Goal: Transaction & Acquisition: Purchase product/service

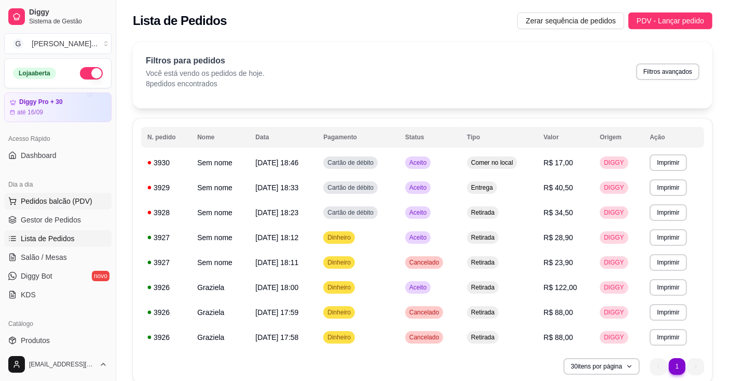
click at [47, 199] on span "Pedidos balcão (PDV)" at bounding box center [57, 201] width 72 height 10
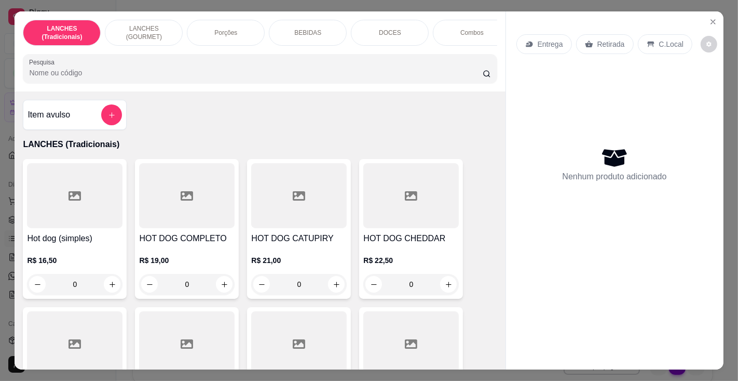
click at [145, 75] on input "Pesquisa" at bounding box center [255, 72] width 453 height 10
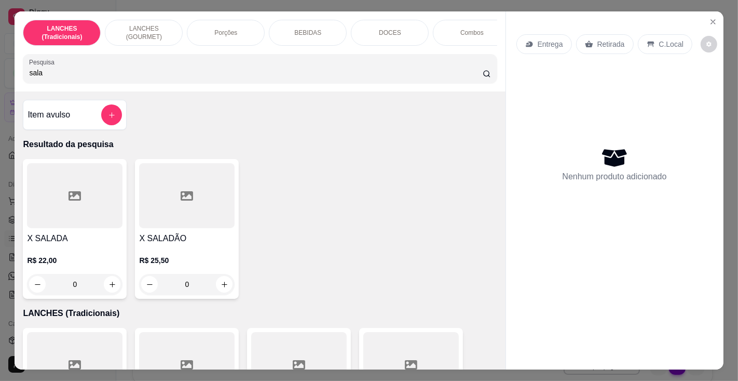
type input "sala"
click at [176, 240] on h4 "X SALADÃO" at bounding box center [187, 238] width 96 height 12
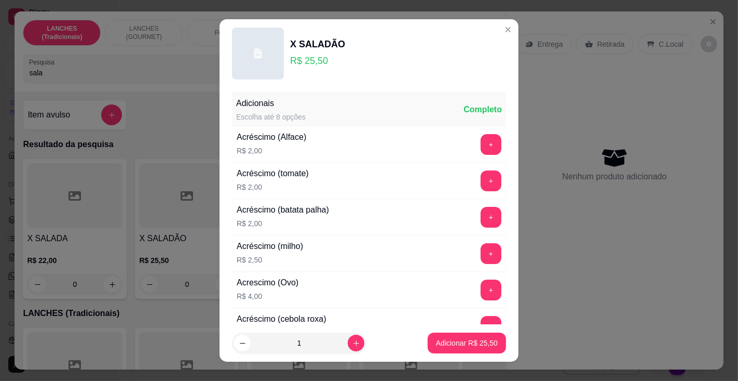
click at [456, 343] on p "Adicionar R$ 25,50" at bounding box center [467, 342] width 62 height 10
type input "1"
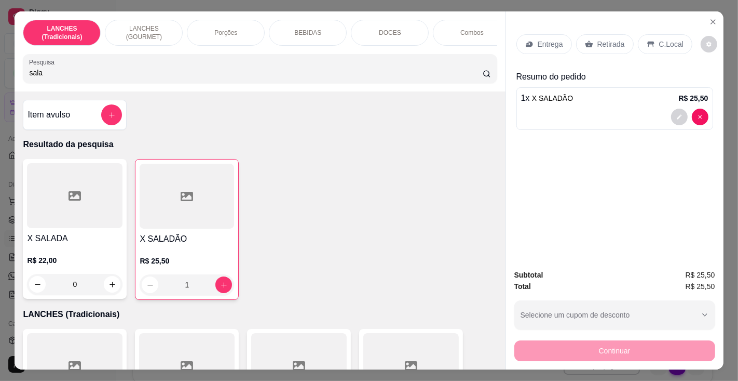
click at [547, 39] on p "Entrega" at bounding box center [550, 44] width 25 height 10
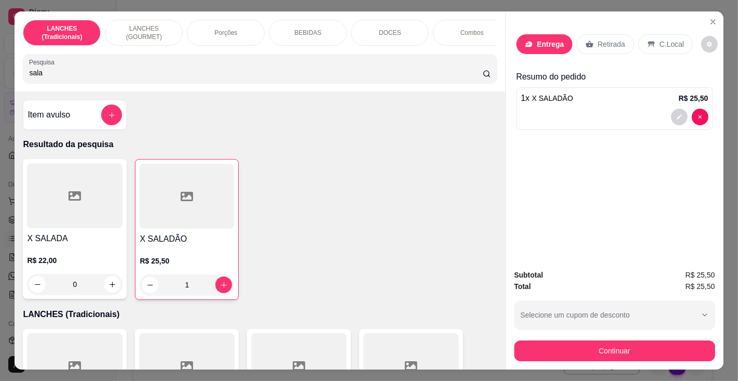
click at [405, 346] on button "Continuar" at bounding box center [369, 344] width 208 height 17
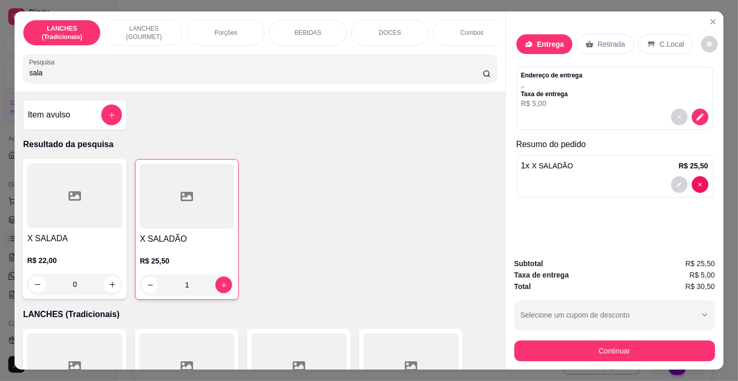
click at [546, 39] on p "Entrega" at bounding box center [550, 44] width 27 height 10
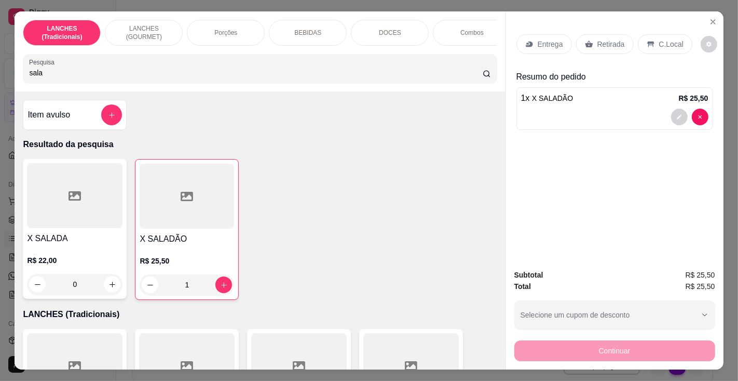
click at [532, 40] on div "Entrega" at bounding box center [545, 44] width 56 height 20
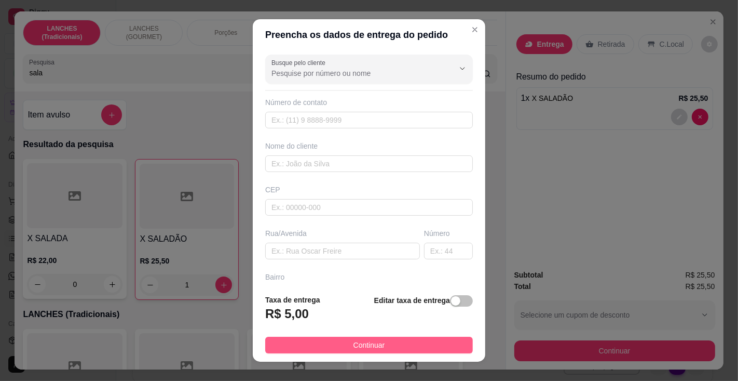
click at [391, 339] on button "Continuar" at bounding box center [369, 344] width 208 height 17
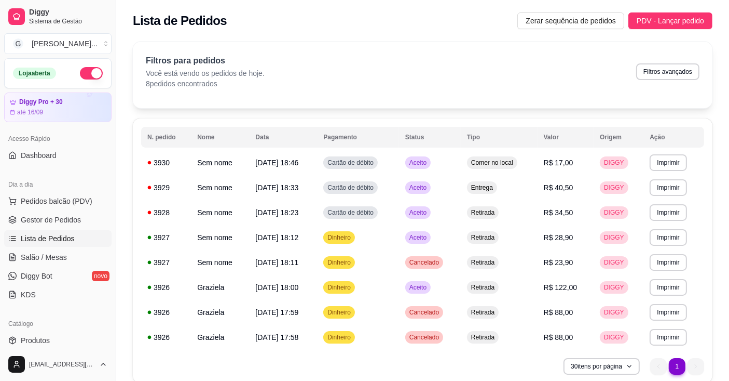
click at [4, 193] on button "Pedidos balcão (PDV)" at bounding box center [57, 201] width 107 height 17
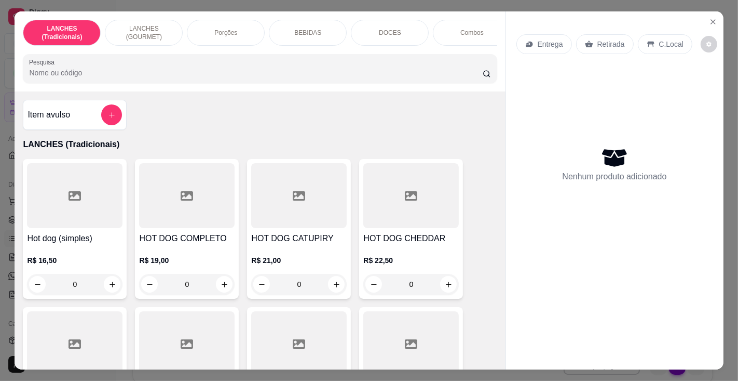
click at [184, 73] on input "Pesquisa" at bounding box center [255, 72] width 453 height 10
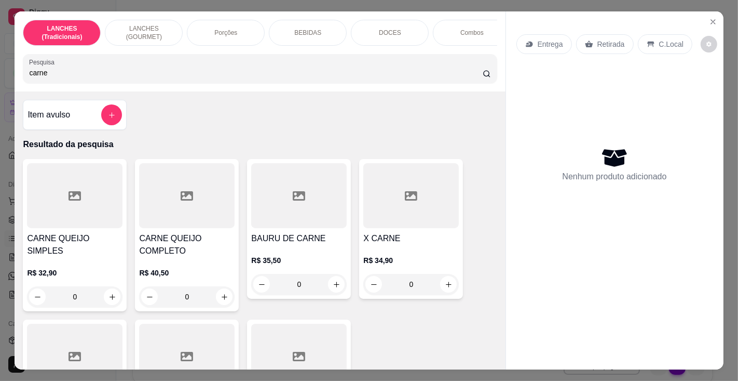
type input "carne"
click at [189, 245] on h4 "CARNE QUEIJO COMPLETO" at bounding box center [187, 244] width 96 height 25
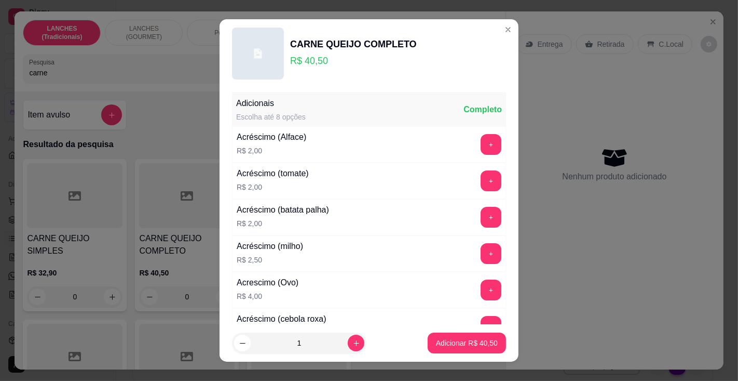
click at [444, 347] on p "Adicionar R$ 40,50" at bounding box center [467, 342] width 62 height 10
type input "1"
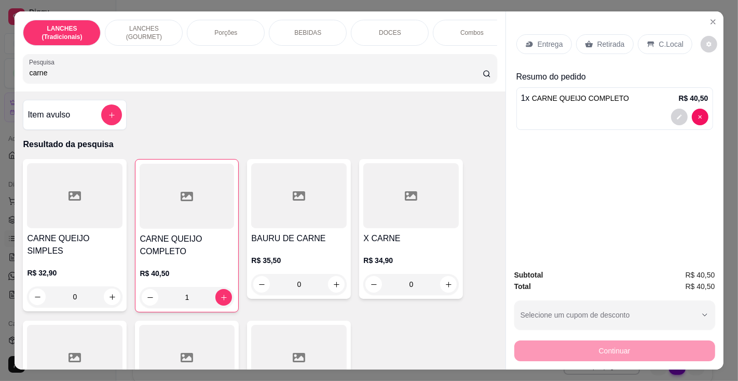
click at [210, 75] on input "carne" at bounding box center [255, 72] width 453 height 10
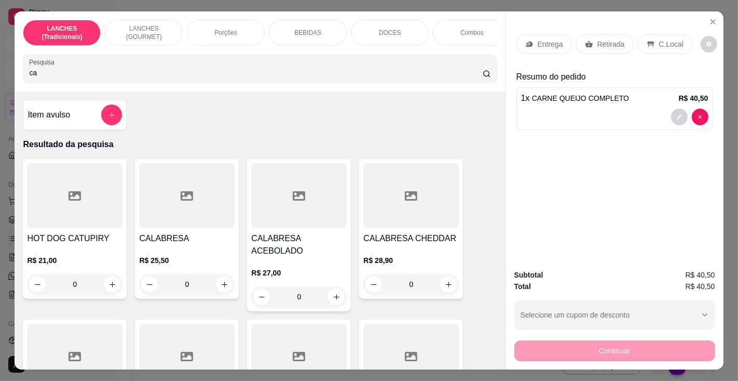
type input "c"
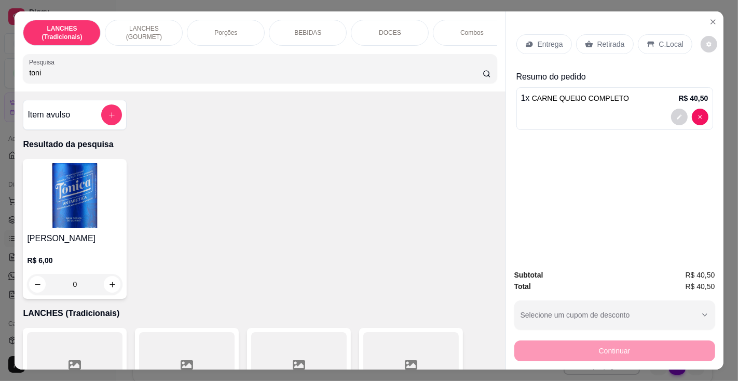
type input "toni"
click at [75, 226] on img at bounding box center [75, 195] width 96 height 65
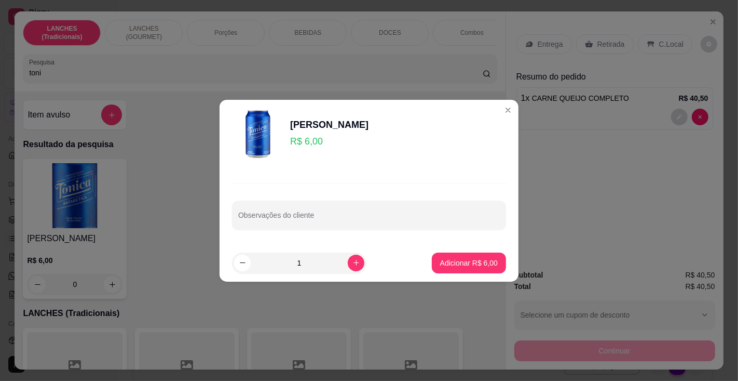
click at [449, 261] on p "Adicionar R$ 6,00" at bounding box center [469, 262] width 58 height 10
type input "1"
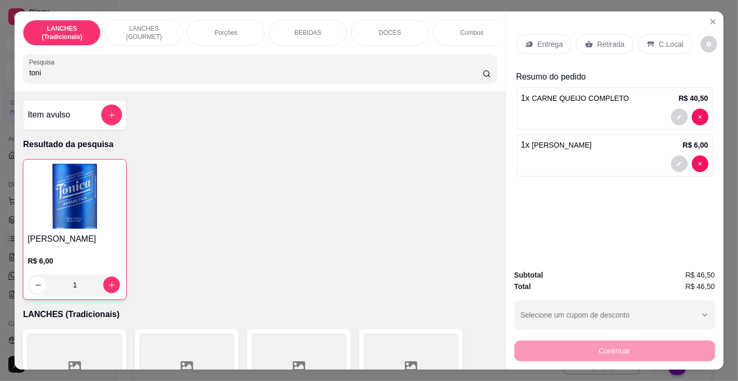
click at [663, 39] on p "C.Local" at bounding box center [671, 44] width 24 height 10
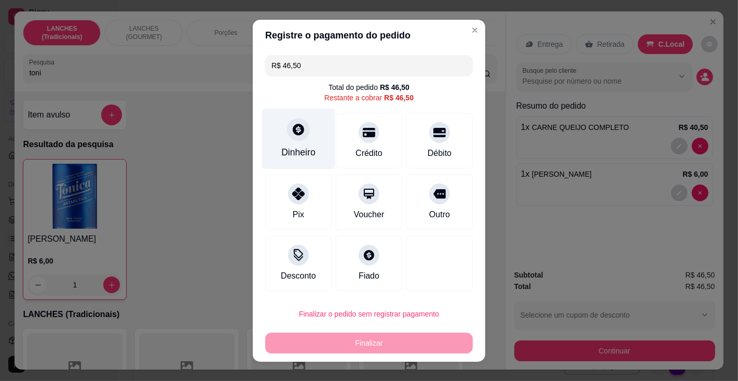
click at [296, 140] on div at bounding box center [298, 129] width 23 height 23
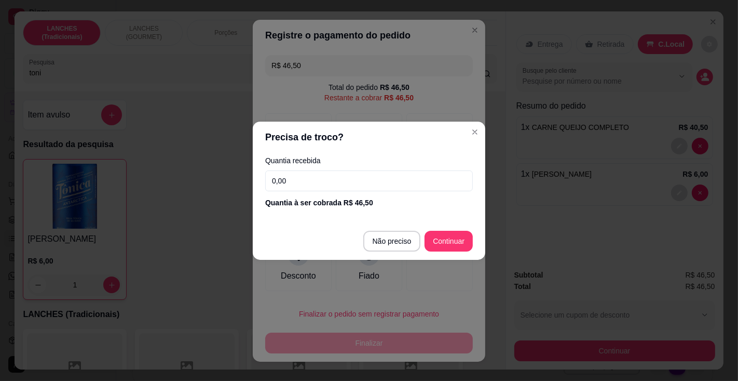
click at [350, 179] on input "0,00" at bounding box center [369, 180] width 208 height 21
type input "50,00"
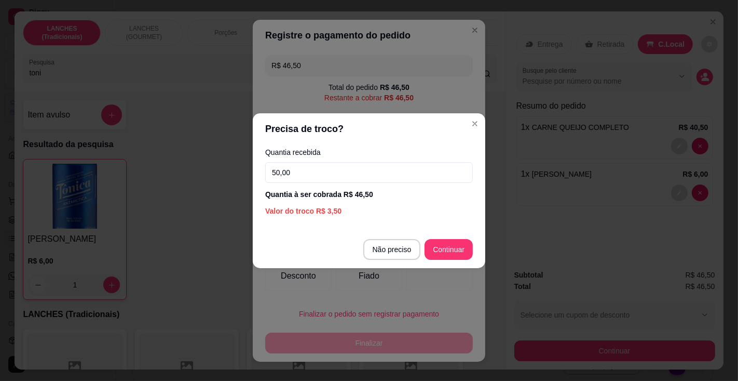
click at [450, 249] on div at bounding box center [439, 263] width 66 height 55
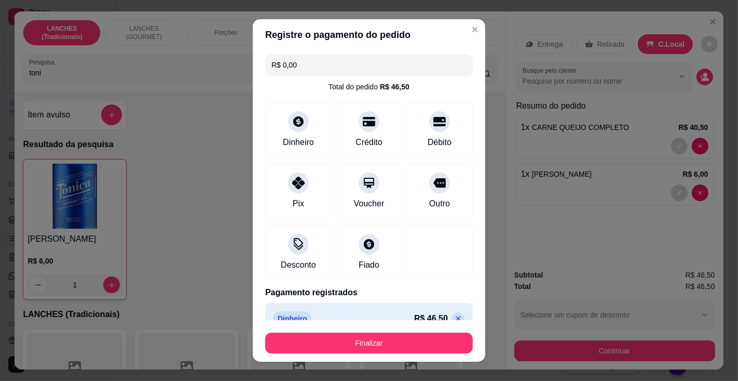
type input "R$ 0,00"
click at [408, 336] on button "Finalizar" at bounding box center [369, 342] width 208 height 21
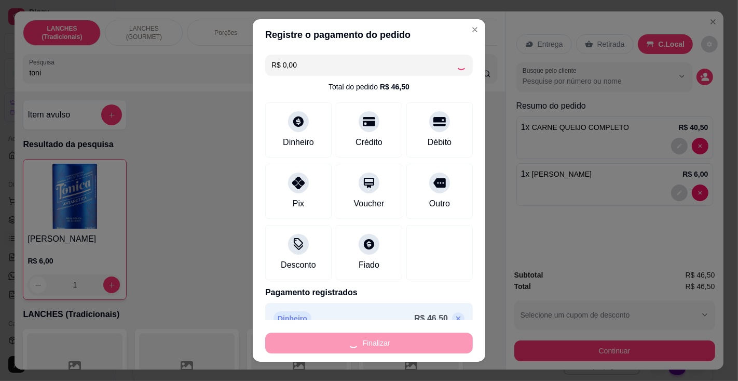
type input "0"
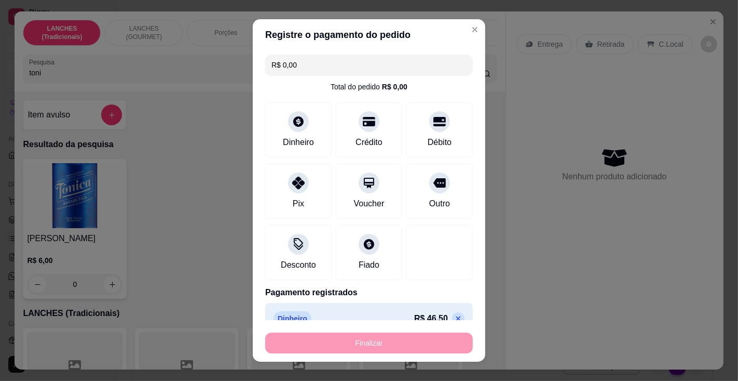
type input "-R$ 46,50"
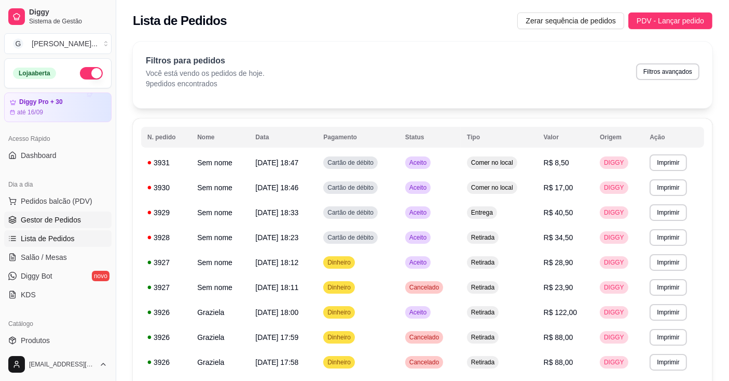
click at [73, 215] on span "Gestor de Pedidos" at bounding box center [51, 219] width 60 height 10
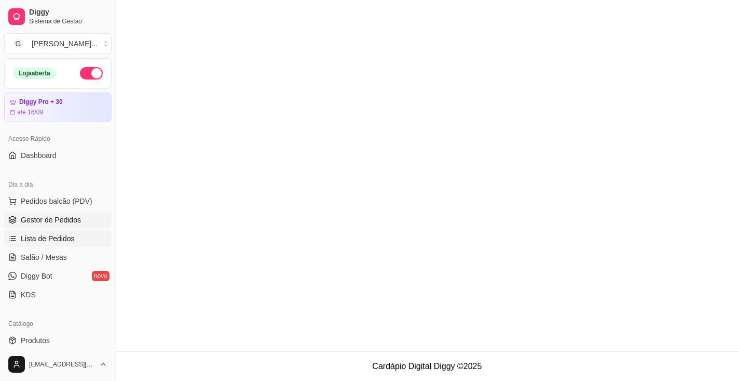
click at [63, 239] on span "Lista de Pedidos" at bounding box center [48, 238] width 54 height 10
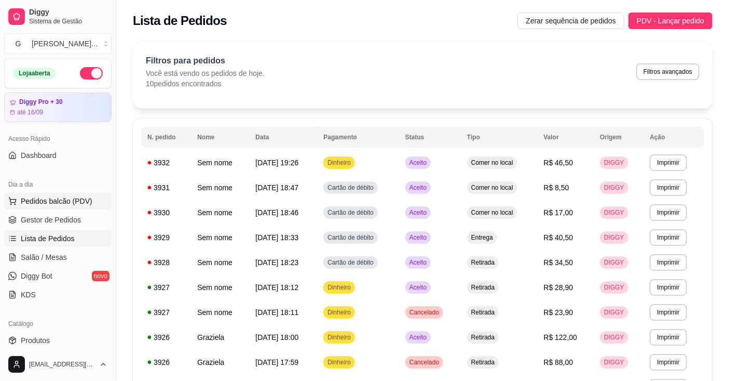
click at [66, 201] on span "Pedidos balcão (PDV)" at bounding box center [57, 201] width 72 height 10
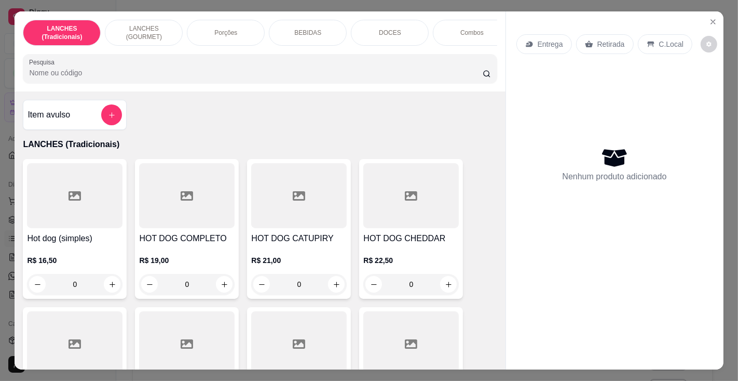
click at [185, 78] on input "Pesquisa" at bounding box center [255, 72] width 453 height 10
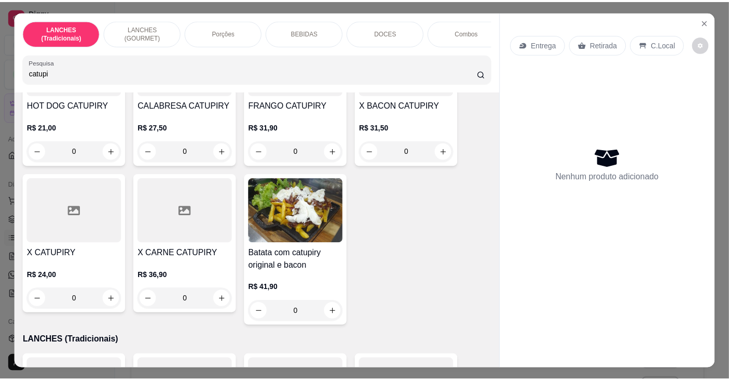
scroll to position [132, 0]
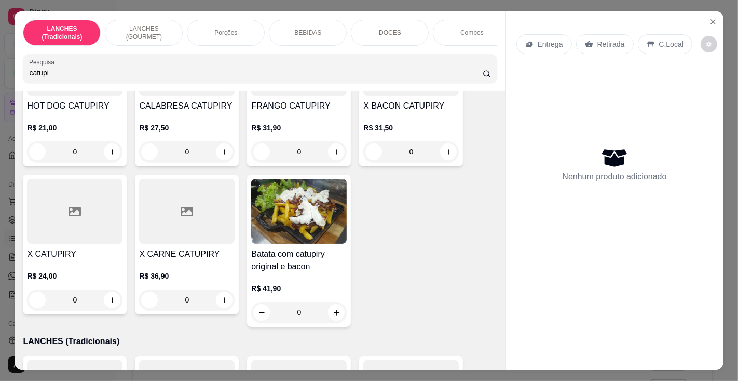
type input "catupi"
click at [74, 253] on h4 "X CATUPIRY" at bounding box center [75, 254] width 96 height 12
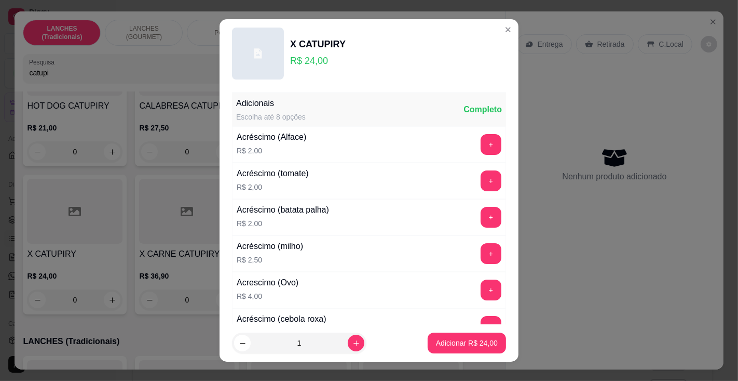
click at [436, 341] on p "Adicionar R$ 24,00" at bounding box center [467, 342] width 62 height 10
type input "1"
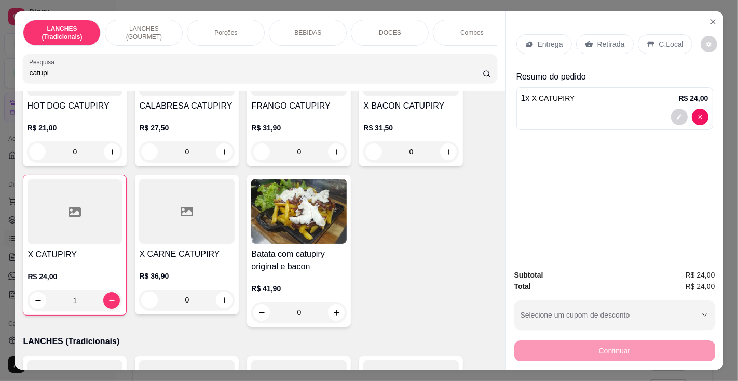
click at [543, 39] on p "Entrega" at bounding box center [550, 44] width 25 height 10
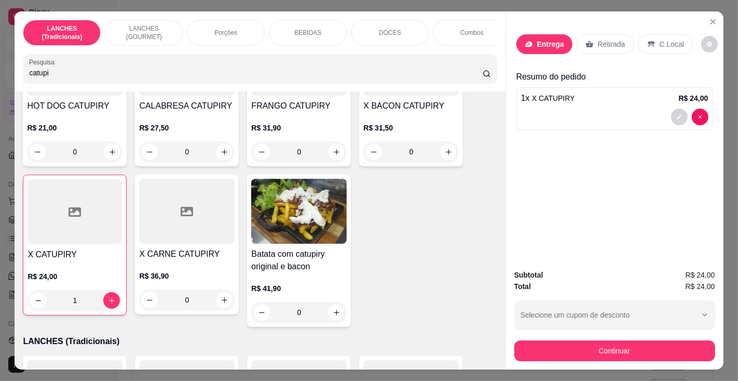
click at [385, 346] on button "Continuar" at bounding box center [369, 344] width 208 height 17
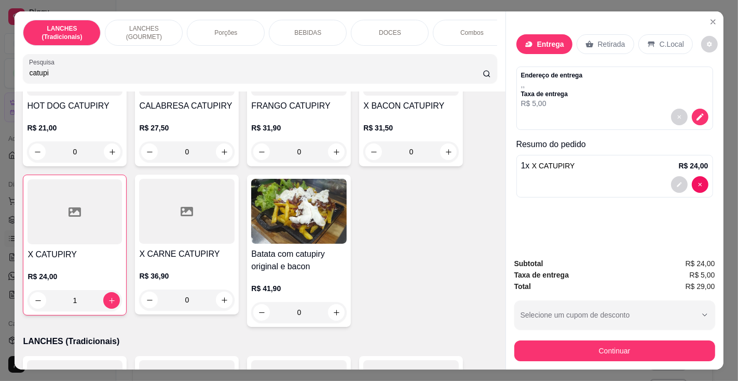
click at [542, 43] on p "Entrega" at bounding box center [550, 44] width 27 height 10
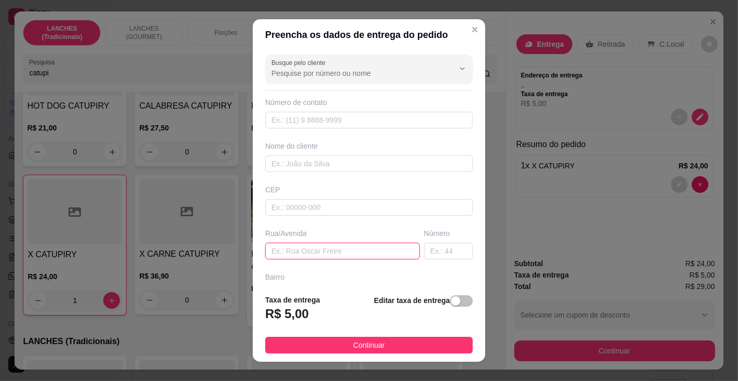
click at [335, 248] on input "text" at bounding box center [342, 250] width 155 height 17
type input "[PERSON_NAME]"
click at [424, 243] on input "text" at bounding box center [448, 250] width 49 height 17
click at [436, 246] on input "text" at bounding box center [448, 250] width 49 height 17
type input "85"
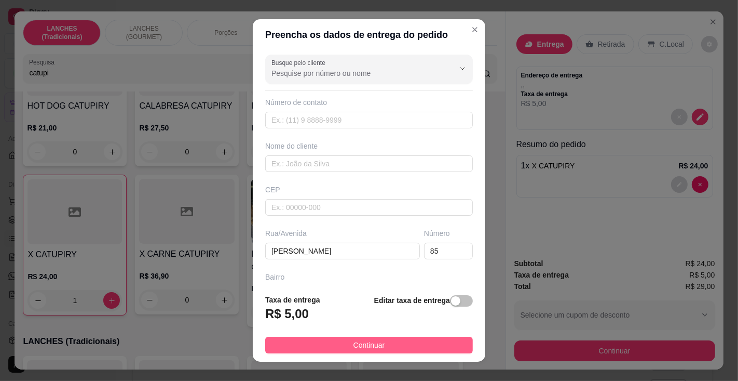
click at [401, 339] on button "Continuar" at bounding box center [369, 344] width 208 height 17
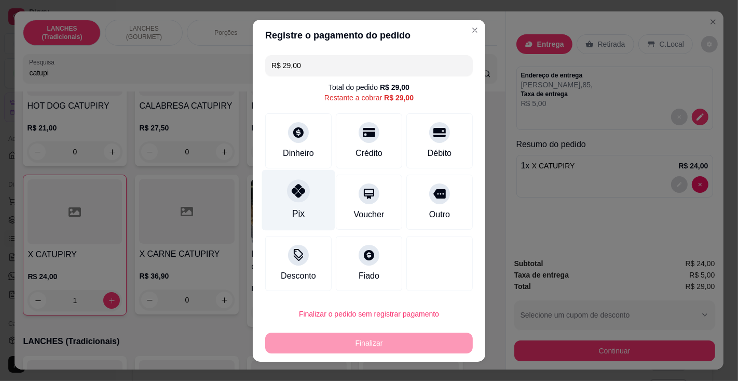
click at [294, 206] on div "Pix" at bounding box center [298, 199] width 73 height 61
type input "R$ 0,00"
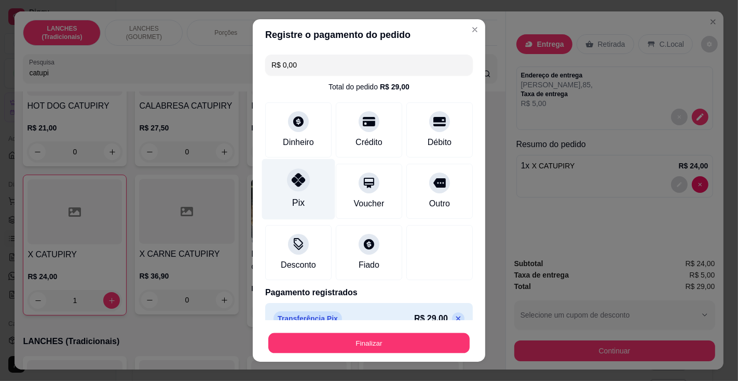
click at [385, 333] on button "Finalizar" at bounding box center [368, 343] width 201 height 20
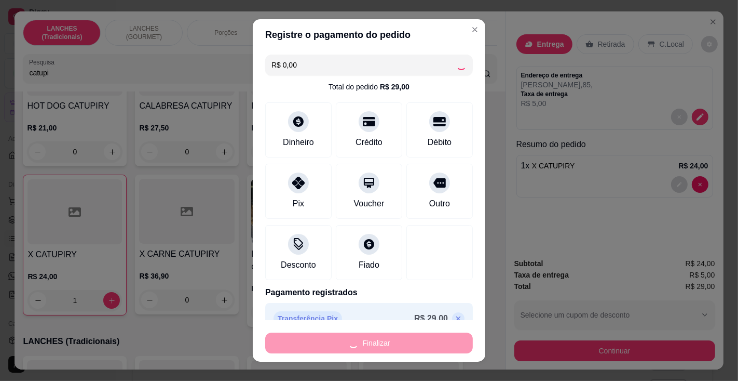
type input "0"
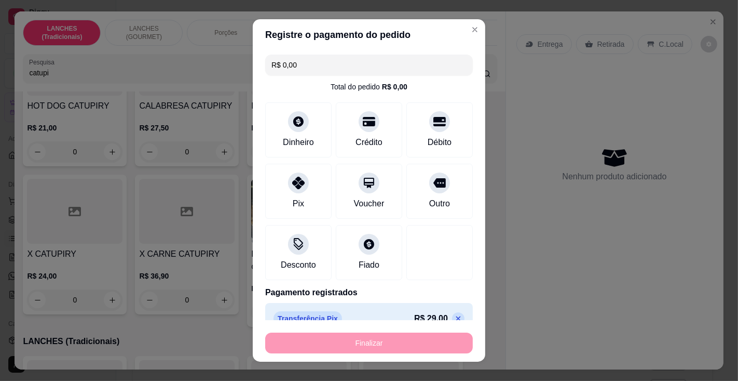
type input "-R$ 29,00"
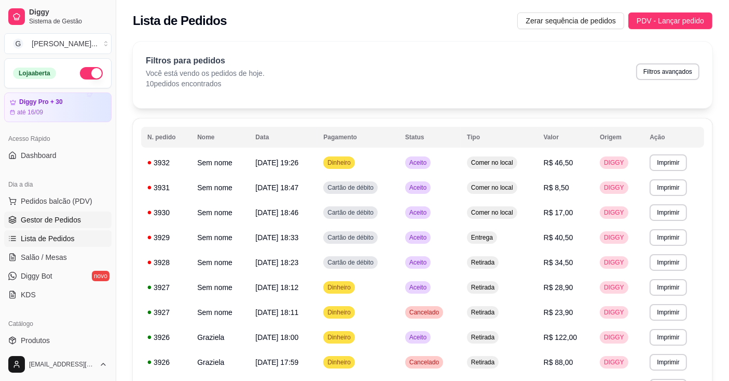
click at [39, 214] on span "Gestor de Pedidos" at bounding box center [51, 219] width 60 height 10
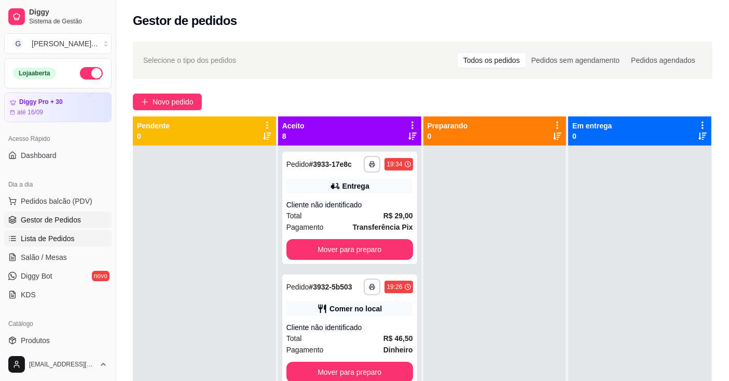
click at [39, 233] on span "Lista de Pedidos" at bounding box center [48, 238] width 54 height 10
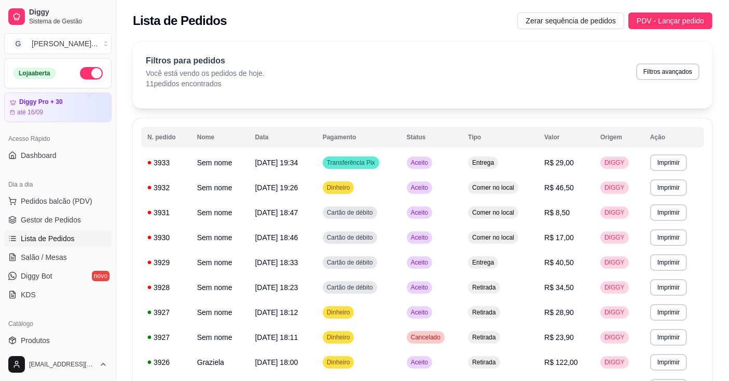
click at [675, 163] on button "Imprimir" at bounding box center [668, 162] width 37 height 17
click at [673, 199] on button "Impressora" at bounding box center [651, 199] width 73 height 16
click at [669, 159] on button "Imprimir" at bounding box center [669, 162] width 36 height 16
click at [661, 194] on button "Impressora" at bounding box center [651, 199] width 73 height 16
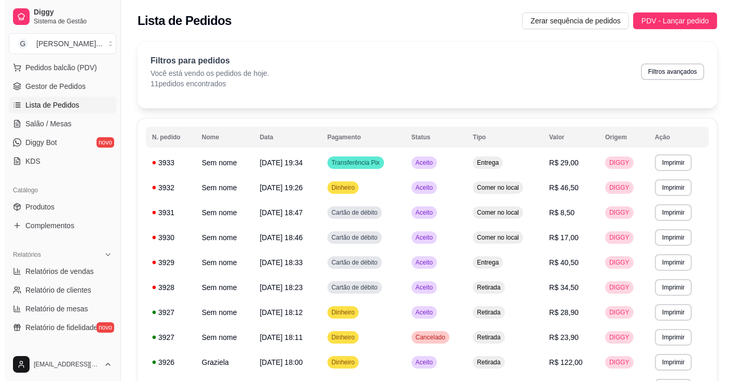
scroll to position [365, 0]
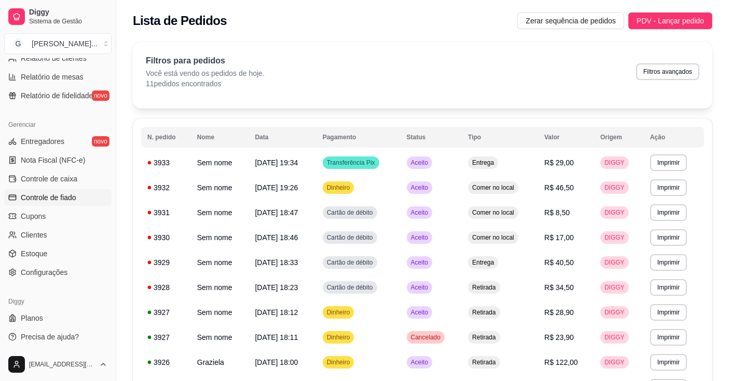
click at [59, 193] on span "Controle de fiado" at bounding box center [49, 197] width 56 height 10
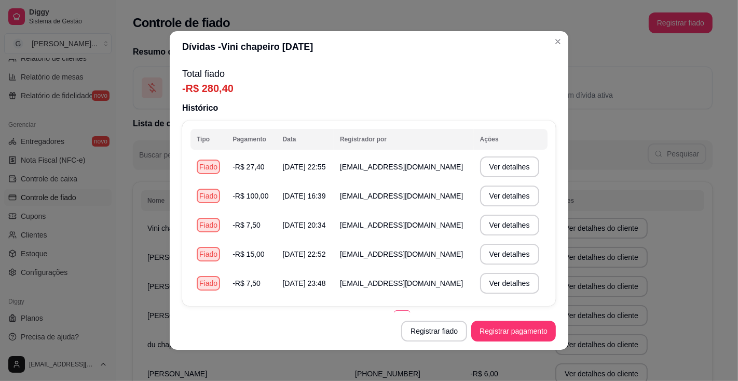
click at [510, 167] on button "Ver detalhes" at bounding box center [509, 166] width 59 height 21
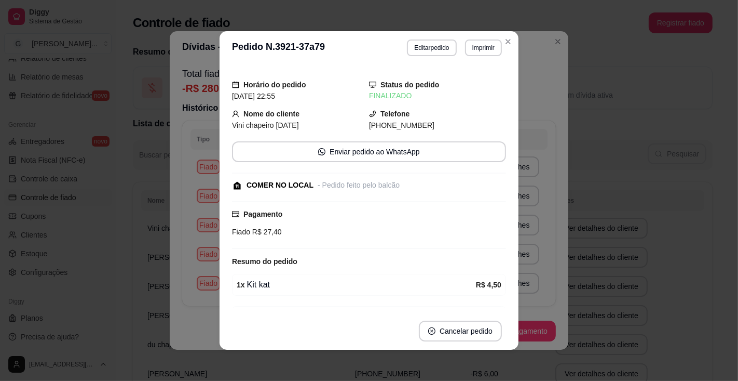
scroll to position [58, 0]
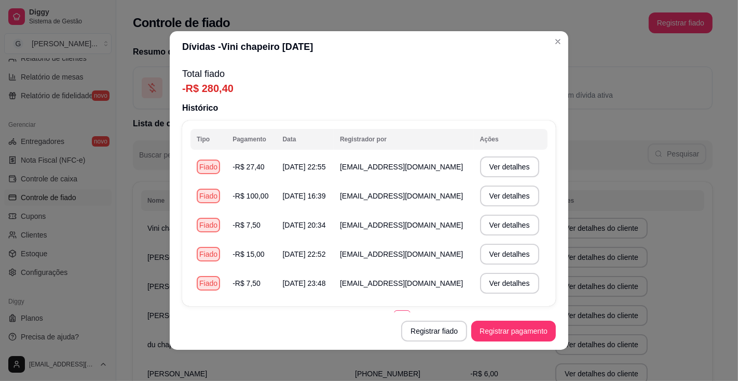
click at [507, 194] on button "Ver detalhes" at bounding box center [509, 195] width 59 height 21
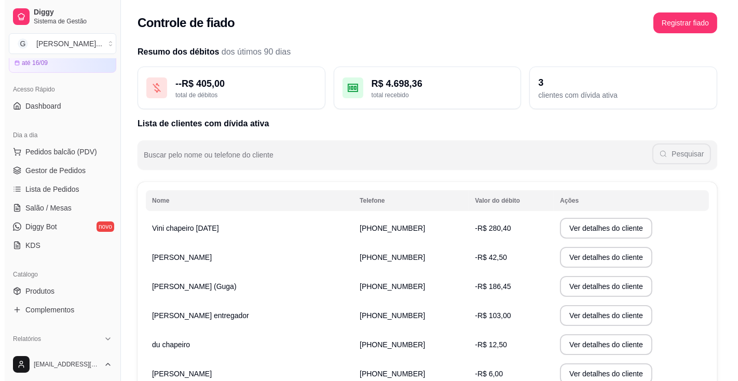
scroll to position [0, 0]
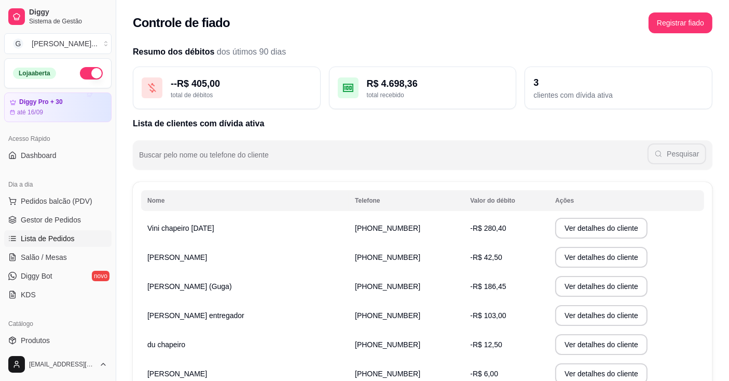
click at [61, 240] on span "Lista de Pedidos" at bounding box center [48, 238] width 54 height 10
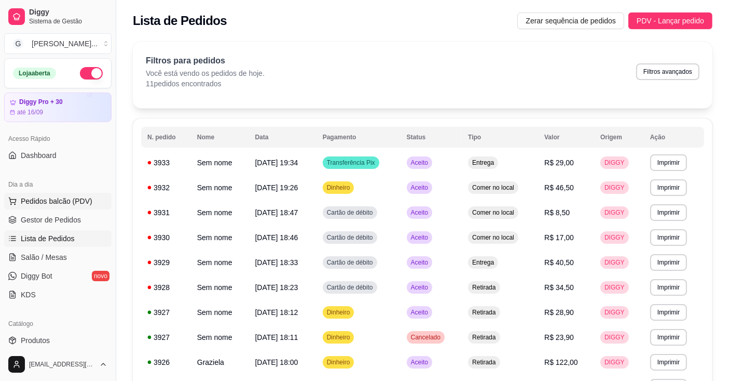
click at [59, 199] on span "Pedidos balcão (PDV)" at bounding box center [57, 201] width 72 height 10
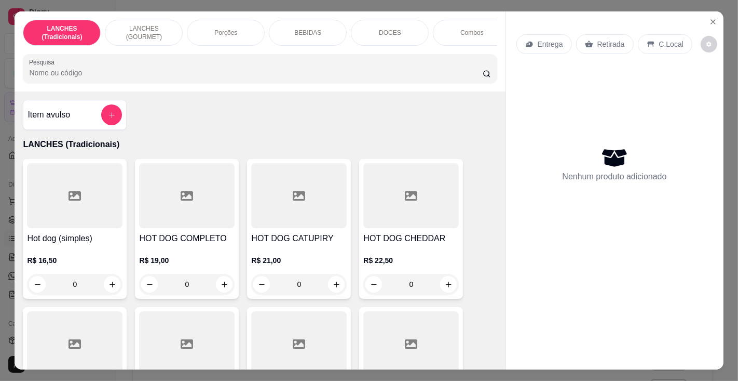
click at [148, 78] on input "Pesquisa" at bounding box center [255, 72] width 453 height 10
type input "fran"
click at [80, 240] on h4 "X FRANGO" at bounding box center [75, 238] width 96 height 12
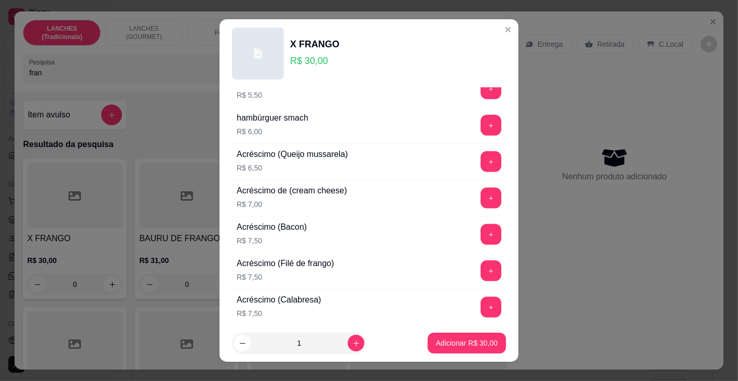
scroll to position [494, 0]
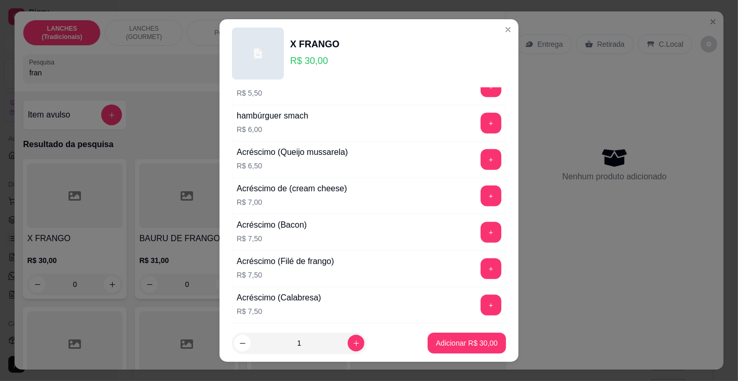
click at [481, 225] on button "+" at bounding box center [491, 232] width 21 height 21
click at [457, 340] on p "Adicionar R$ 37,50" at bounding box center [467, 342] width 62 height 10
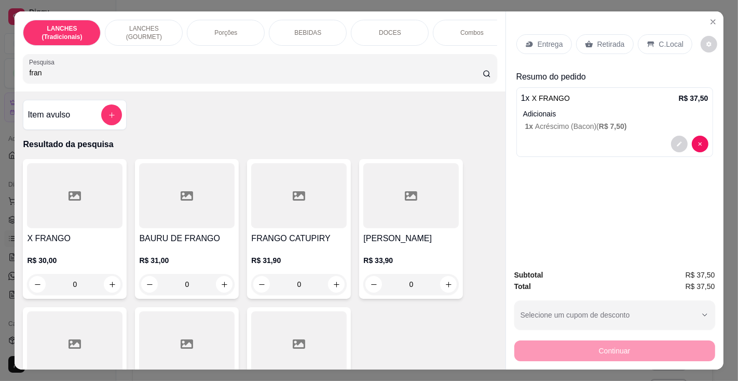
click at [311, 23] on div "BEBIDAS" at bounding box center [308, 33] width 78 height 26
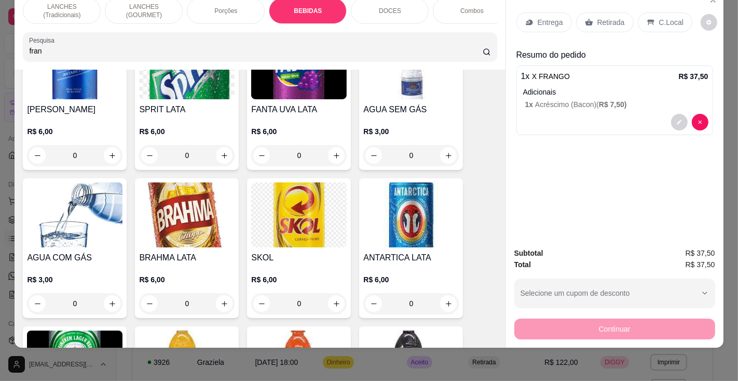
scroll to position [3534, 0]
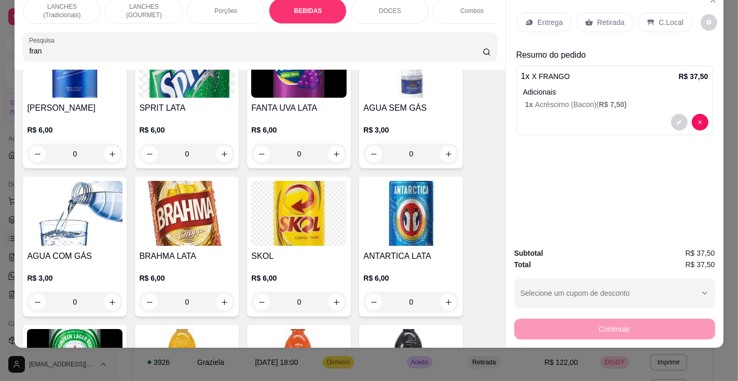
click at [222, 299] on icon "increase-product-quantity" at bounding box center [225, 302] width 6 height 6
type input "1"
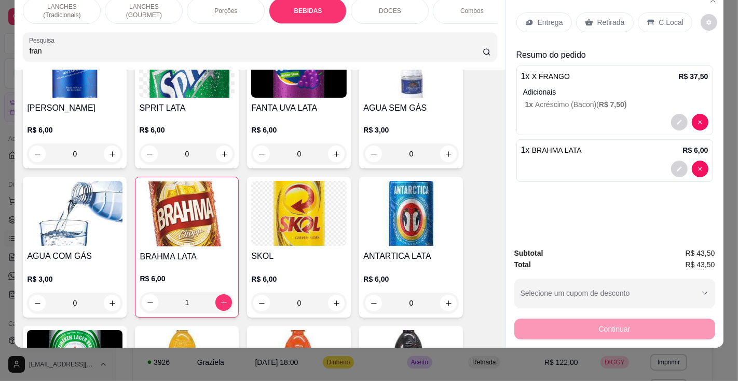
scroll to position [0, 0]
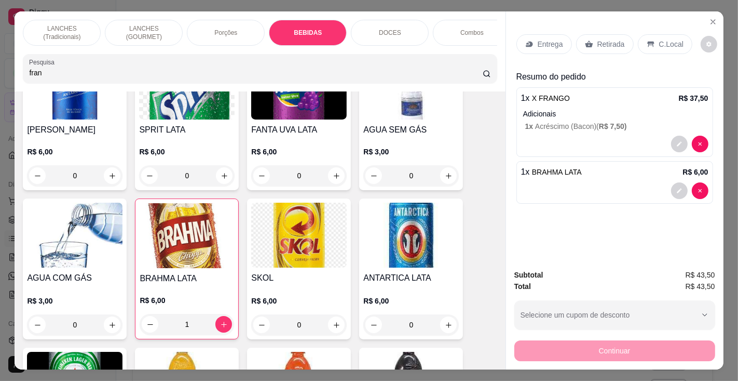
click at [659, 39] on p "C.Local" at bounding box center [671, 44] width 24 height 10
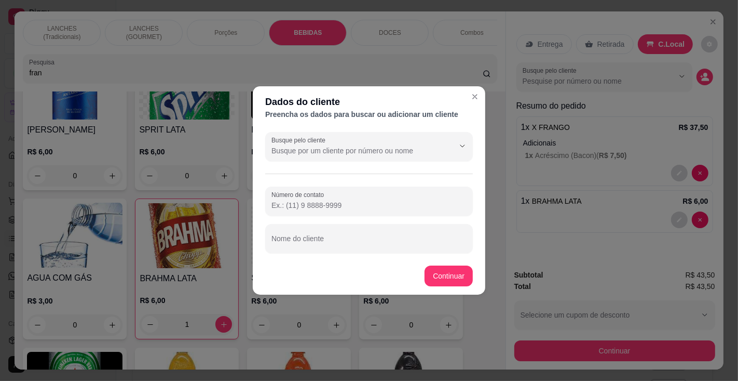
click at [366, 240] on input "Nome do cliente" at bounding box center [368, 242] width 195 height 10
type input "marquim frios"
click at [446, 295] on p "R$ 6,00" at bounding box center [411, 300] width 96 height 10
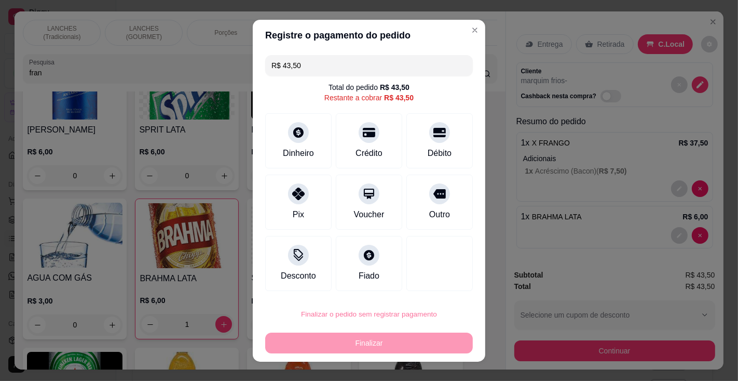
click at [437, 282] on button "Confirmar" at bounding box center [428, 284] width 38 height 16
type input "0"
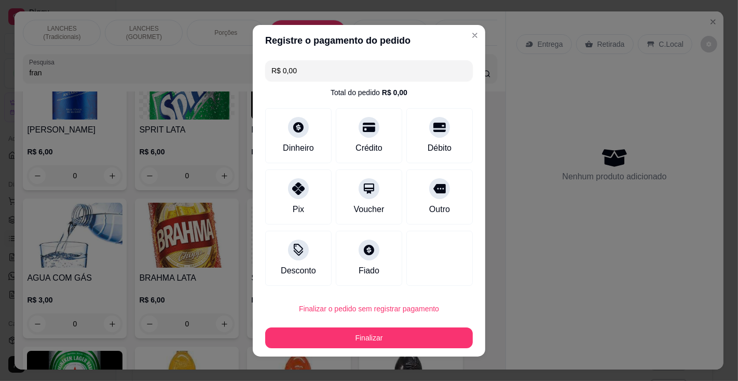
type input "R$ 0,00"
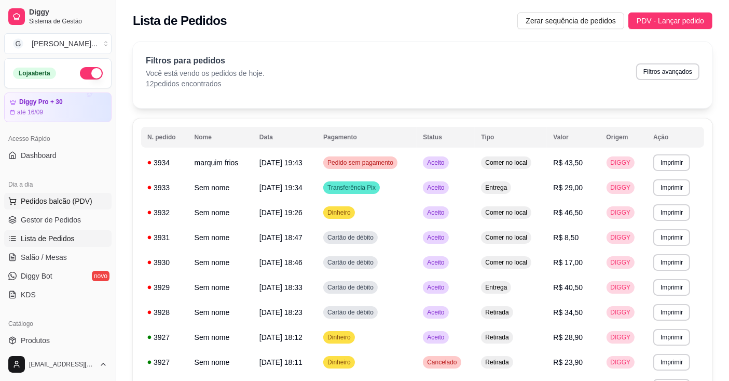
click at [81, 200] on span "Pedidos balcão (PDV)" at bounding box center [57, 201] width 72 height 10
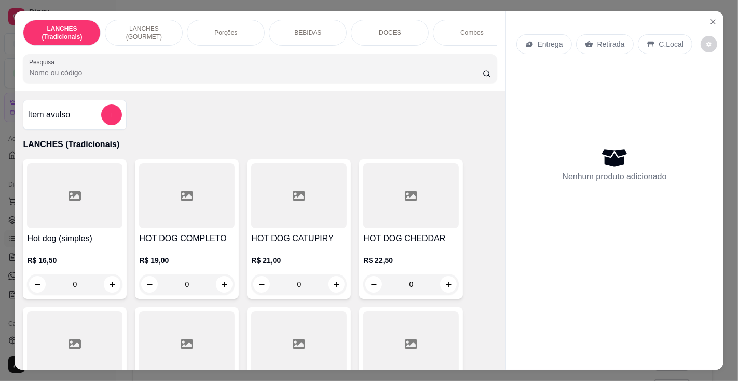
click at [222, 75] on input "Pesquisa" at bounding box center [255, 72] width 453 height 10
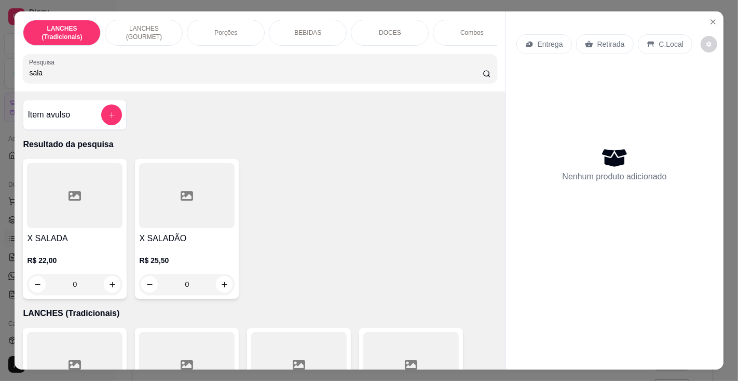
type input "sala"
click at [181, 226] on div at bounding box center [187, 195] width 96 height 65
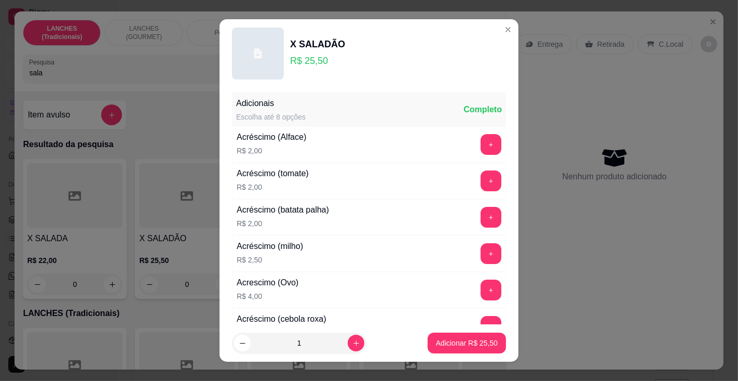
click at [436, 341] on p "Adicionar R$ 25,50" at bounding box center [467, 342] width 62 height 10
type input "1"
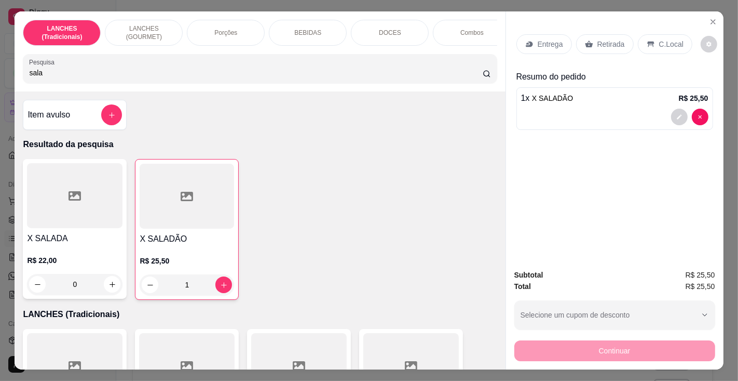
click at [539, 34] on div "Entrega" at bounding box center [545, 44] width 56 height 20
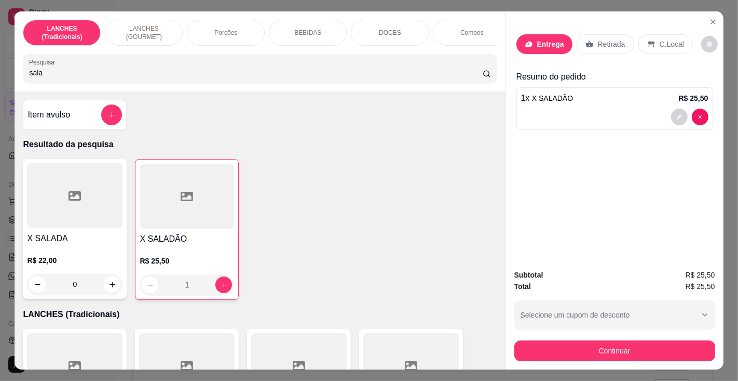
click at [362, 345] on span "Continuar" at bounding box center [370, 344] width 32 height 11
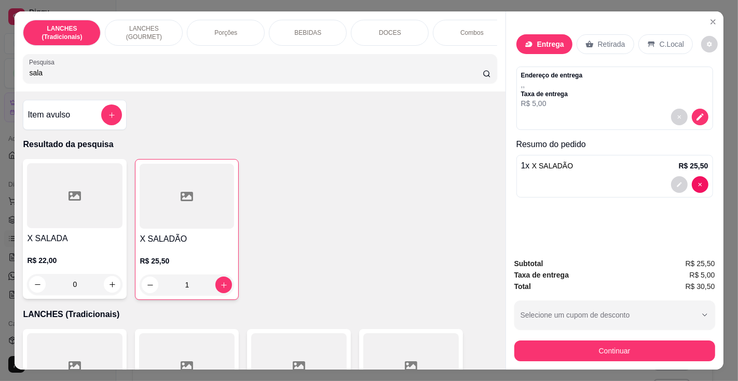
click at [550, 39] on p "Entrega" at bounding box center [550, 44] width 27 height 10
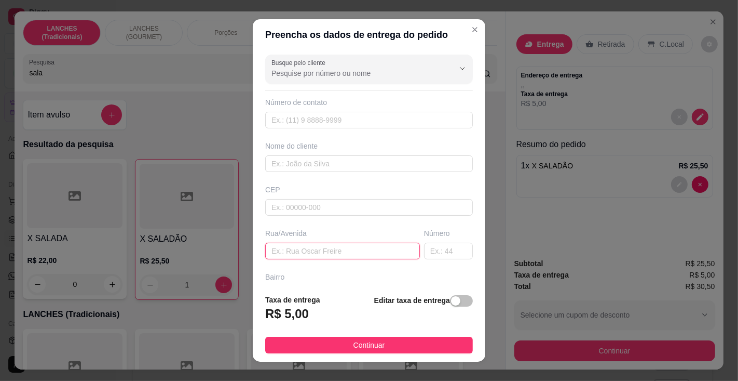
click at [334, 249] on input "text" at bounding box center [342, 250] width 155 height 17
type input "tiradentes"
click at [428, 247] on input "text" at bounding box center [448, 250] width 49 height 17
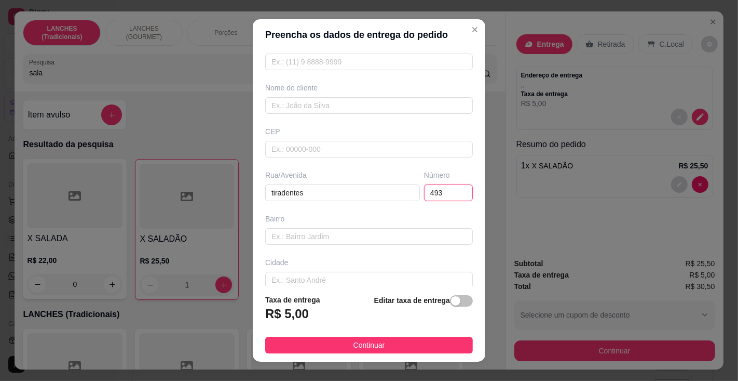
scroll to position [59, 0]
type input "493"
click at [328, 234] on input "text" at bounding box center [369, 235] width 208 height 17
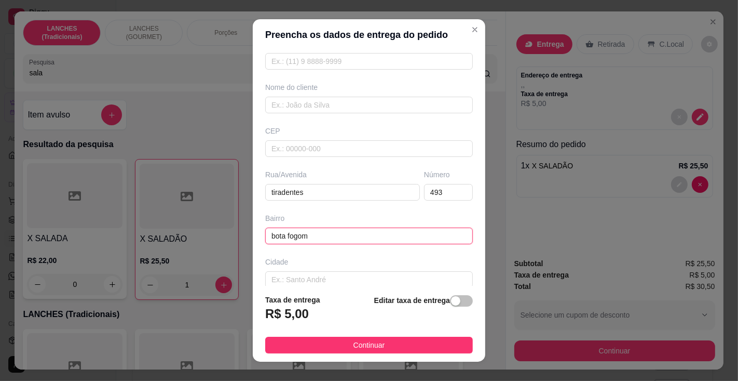
type input "bota fogo"
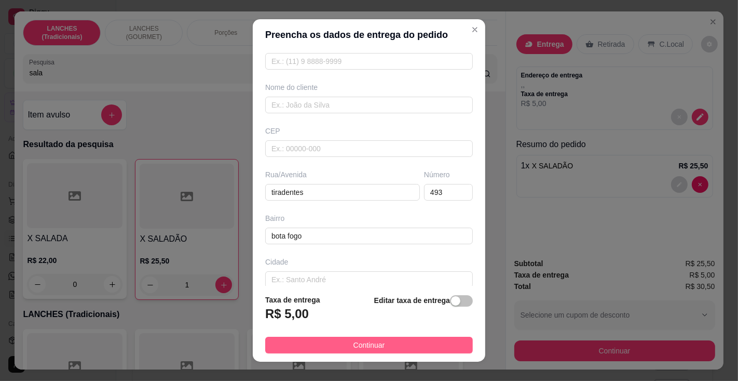
click at [374, 338] on button "Continuar" at bounding box center [369, 344] width 208 height 17
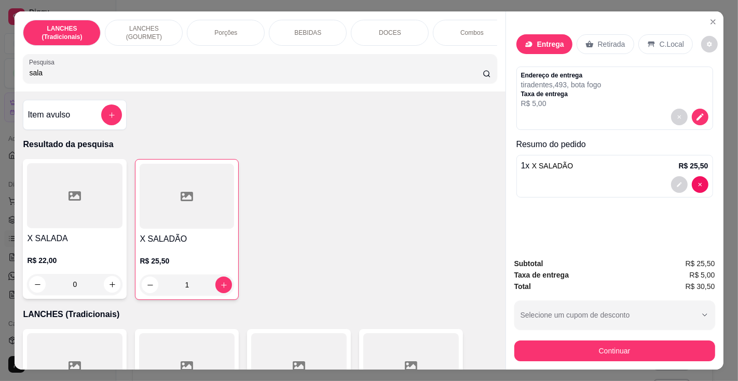
click at [541, 42] on p "Entrega" at bounding box center [550, 44] width 27 height 10
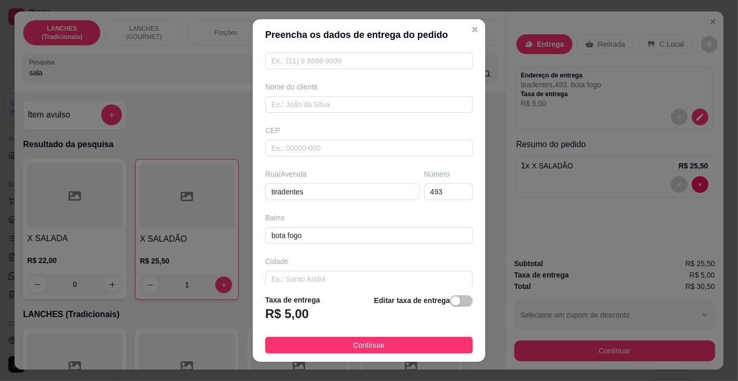
scroll to position [77, 0]
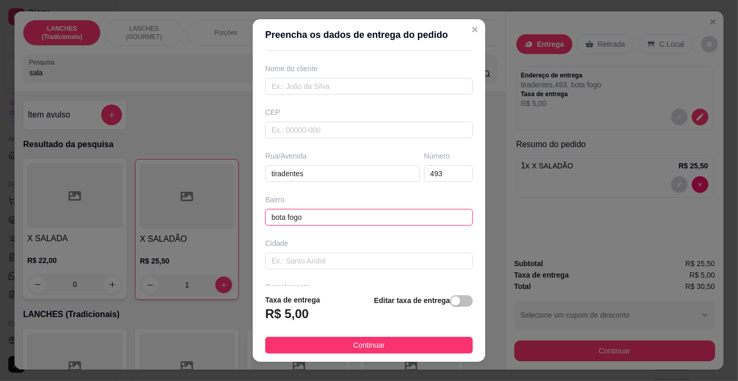
click at [283, 215] on input "bota fogo" at bounding box center [369, 217] width 208 height 17
type input "botafogo"
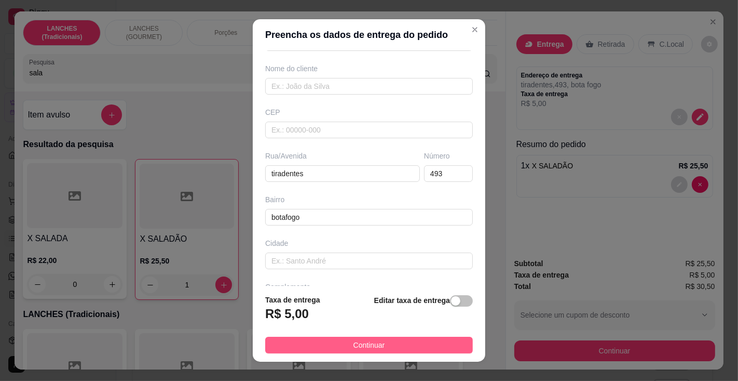
click at [390, 349] on button "Continuar" at bounding box center [369, 344] width 208 height 17
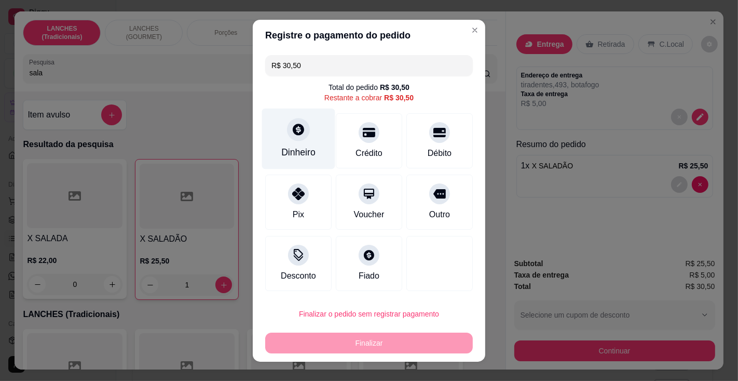
click at [292, 143] on div "Dinheiro" at bounding box center [298, 138] width 73 height 61
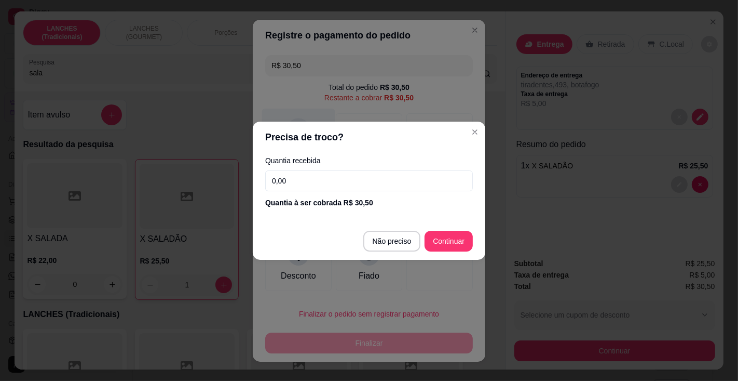
click at [406, 239] on div at bounding box center [439, 263] width 66 height 55
type input "R$ 0,00"
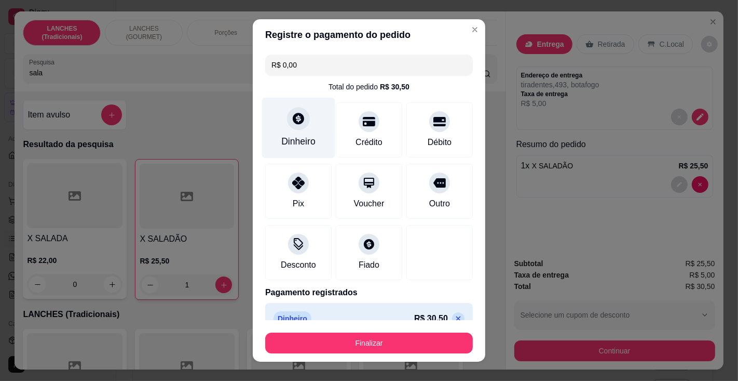
click at [395, 342] on button "Finalizar" at bounding box center [369, 342] width 208 height 21
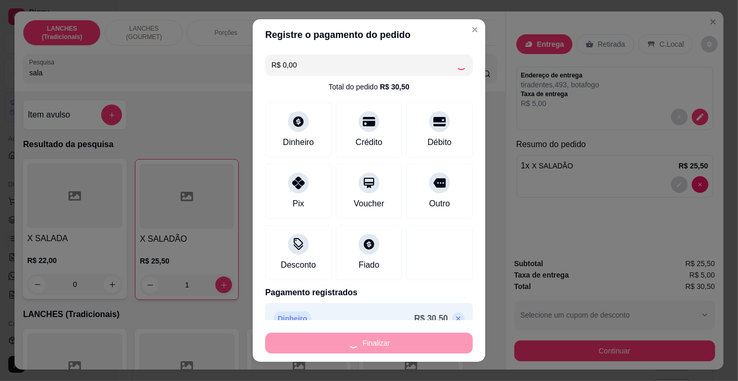
type input "0"
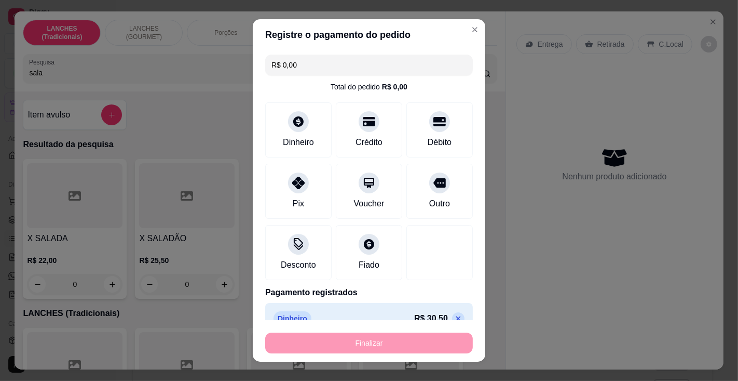
type input "-R$ 30,50"
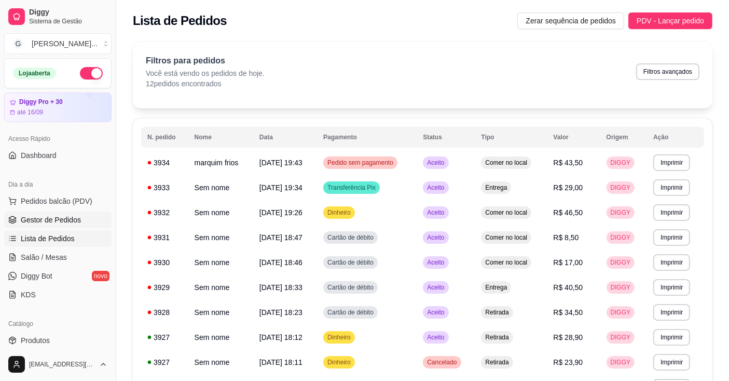
click at [69, 219] on span "Gestor de Pedidos" at bounding box center [51, 219] width 60 height 10
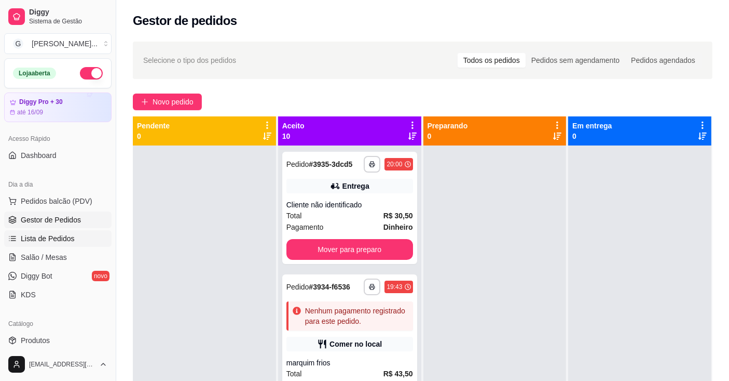
click at [61, 241] on span "Lista de Pedidos" at bounding box center [48, 238] width 54 height 10
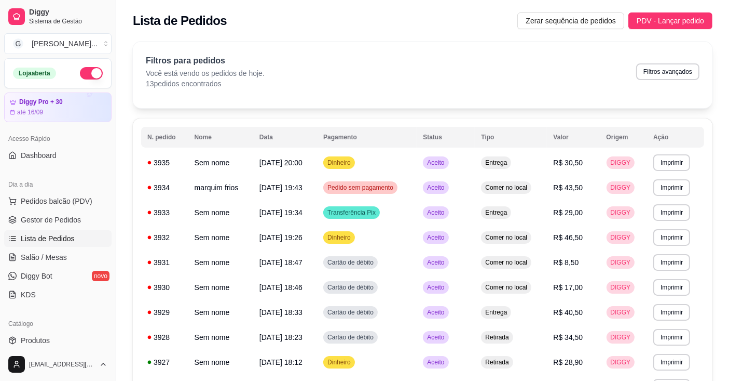
click at [683, 162] on button "Imprimir" at bounding box center [672, 162] width 37 height 17
click at [659, 197] on button "Impressora" at bounding box center [655, 199] width 73 height 16
click at [676, 160] on button "Imprimir" at bounding box center [672, 162] width 36 height 16
click at [663, 198] on button "Impressora" at bounding box center [663, 193] width 60 height 13
click at [73, 196] on span "Pedidos balcão (PDV)" at bounding box center [57, 201] width 72 height 10
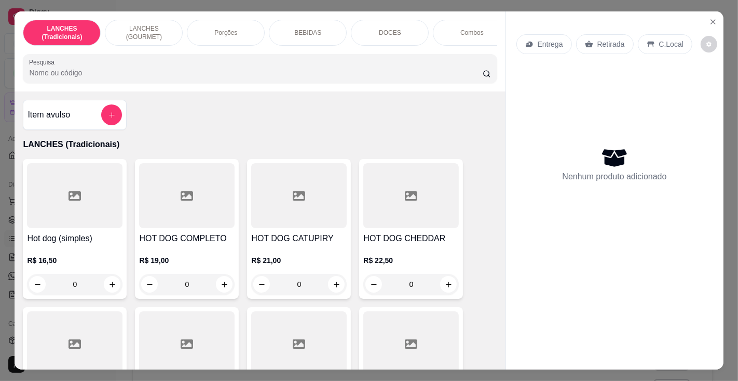
click at [254, 74] on input "Pesquisa" at bounding box center [255, 72] width 453 height 10
click at [164, 78] on input "Pesquisa" at bounding box center [255, 72] width 453 height 10
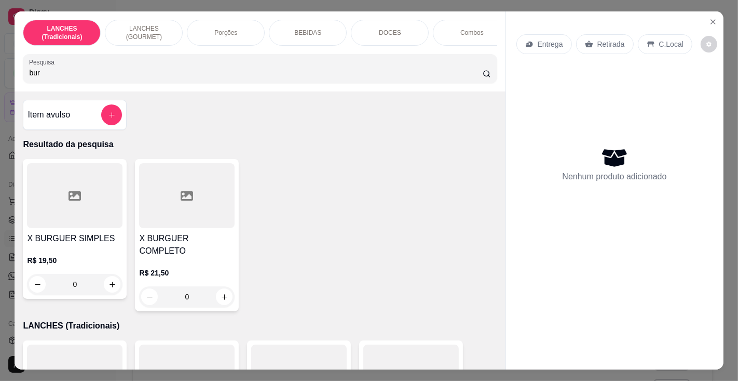
type input "bur"
click at [76, 242] on h4 "X BURGUER SIMPLES" at bounding box center [75, 238] width 96 height 12
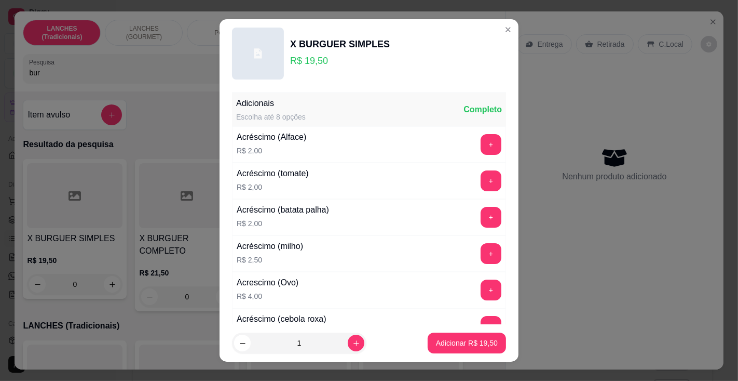
click at [442, 340] on p "Adicionar R$ 19,50" at bounding box center [467, 342] width 62 height 10
type input "1"
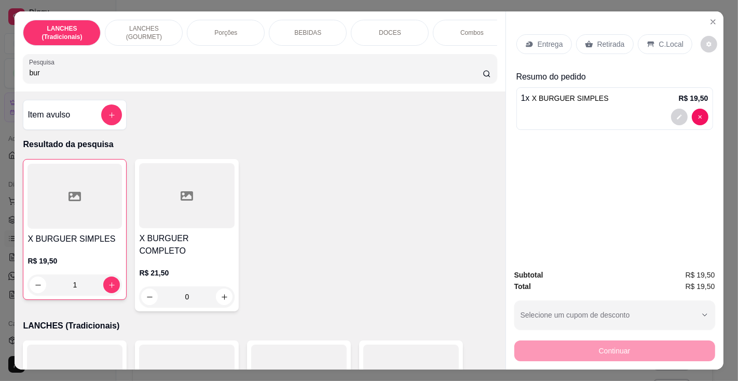
click at [592, 100] on div "1 x X BURGUER SIMPLES R$ 19,50" at bounding box center [615, 108] width 197 height 43
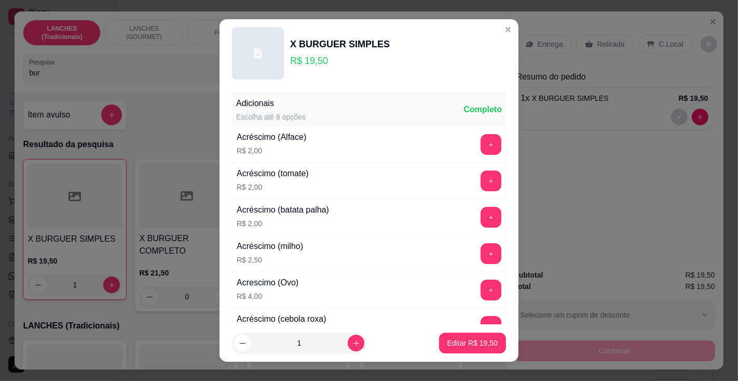
click at [354, 343] on icon "increase-product-quantity" at bounding box center [357, 343] width 6 height 6
click at [352, 344] on icon "increase-product-quantity" at bounding box center [356, 343] width 8 height 8
type input "3"
click at [447, 348] on p "Editar R$ 58,50" at bounding box center [472, 342] width 50 height 10
type input "3"
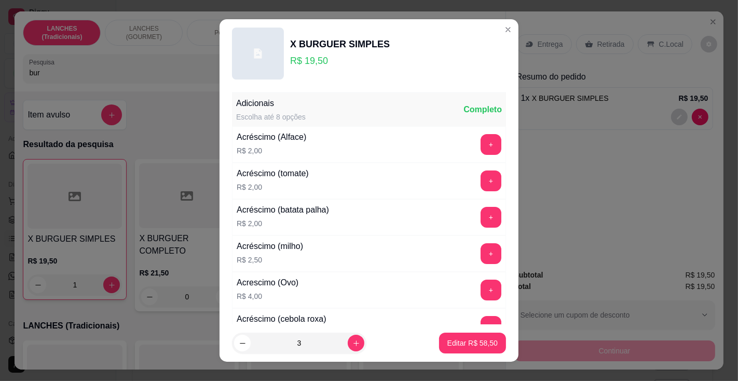
type input "3"
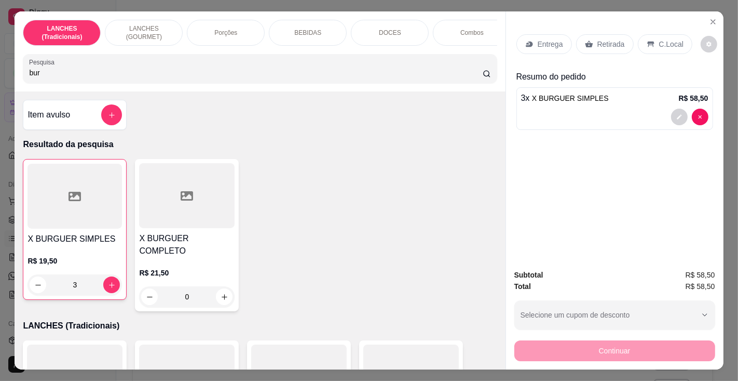
click at [206, 75] on input "bur" at bounding box center [255, 72] width 453 height 10
type input "b"
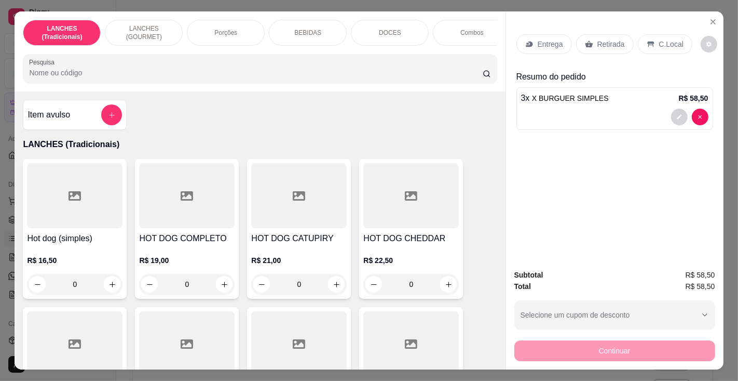
click at [144, 78] on input "Pesquisa" at bounding box center [255, 72] width 453 height 10
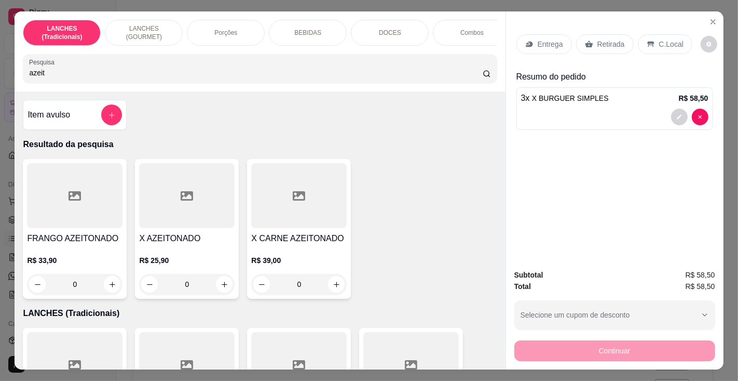
type input "azeit"
click at [179, 245] on h4 "X AZEITONADO" at bounding box center [187, 238] width 96 height 12
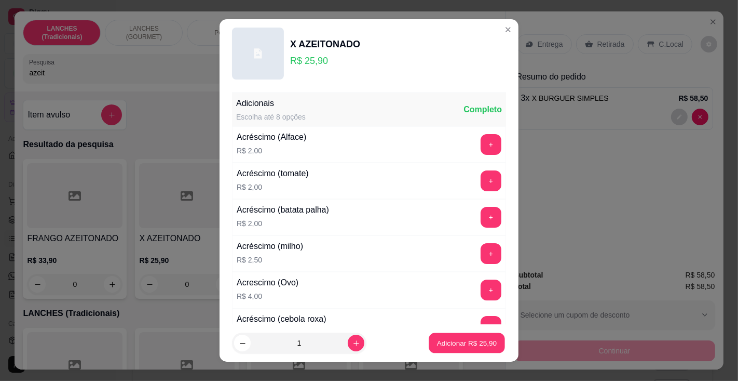
click at [458, 339] on p "Adicionar R$ 25,90" at bounding box center [467, 343] width 60 height 10
type input "1"
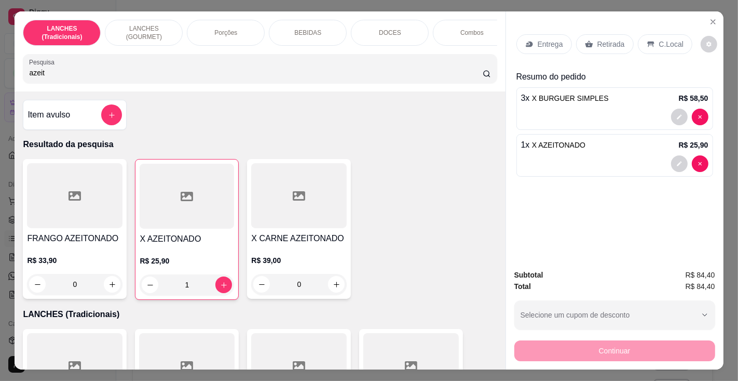
click at [134, 78] on input "azeit" at bounding box center [255, 72] width 453 height 10
type input "a"
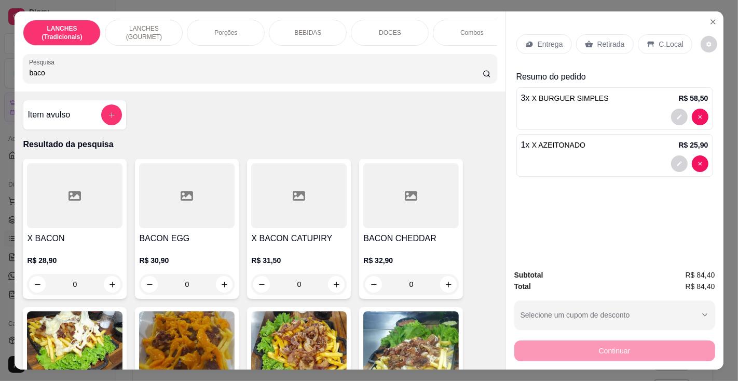
type input "baco"
click at [72, 242] on h4 "X BACON" at bounding box center [75, 238] width 96 height 12
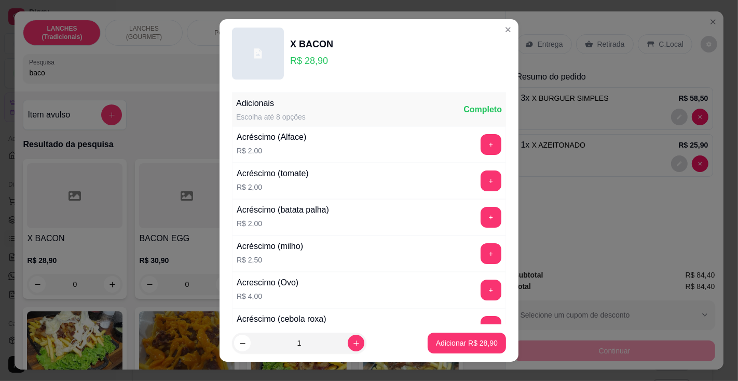
click at [436, 341] on p "Adicionar R$ 28,90" at bounding box center [467, 342] width 62 height 10
type input "1"
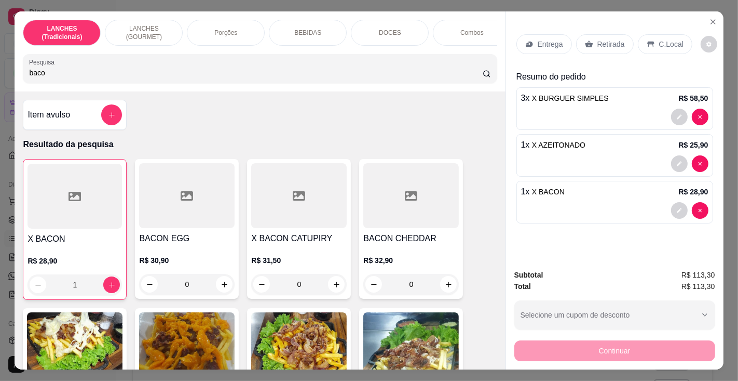
click at [548, 40] on p "Entrega" at bounding box center [550, 44] width 25 height 10
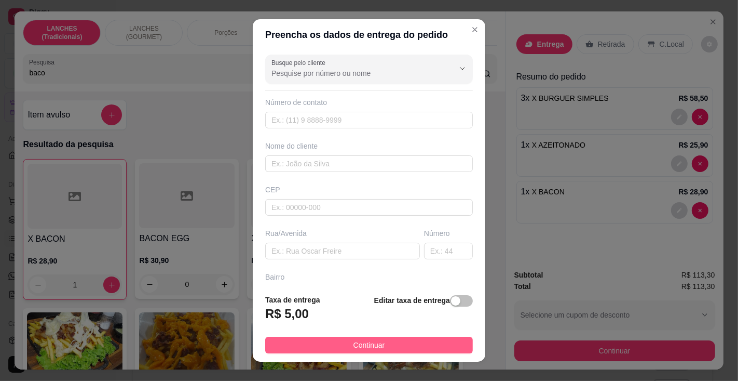
click at [411, 342] on button "Continuar" at bounding box center [369, 344] width 208 height 17
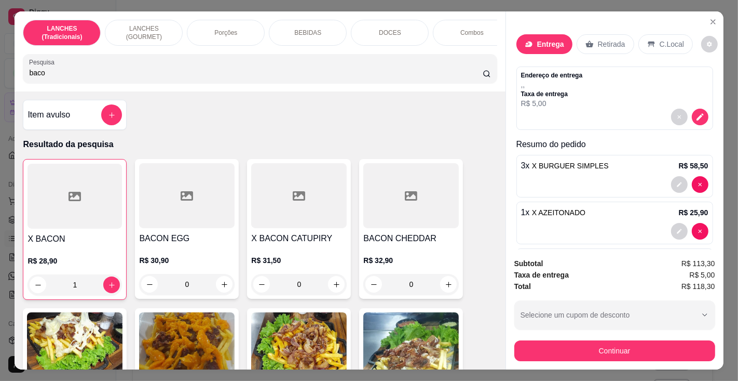
click at [549, 39] on p "Entrega" at bounding box center [550, 44] width 27 height 10
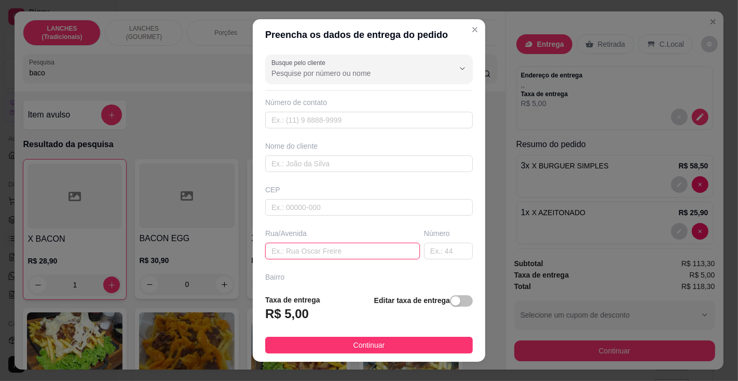
click at [315, 245] on input "text" at bounding box center [342, 250] width 155 height 17
type input "[PERSON_NAME]"
click at [424, 249] on input "text" at bounding box center [448, 250] width 49 height 17
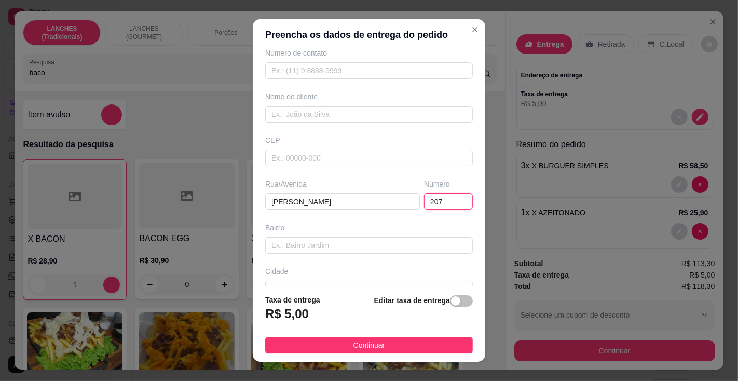
scroll to position [69, 0]
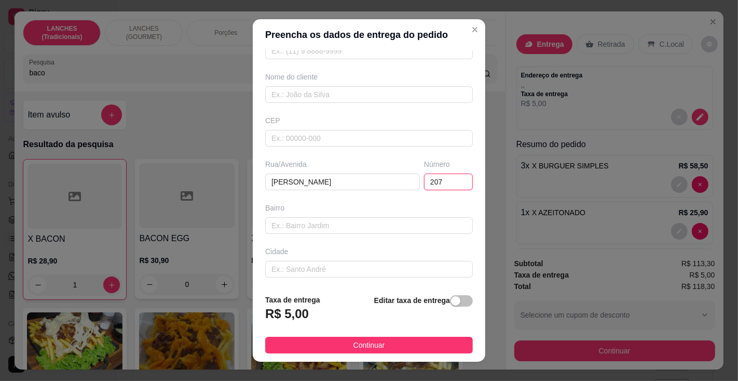
type input "207"
click at [334, 224] on input "text" at bounding box center [369, 225] width 208 height 17
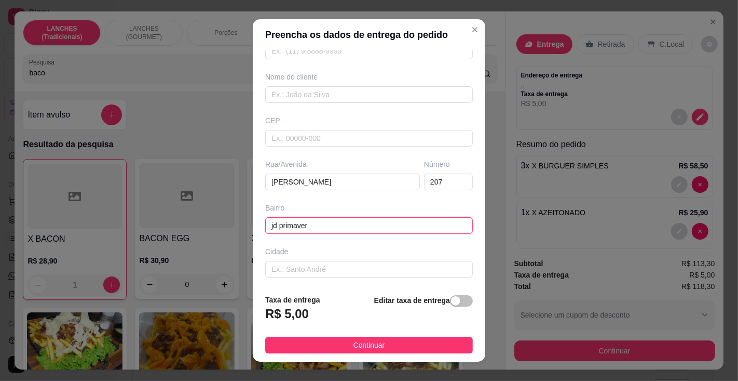
type input "jd primavera"
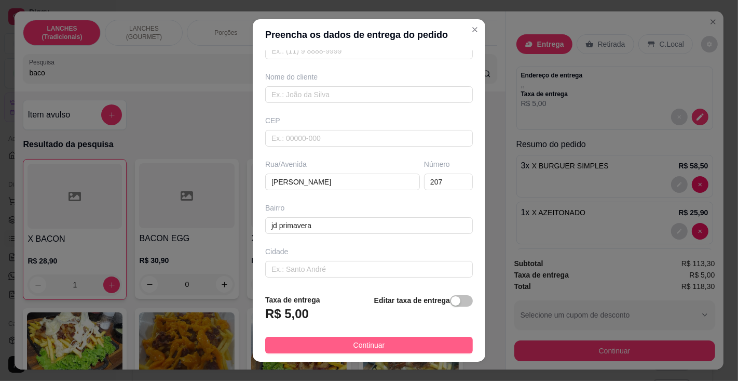
click at [370, 345] on span "Continuar" at bounding box center [370, 344] width 32 height 11
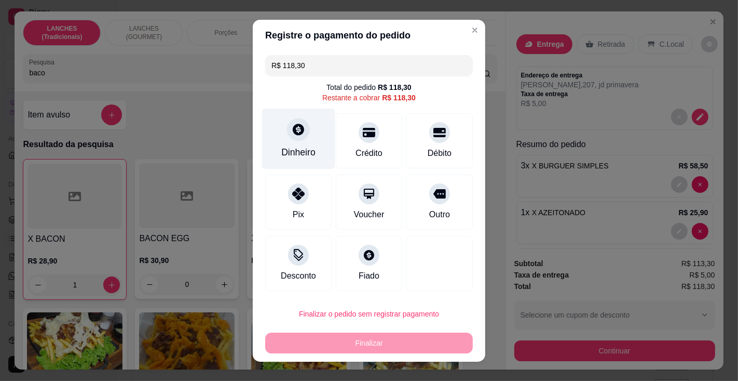
click at [296, 154] on div "Dinheiro" at bounding box center [298, 151] width 34 height 13
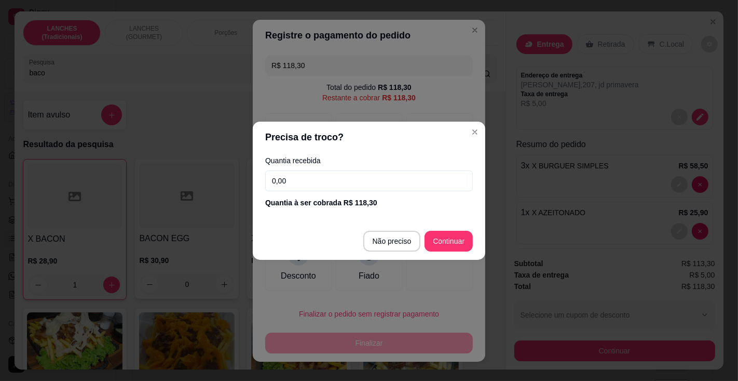
click at [331, 180] on input "0,00" at bounding box center [369, 180] width 208 height 21
type input "120,00"
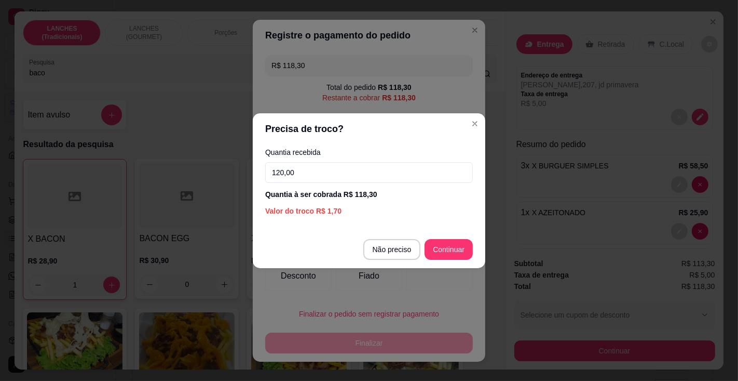
click at [446, 247] on div at bounding box center [439, 263] width 66 height 55
type input "R$ 0,00"
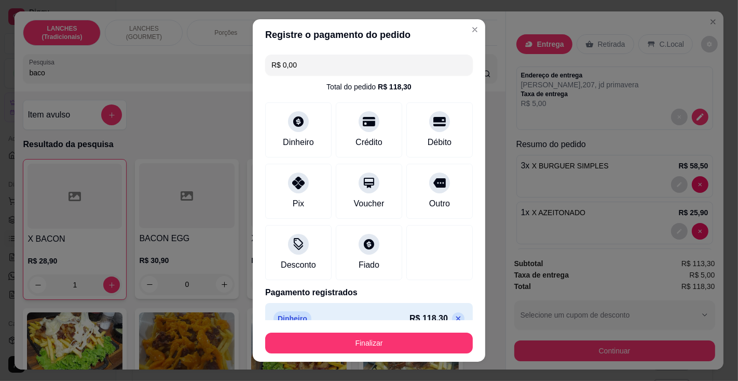
click at [410, 340] on button "Finalizar" at bounding box center [369, 342] width 208 height 21
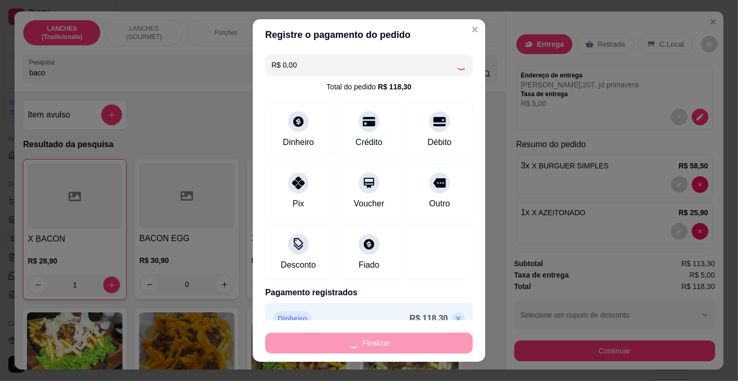
type input "0"
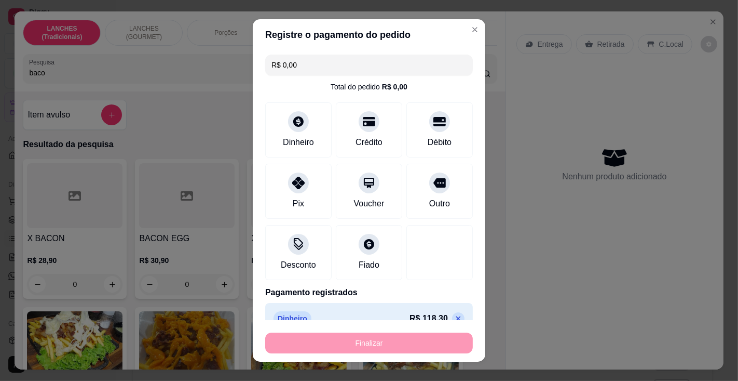
type input "-R$ 118,30"
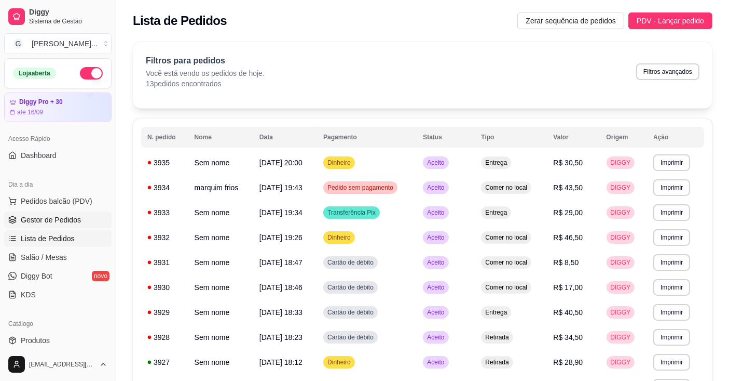
click at [41, 215] on span "Gestor de Pedidos" at bounding box center [51, 219] width 60 height 10
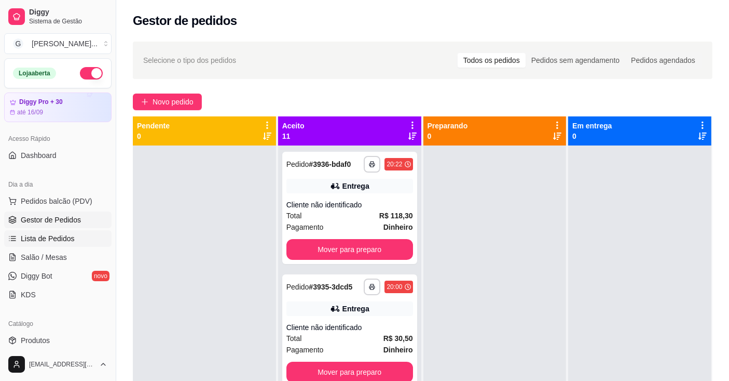
click at [44, 240] on span "Lista de Pedidos" at bounding box center [48, 238] width 54 height 10
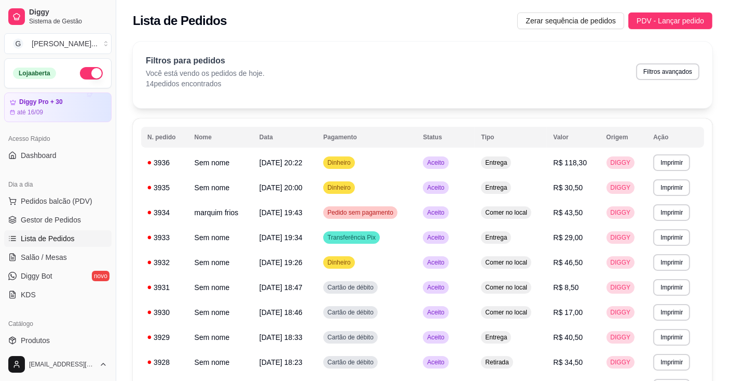
click at [675, 165] on button "Imprimir" at bounding box center [672, 162] width 37 height 17
click at [667, 196] on button "Impressora" at bounding box center [655, 199] width 75 height 17
click at [676, 160] on button "Imprimir" at bounding box center [672, 162] width 36 height 16
click at [659, 196] on button "Impressora" at bounding box center [655, 199] width 73 height 16
click at [76, 201] on span "Pedidos balcão (PDV)" at bounding box center [57, 201] width 72 height 10
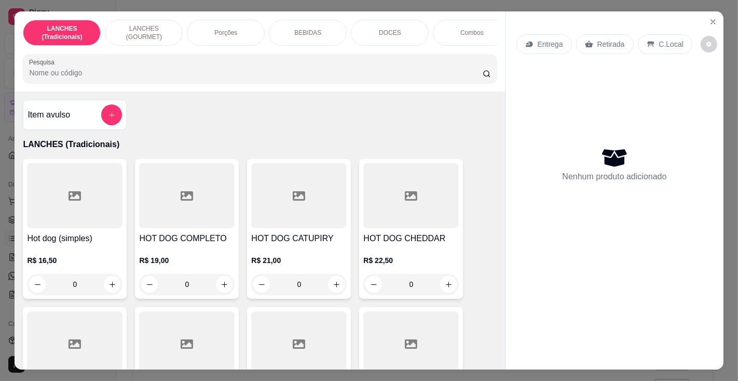
click at [270, 75] on input "Pesquisa" at bounding box center [255, 72] width 453 height 10
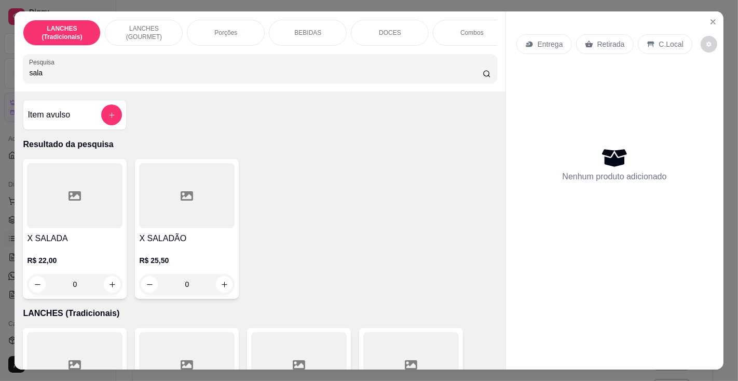
type input "sala"
click at [178, 240] on h4 "X SALADÃO" at bounding box center [187, 238] width 96 height 12
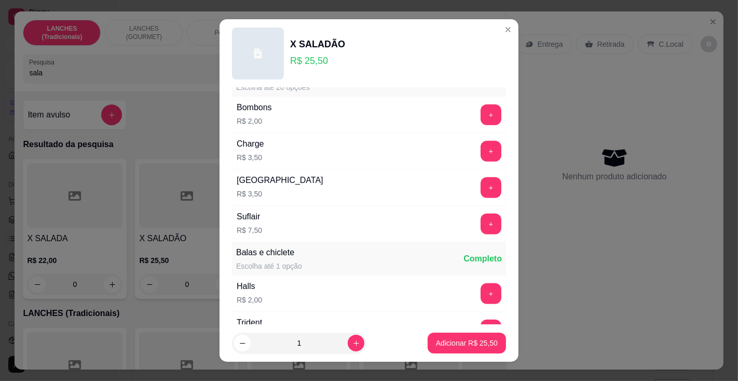
scroll to position [1063, 0]
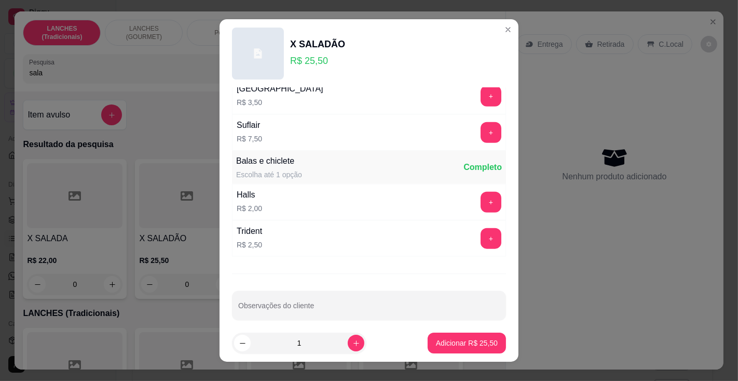
click at [342, 304] on input "Observações do cliente" at bounding box center [369, 309] width 262 height 10
type input "sem molhos"
click at [442, 342] on p "Adicionar R$ 25,50" at bounding box center [467, 343] width 60 height 10
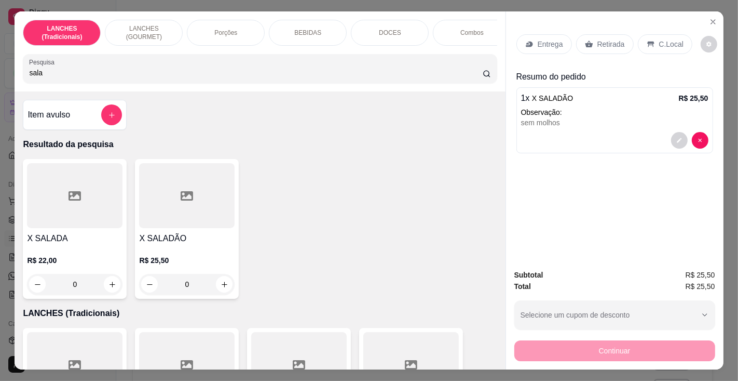
click at [257, 74] on input "sala" at bounding box center [255, 72] width 453 height 10
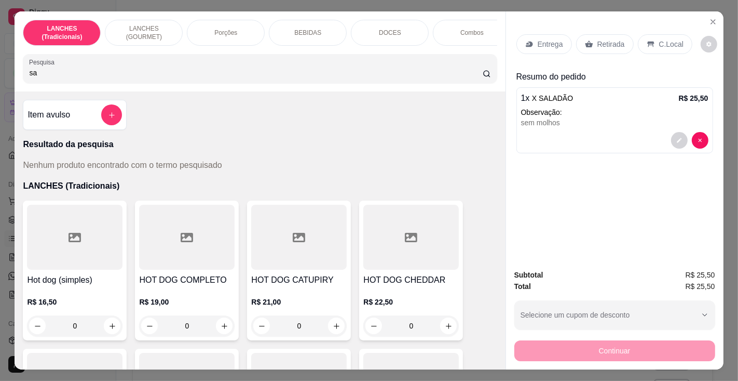
type input "s"
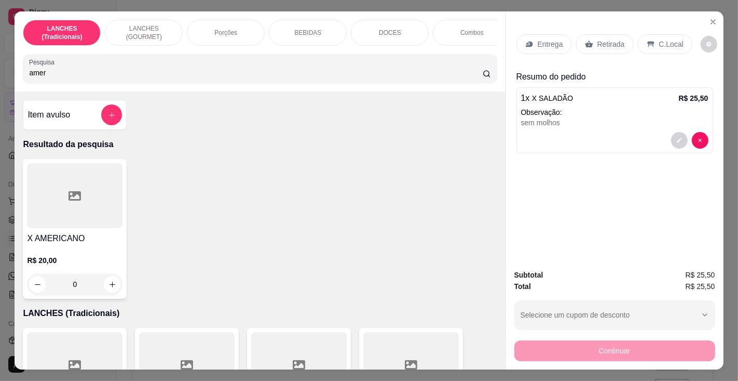
type input "amer"
click at [77, 228] on div at bounding box center [75, 195] width 96 height 65
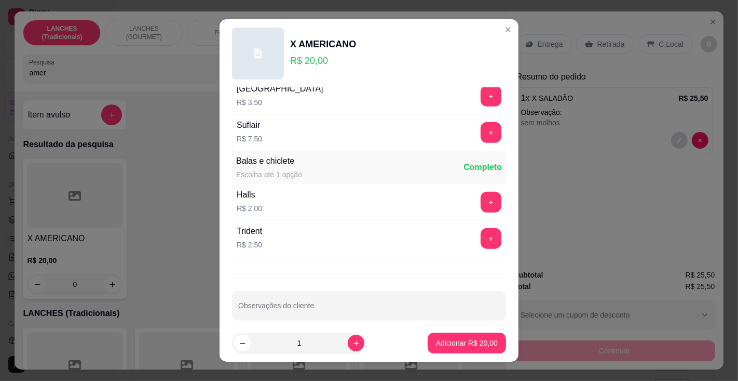
click at [348, 304] on input "Observações do cliente" at bounding box center [369, 309] width 262 height 10
type input "sem molhos"
click at [443, 343] on p "Adicionar R$ 20,00" at bounding box center [467, 342] width 62 height 10
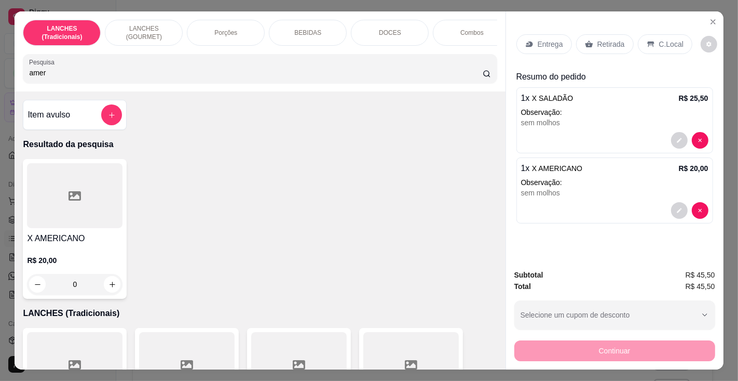
click at [541, 34] on div "Entrega" at bounding box center [545, 44] width 56 height 20
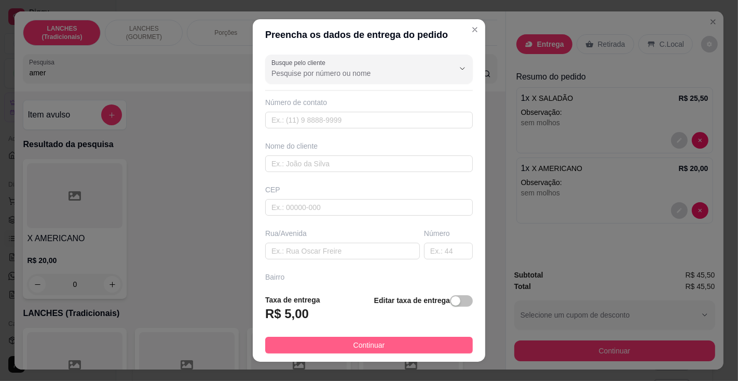
click at [402, 341] on button "Continuar" at bounding box center [369, 344] width 208 height 17
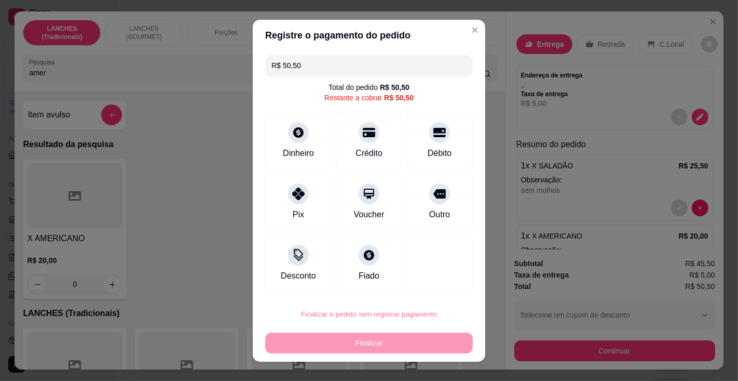
click at [433, 280] on button "Confirmar" at bounding box center [428, 284] width 38 height 16
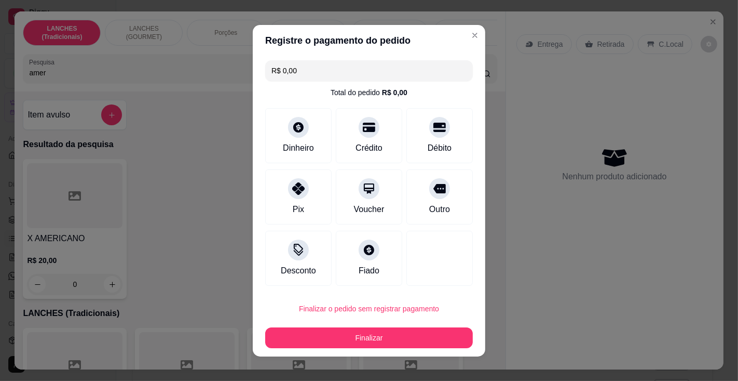
type input "R$ 0,00"
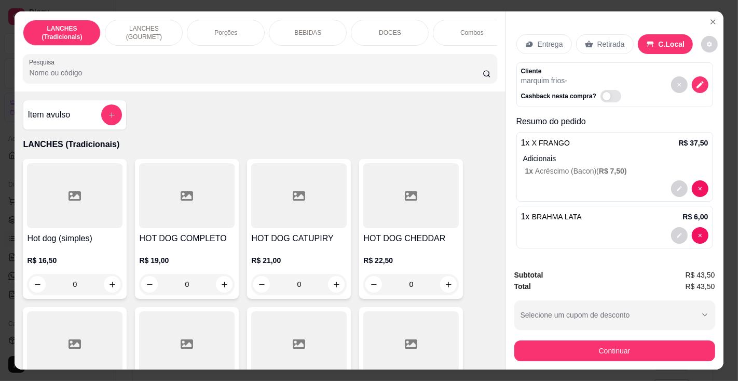
click at [386, 29] on p "DOCES" at bounding box center [390, 33] width 22 height 8
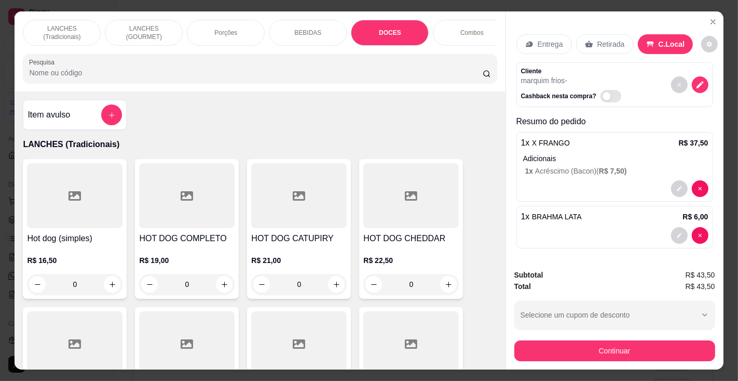
scroll to position [26, 0]
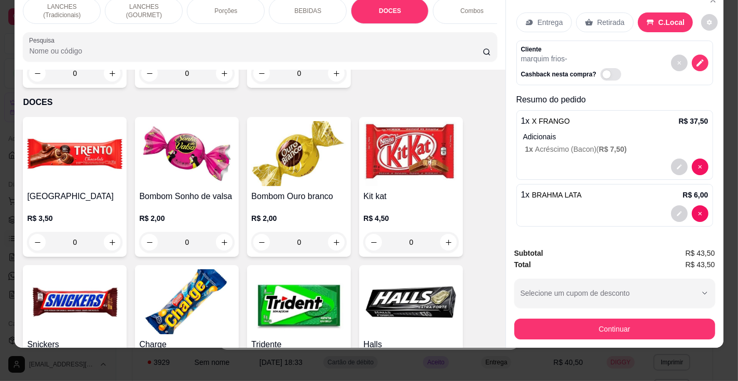
click at [189, 287] on img at bounding box center [187, 301] width 96 height 65
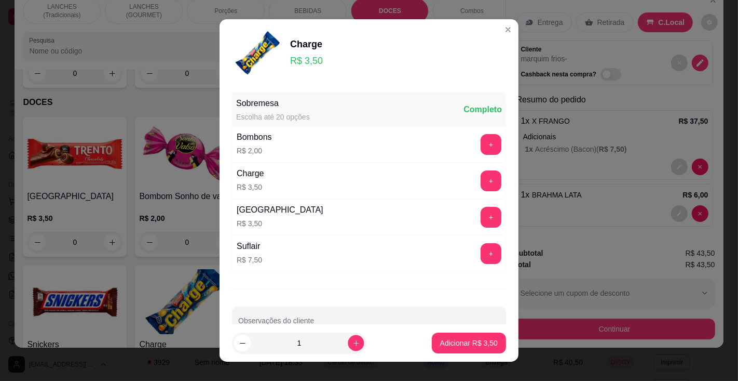
click at [352, 341] on icon "increase-product-quantity" at bounding box center [356, 343] width 8 height 8
type input "2"
click at [443, 343] on p "Adicionar R$ 7,00" at bounding box center [469, 342] width 58 height 10
type input "2"
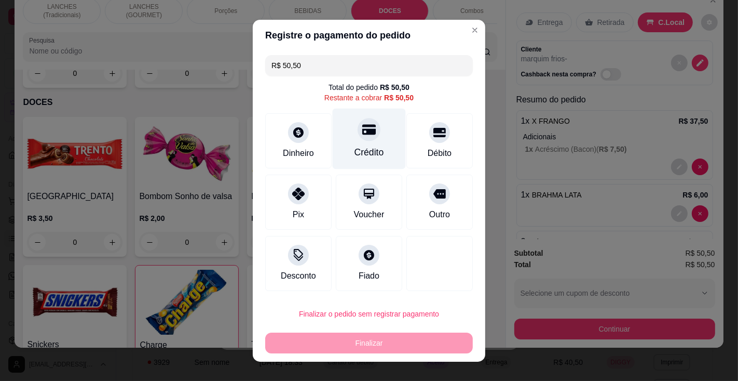
click at [363, 143] on div "Crédito" at bounding box center [369, 138] width 73 height 61
type input "R$ 0,00"
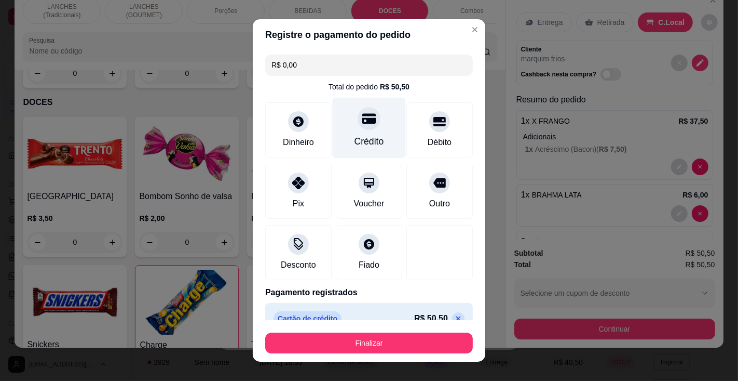
click at [363, 342] on button "Finalizar" at bounding box center [369, 342] width 208 height 21
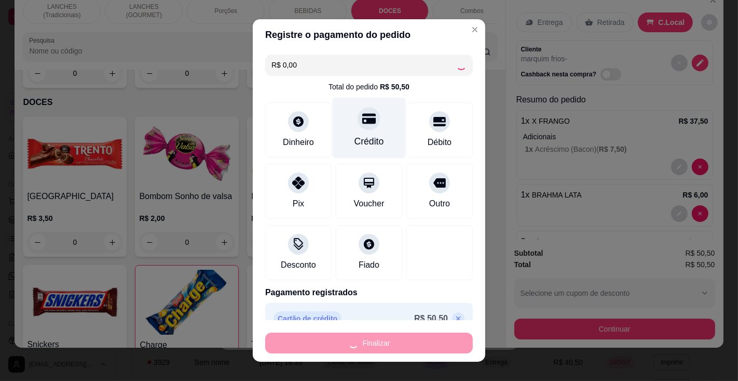
type input "0"
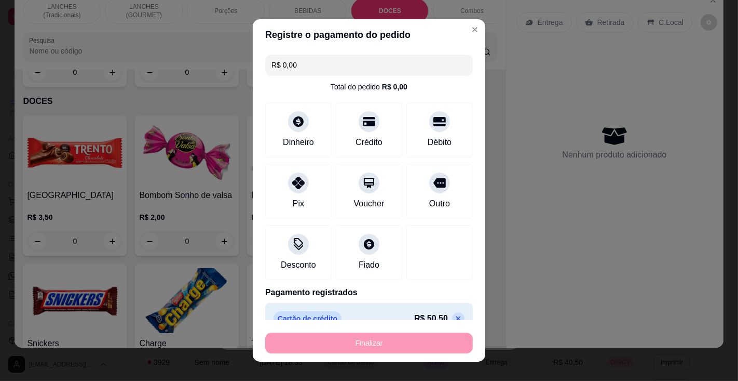
type input "-R$ 50,50"
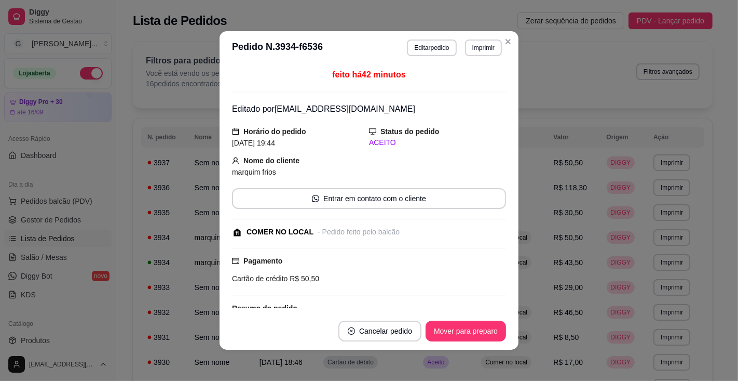
click at [428, 262] on div "Pagamento Cartão de crédito R$ 50,50" at bounding box center [369, 269] width 274 height 29
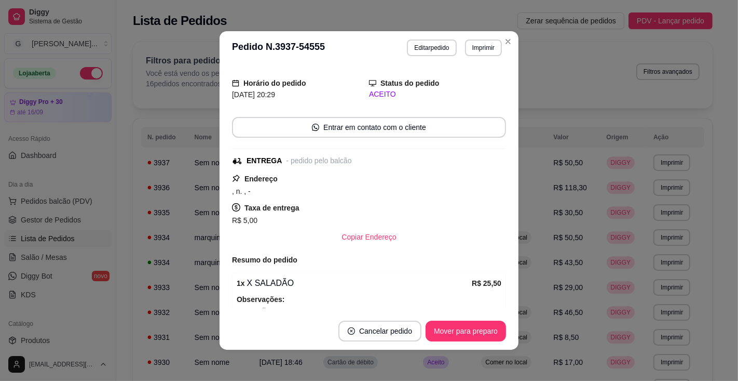
scroll to position [0, 0]
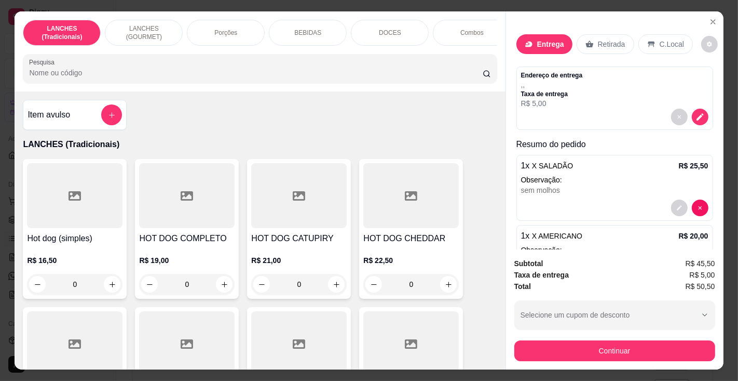
click at [549, 39] on p "Entrega" at bounding box center [550, 44] width 27 height 10
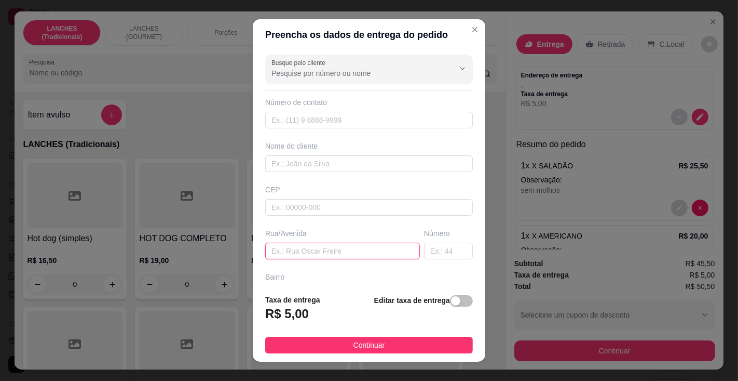
click at [351, 247] on input "text" at bounding box center [342, 250] width 155 height 17
type input "[PERSON_NAME]"
click at [424, 245] on input "text" at bounding box center [448, 250] width 49 height 17
type input "490"
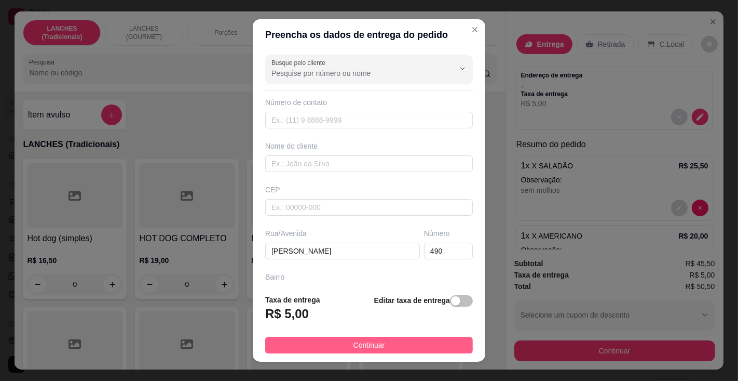
click at [374, 351] on button "Continuar" at bounding box center [369, 344] width 208 height 17
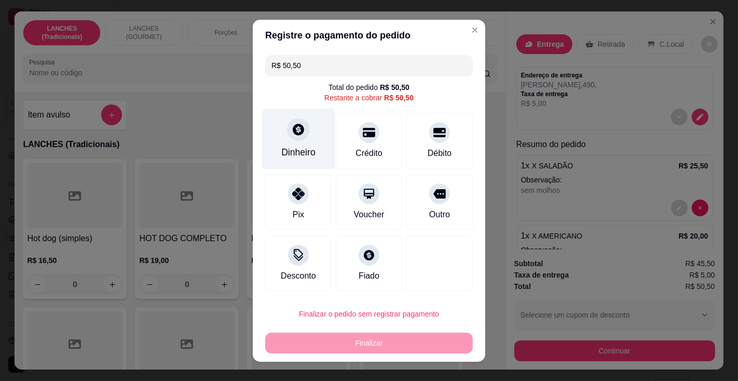
click at [294, 141] on div at bounding box center [298, 129] width 23 height 23
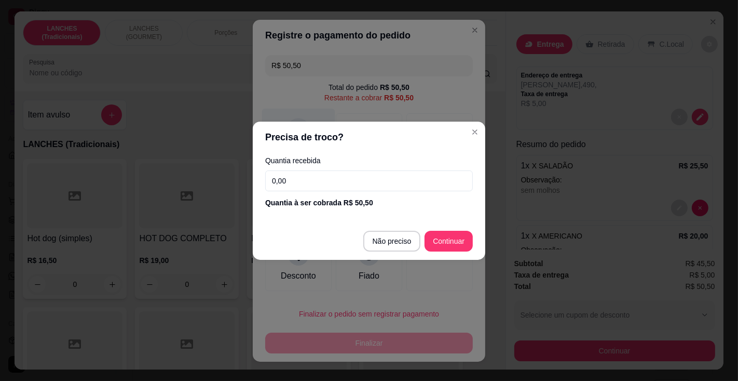
click at [406, 236] on div at bounding box center [439, 263] width 66 height 55
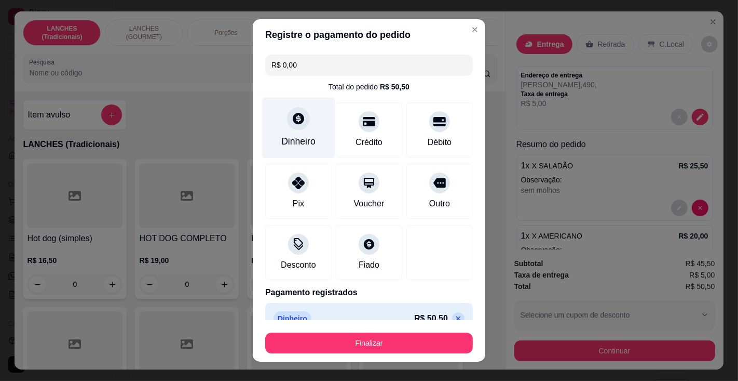
click at [376, 342] on button "Finalizar" at bounding box center [369, 342] width 208 height 21
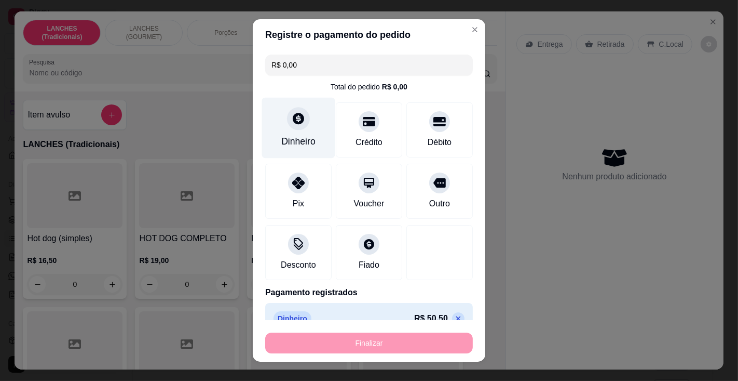
type input "-R$ 50,50"
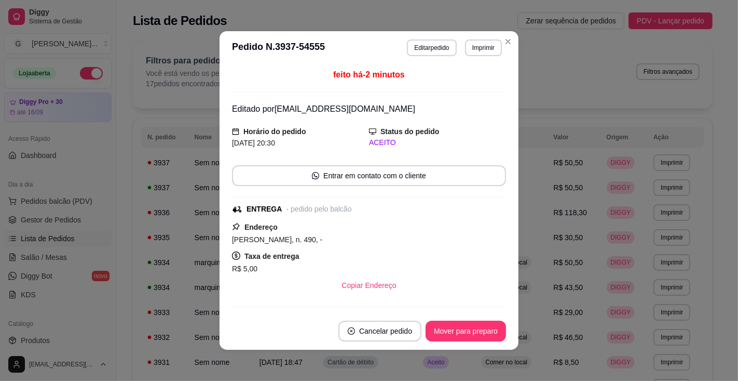
click at [479, 47] on button "Imprimir" at bounding box center [483, 47] width 37 height 17
click at [467, 83] on button "Impressora" at bounding box center [461, 84] width 75 height 17
click at [476, 47] on button "Imprimir" at bounding box center [483, 47] width 37 height 17
click at [472, 82] on button "Impressora" at bounding box center [461, 84] width 75 height 17
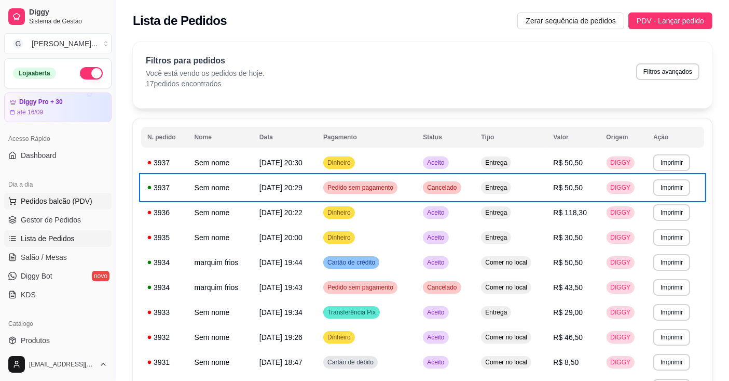
click at [65, 202] on span "Pedidos balcão (PDV)" at bounding box center [57, 201] width 72 height 10
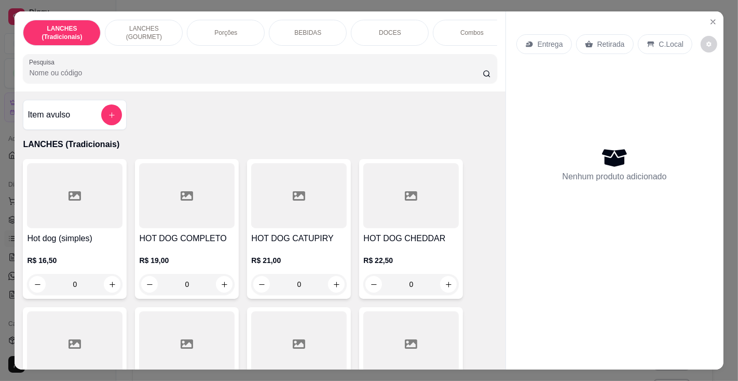
click at [210, 77] on input "Pesquisa" at bounding box center [255, 72] width 453 height 10
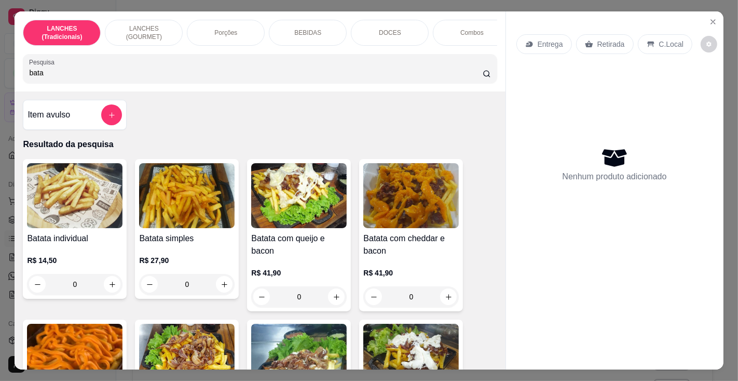
click at [171, 77] on input "bata" at bounding box center [255, 72] width 453 height 10
type input "b"
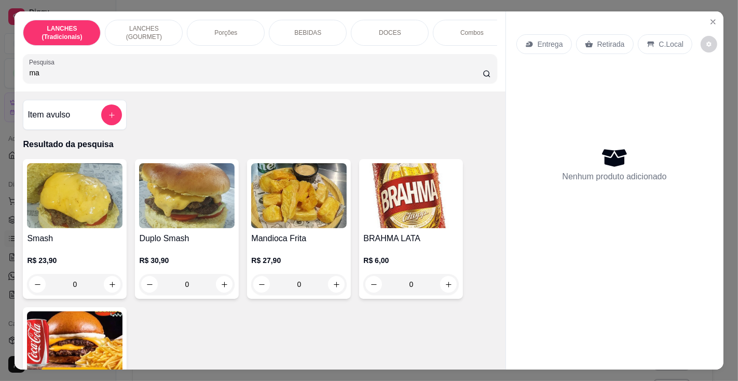
type input "man"
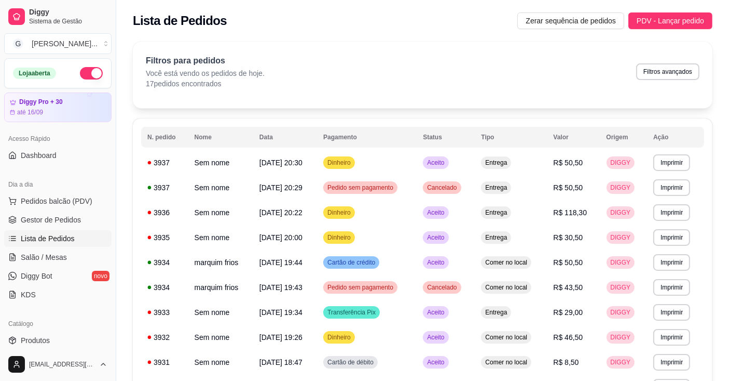
click at [4, 193] on button "Pedidos balcão (PDV)" at bounding box center [57, 201] width 107 height 17
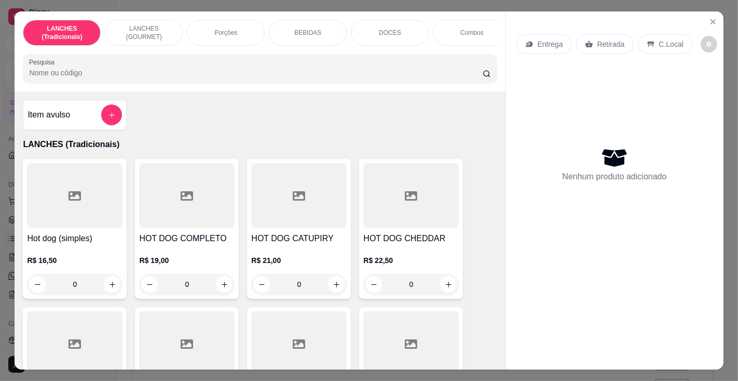
click at [164, 74] on input "Pesquisa" at bounding box center [255, 72] width 453 height 10
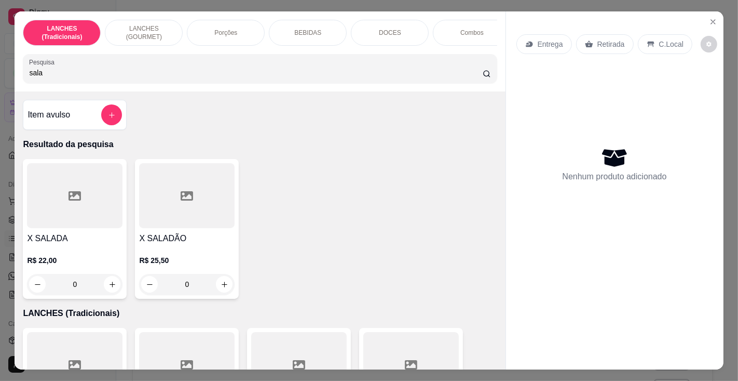
type input "sala"
click at [80, 245] on h4 "X SALADA" at bounding box center [75, 238] width 96 height 12
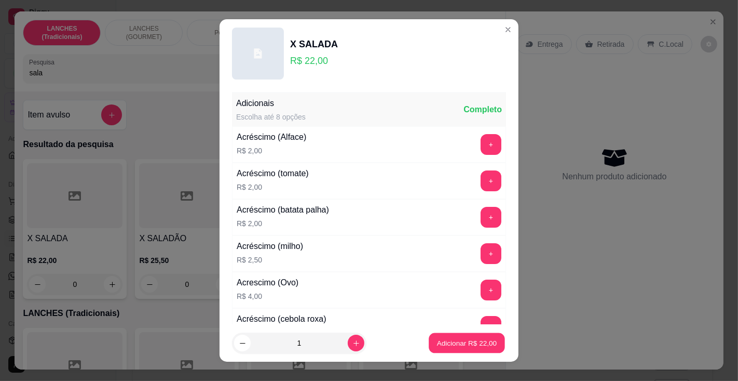
click at [444, 342] on p "Adicionar R$ 22,00" at bounding box center [467, 343] width 60 height 10
type input "1"
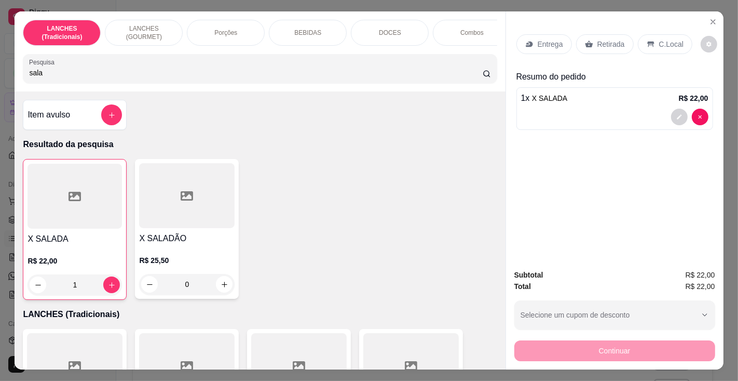
click at [304, 29] on p "BEBIDAS" at bounding box center [307, 33] width 27 height 8
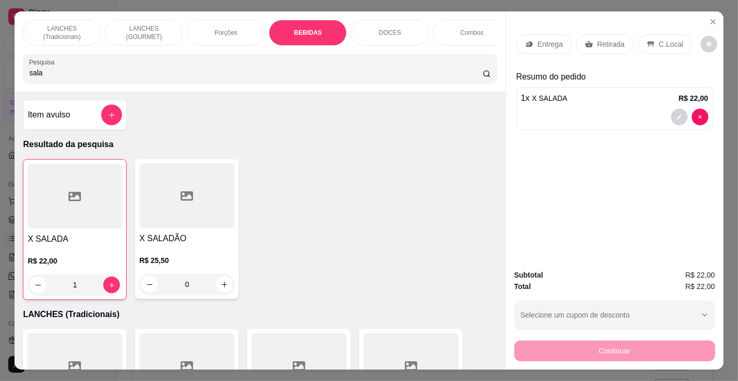
scroll to position [26, 0]
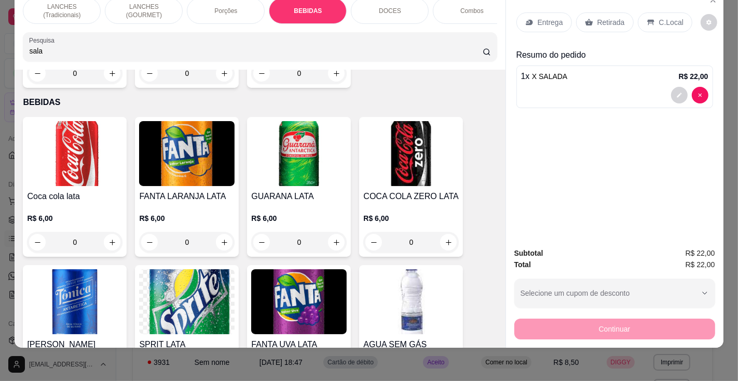
click at [333, 238] on icon "increase-product-quantity" at bounding box center [337, 242] width 8 height 8
type input "1"
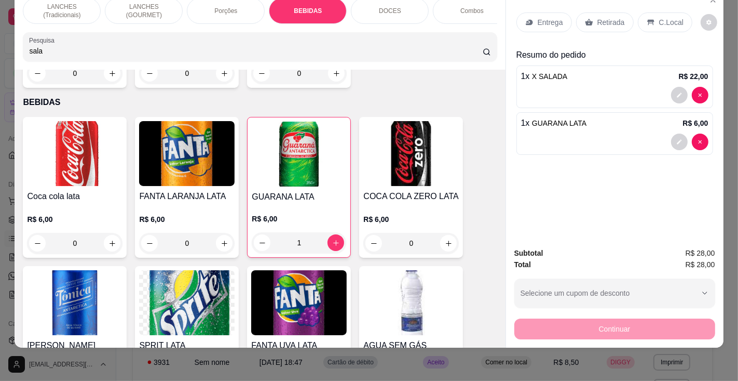
click at [659, 17] on p "C.Local" at bounding box center [671, 22] width 24 height 10
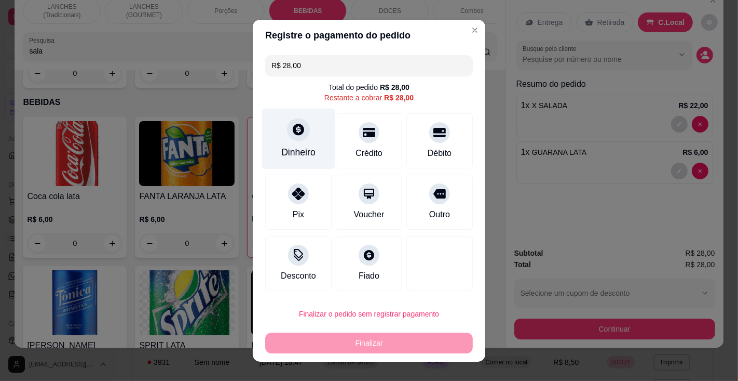
click at [295, 144] on div "Dinheiro" at bounding box center [298, 138] width 73 height 61
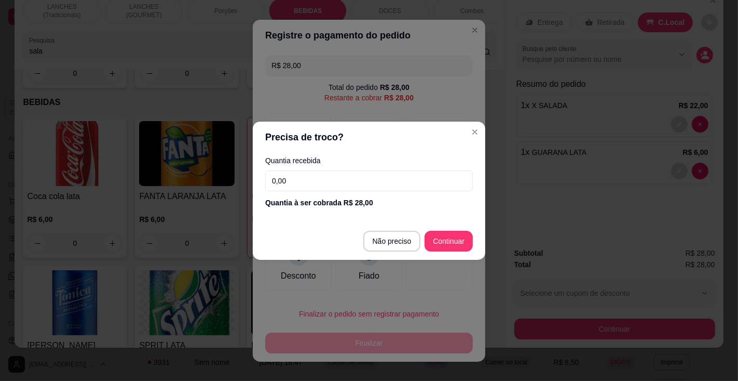
click at [326, 177] on input "0,00" at bounding box center [369, 180] width 208 height 21
type input "30,00"
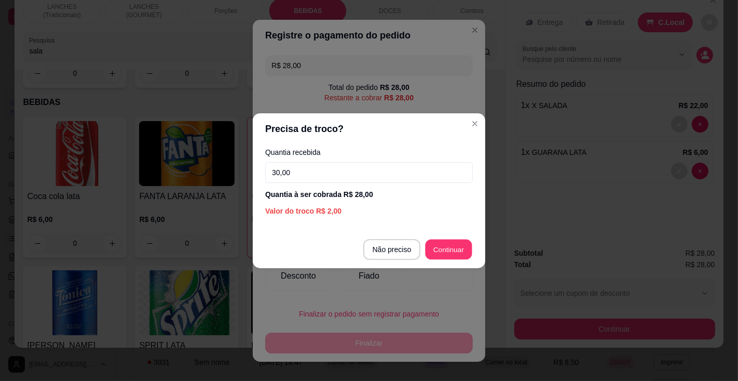
click at [447, 249] on div at bounding box center [439, 263] width 66 height 55
type input "R$ 0,00"
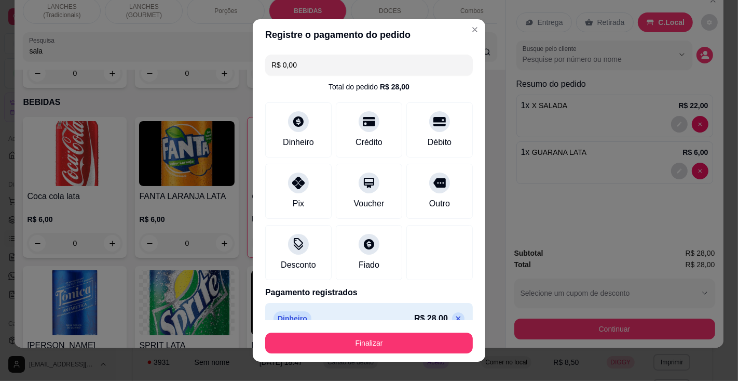
click at [395, 339] on button "Finalizar" at bounding box center [369, 342] width 208 height 21
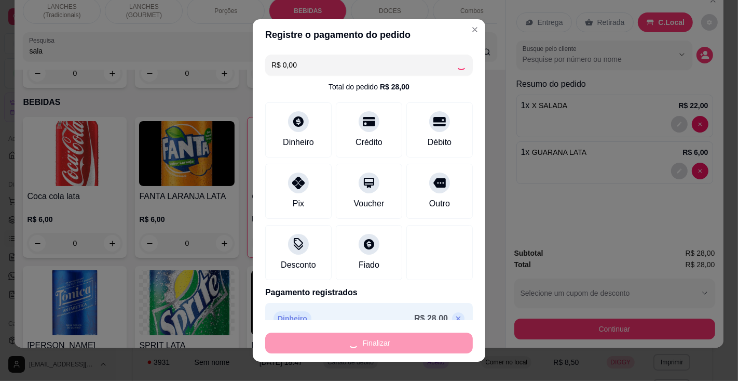
type input "0"
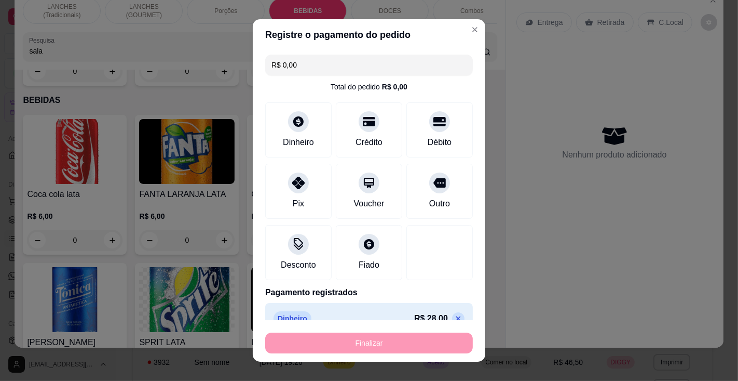
type input "-R$ 28,00"
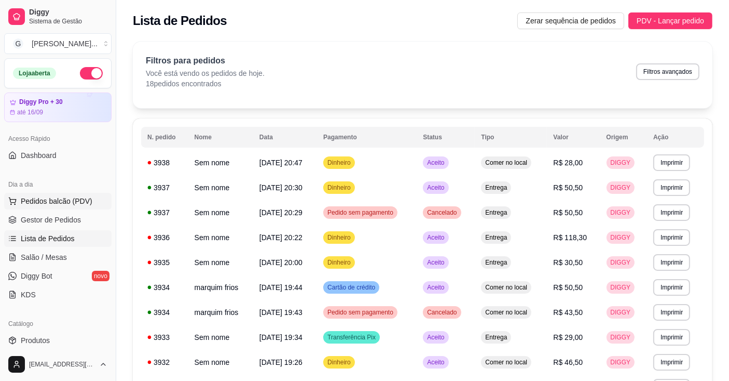
click at [46, 201] on span "Pedidos balcão (PDV)" at bounding box center [57, 201] width 72 height 10
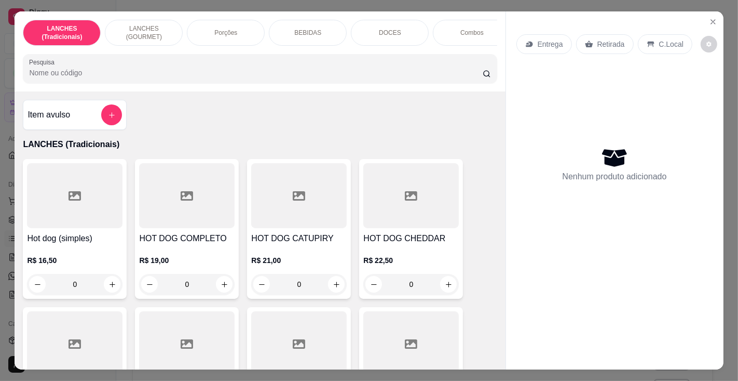
click at [181, 75] on input "Pesquisa" at bounding box center [255, 72] width 453 height 10
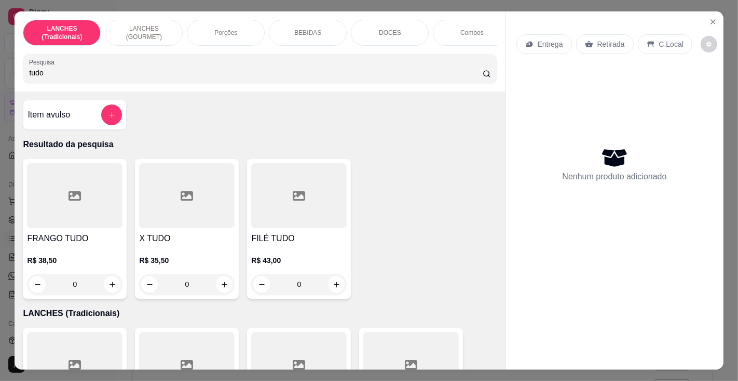
type input "tudo"
click at [179, 244] on h4 "X TUDO" at bounding box center [187, 238] width 96 height 12
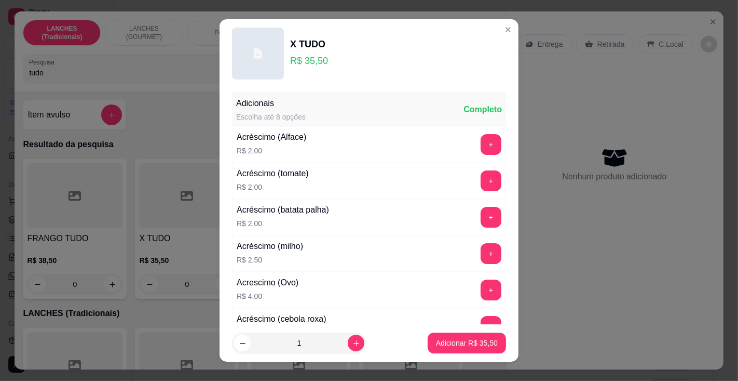
click at [354, 343] on icon "increase-product-quantity" at bounding box center [357, 343] width 6 height 6
type input "2"
click at [447, 343] on p "Adicionar R$ 71,00" at bounding box center [467, 342] width 62 height 10
type input "2"
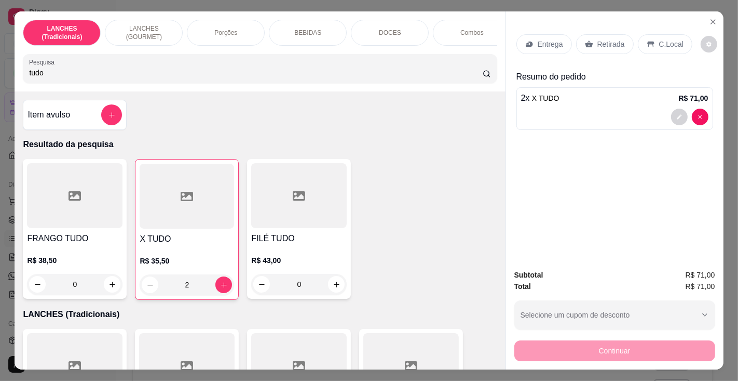
click at [165, 75] on input "tudo" at bounding box center [255, 72] width 453 height 10
type input "t"
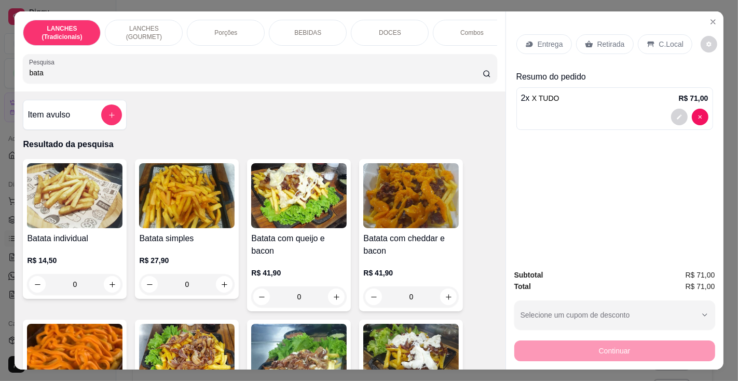
type input "bata"
click at [61, 233] on div "Batata individual R$ 14,50 0" at bounding box center [75, 229] width 104 height 140
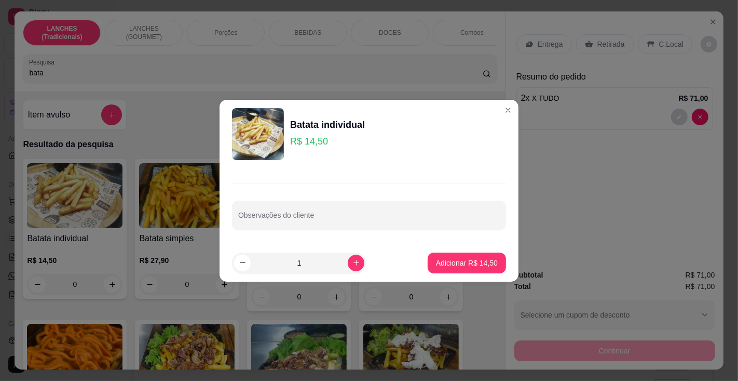
click at [455, 255] on button "Adicionar R$ 14,50" at bounding box center [467, 262] width 78 height 21
type input "1"
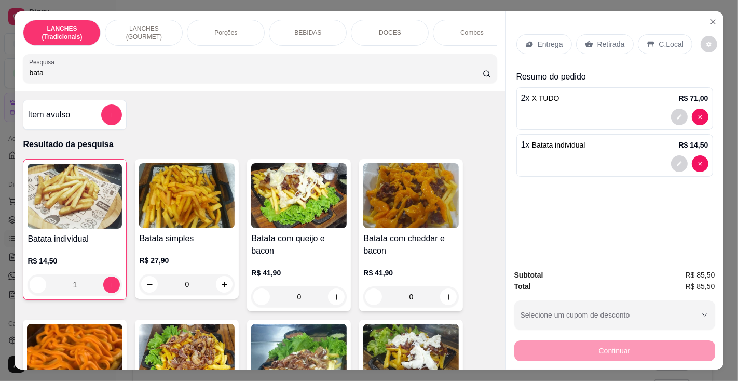
click at [186, 71] on input "bata" at bounding box center [255, 72] width 453 height 10
type input "b"
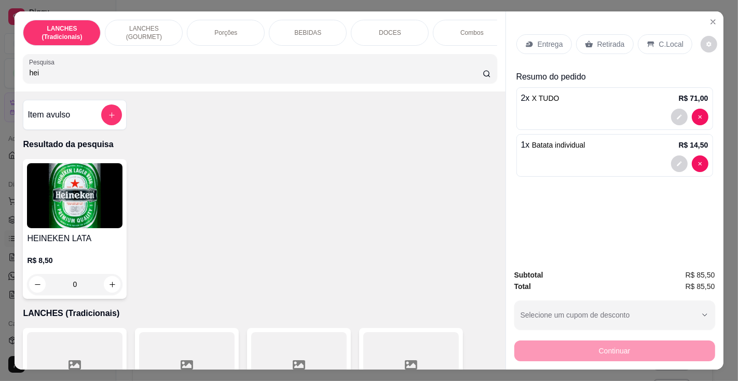
type input "hei"
click at [74, 228] on img at bounding box center [75, 195] width 96 height 65
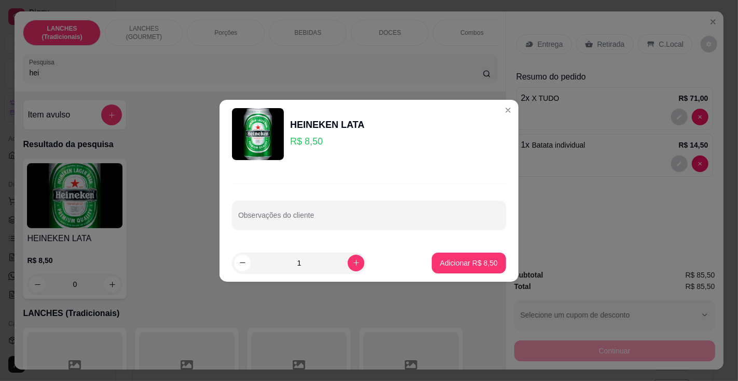
click at [352, 263] on icon "increase-product-quantity" at bounding box center [356, 263] width 8 height 8
click at [354, 262] on icon "increase-product-quantity" at bounding box center [357, 263] width 6 height 6
click at [352, 264] on icon "increase-product-quantity" at bounding box center [356, 263] width 8 height 8
type input "4"
click at [452, 261] on p "Adicionar R$ 34,00" at bounding box center [467, 262] width 60 height 10
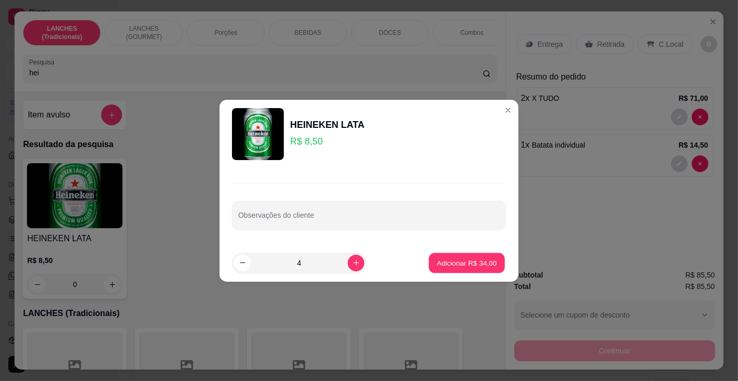
type input "4"
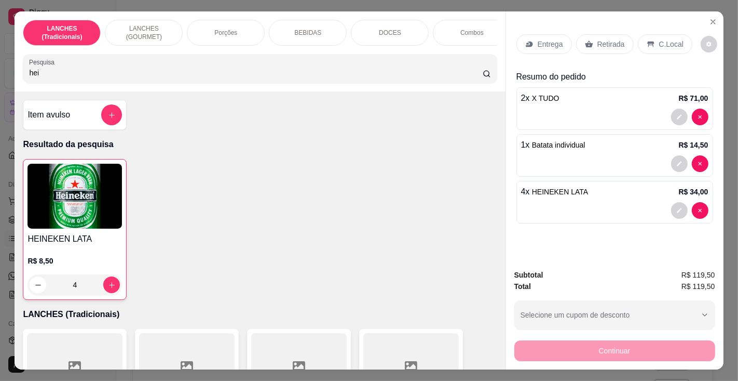
click at [192, 62] on div "hei" at bounding box center [259, 68] width 461 height 21
type input "h"
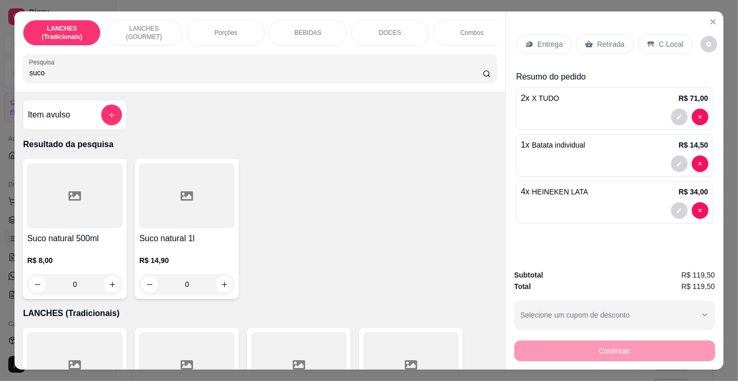
type input "suco"
click at [166, 245] on h4 "Suco natural 1l" at bounding box center [187, 238] width 96 height 12
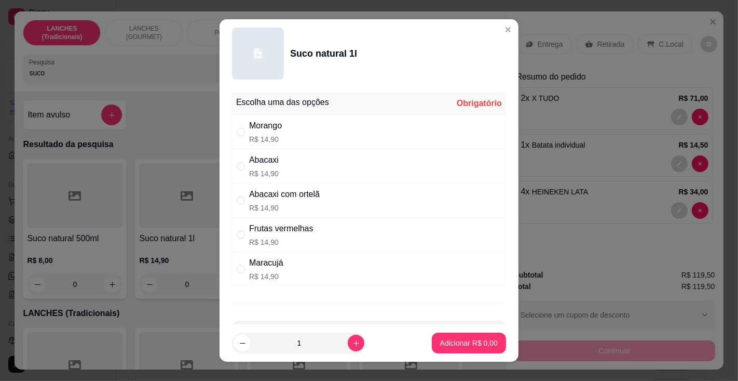
click at [316, 262] on div "Maracujá R$ 14,90" at bounding box center [369, 269] width 274 height 34
radio input "true"
click at [454, 344] on p "Adicionar R$ 14,90" at bounding box center [467, 343] width 60 height 10
type input "1"
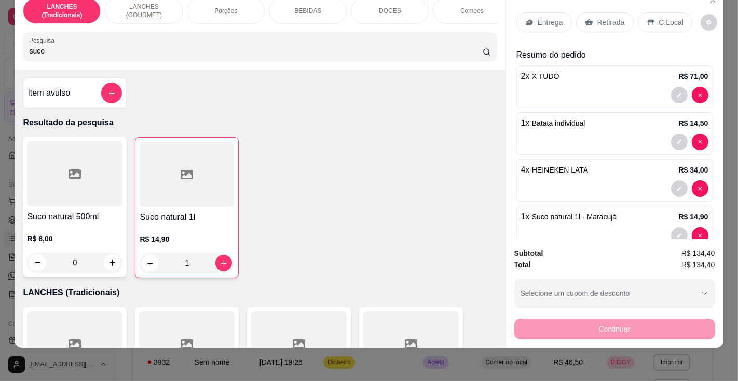
click at [661, 17] on p "C.Local" at bounding box center [671, 22] width 24 height 10
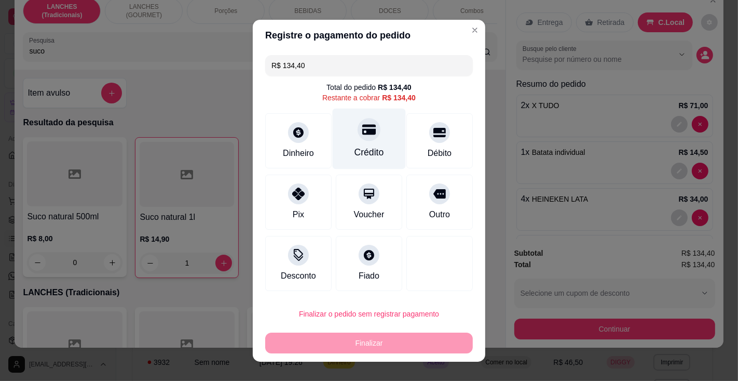
click at [361, 141] on div at bounding box center [369, 129] width 23 height 23
type input "R$ 0,00"
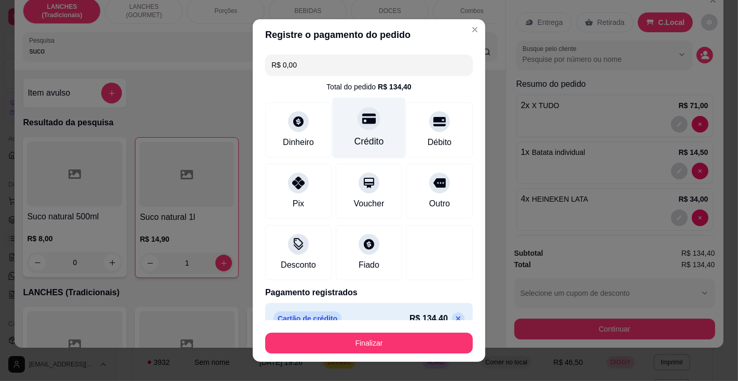
click at [381, 342] on button "Finalizar" at bounding box center [369, 342] width 208 height 21
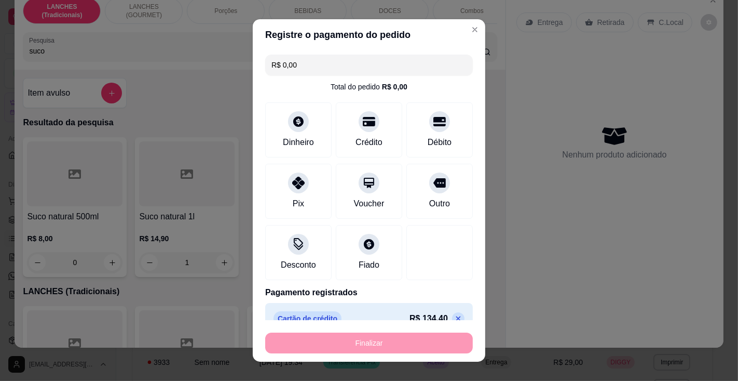
type input "0"
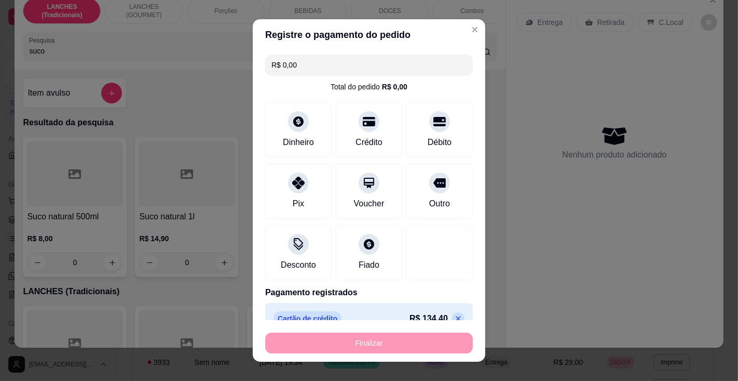
type input "-R$ 134,40"
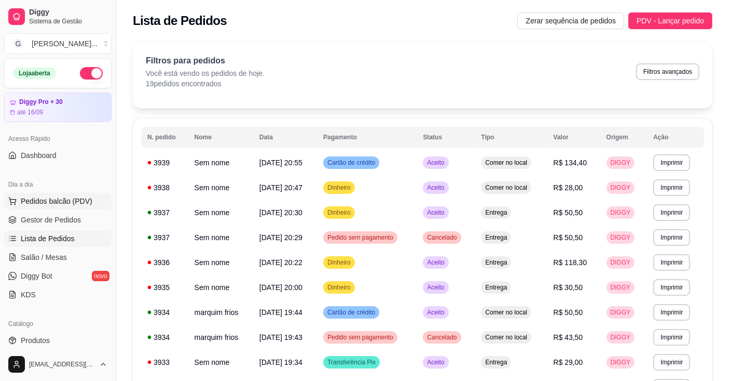
click at [73, 200] on span "Pedidos balcão (PDV)" at bounding box center [57, 201] width 72 height 10
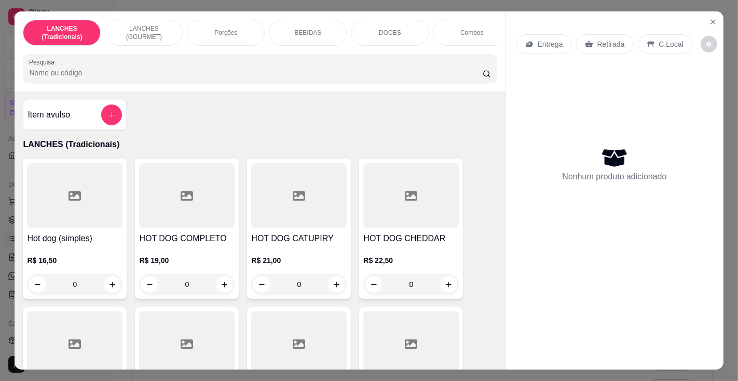
click at [142, 72] on input "Pesquisa" at bounding box center [255, 72] width 453 height 10
type input "fra"
click at [61, 228] on div at bounding box center [75, 195] width 96 height 65
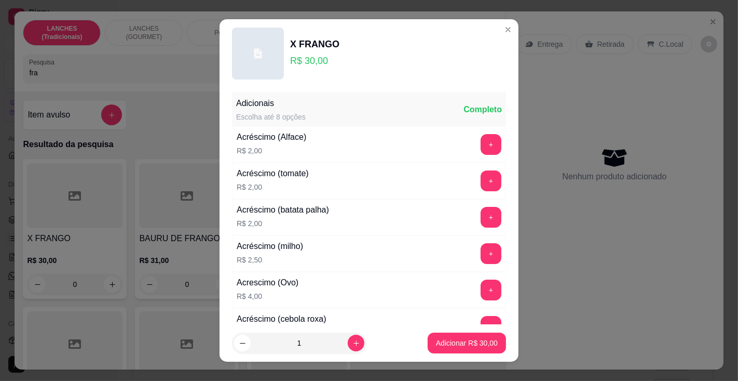
click at [451, 342] on p "Adicionar R$ 30,00" at bounding box center [467, 342] width 62 height 10
type input "1"
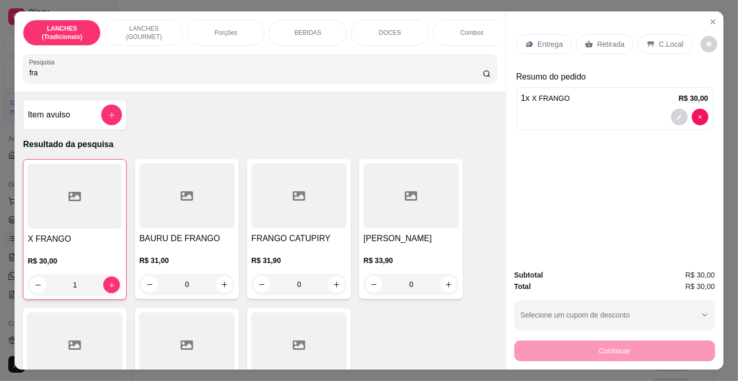
click at [129, 74] on input "fra" at bounding box center [255, 72] width 453 height 10
type input "f"
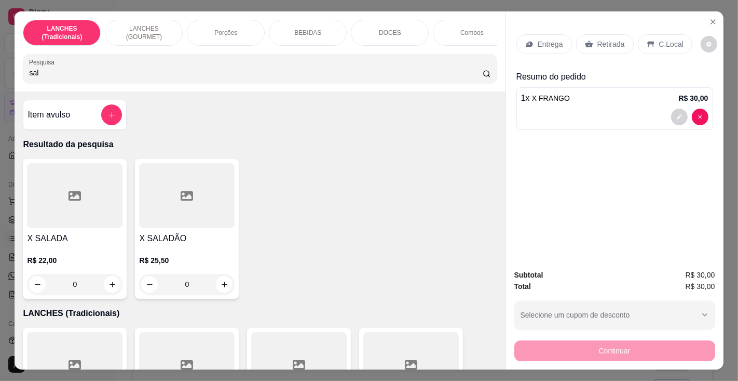
type input "sal"
click at [66, 225] on div at bounding box center [75, 195] width 96 height 65
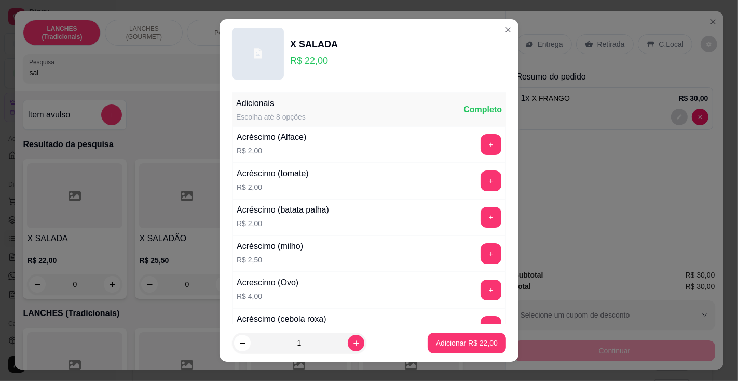
click at [463, 346] on p "Adicionar R$ 22,00" at bounding box center [467, 342] width 62 height 10
type input "1"
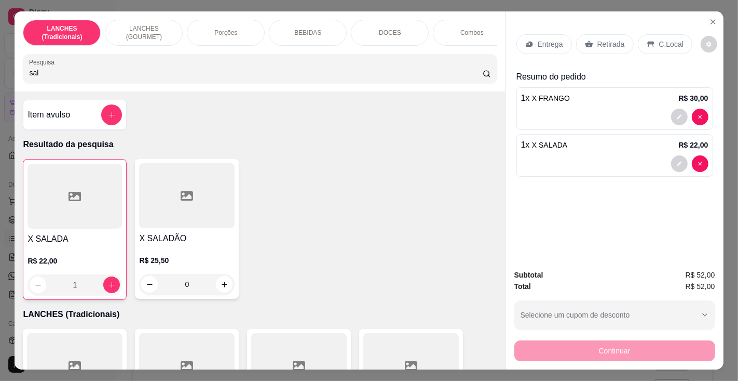
click at [538, 39] on p "Entrega" at bounding box center [550, 44] width 25 height 10
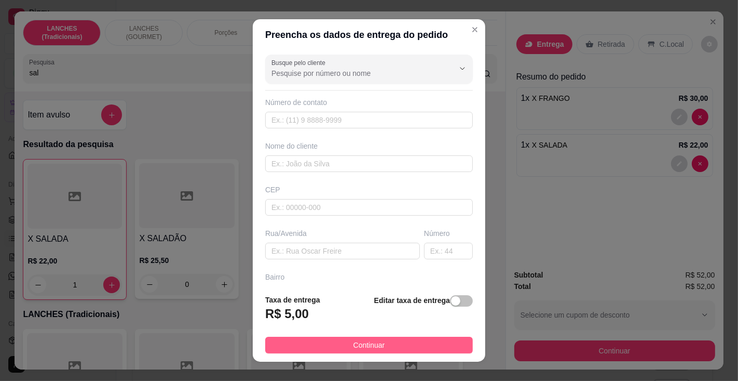
click at [402, 343] on button "Continuar" at bounding box center [369, 344] width 208 height 17
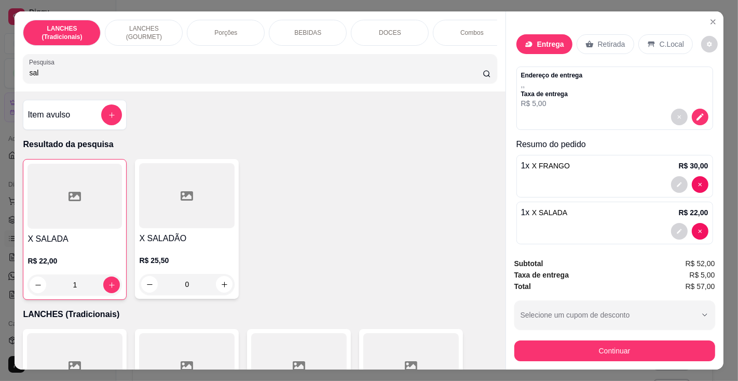
click at [550, 34] on div "Entrega" at bounding box center [545, 44] width 56 height 20
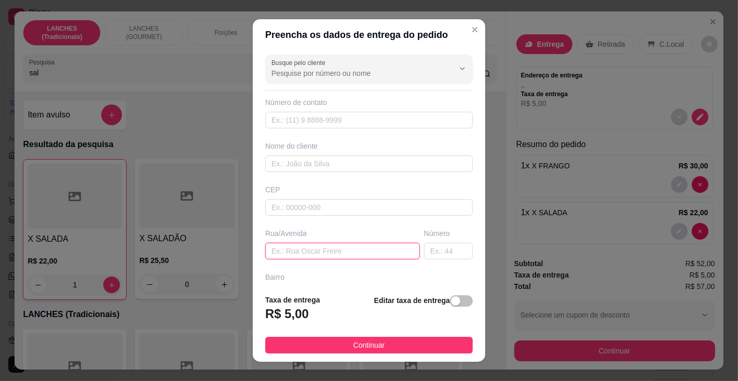
click at [337, 245] on input "text" at bounding box center [342, 250] width 155 height 17
type input "pericles martins sodero"
click at [424, 244] on input "text" at bounding box center [448, 250] width 49 height 17
type input "1266"
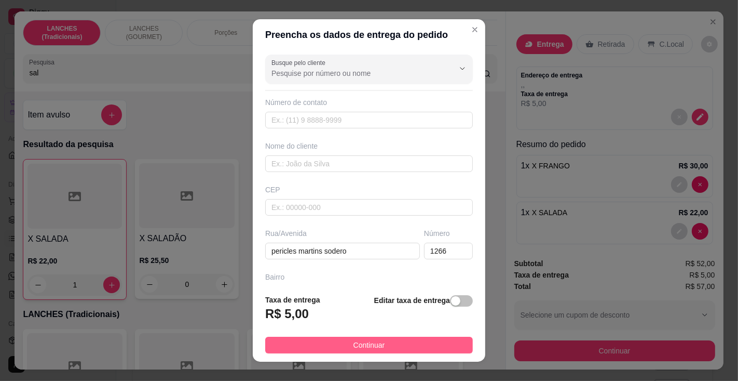
click at [387, 340] on button "Continuar" at bounding box center [369, 344] width 208 height 17
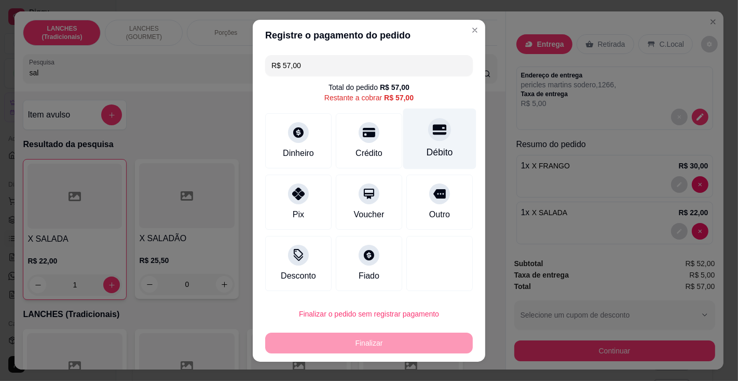
click at [427, 149] on div "Débito" at bounding box center [440, 151] width 26 height 13
type input "R$ 0,00"
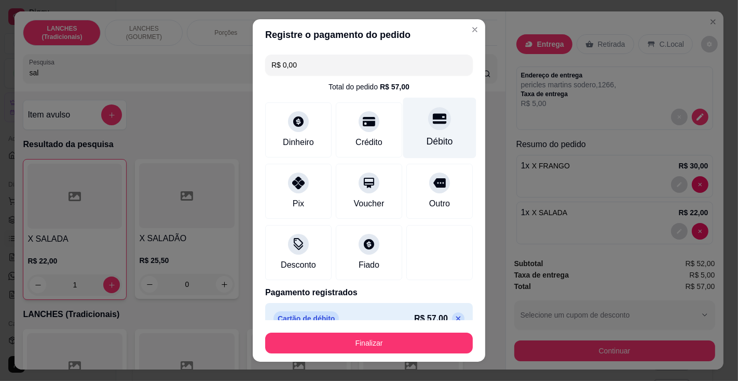
click at [373, 351] on button "Finalizar" at bounding box center [369, 342] width 208 height 21
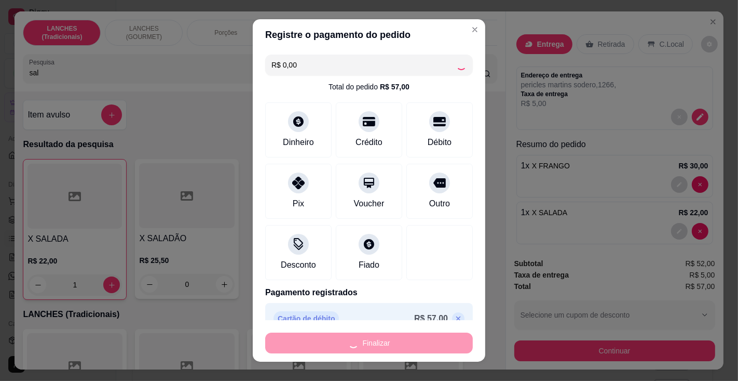
type input "0"
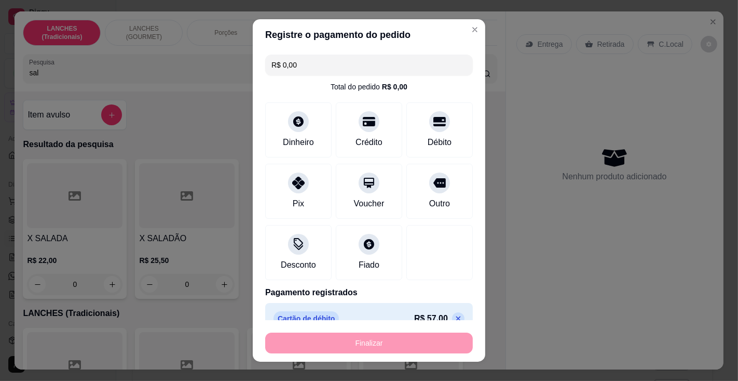
type input "-R$ 57,00"
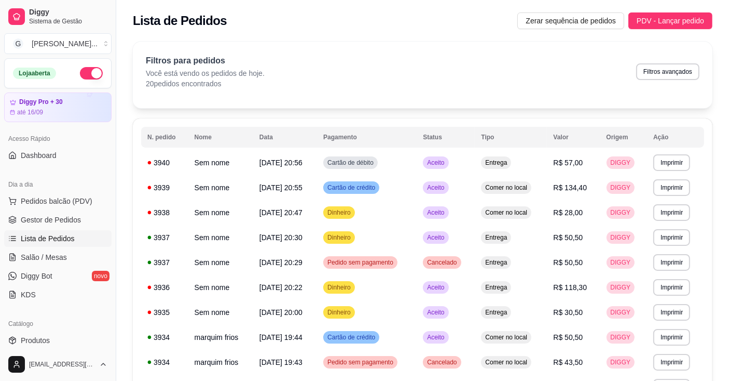
click at [673, 161] on button "Imprimir" at bounding box center [672, 162] width 37 height 17
click at [660, 201] on button "Impressora" at bounding box center [655, 199] width 73 height 16
click at [677, 159] on button "Imprimir" at bounding box center [672, 162] width 37 height 17
click at [661, 192] on button "Impressora" at bounding box center [655, 199] width 73 height 16
click at [82, 203] on span "Pedidos balcão (PDV)" at bounding box center [57, 201] width 72 height 10
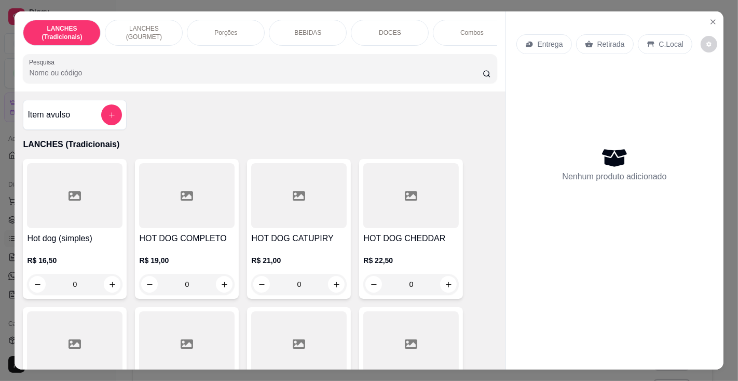
click at [148, 72] on input "Pesquisa" at bounding box center [255, 72] width 453 height 10
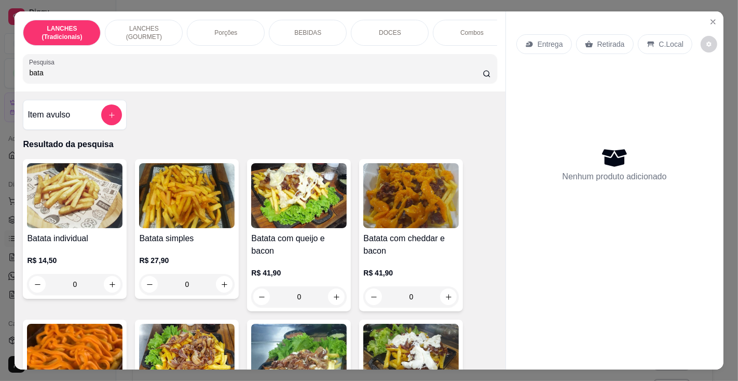
type input "bata"
click at [191, 228] on img at bounding box center [187, 195] width 96 height 65
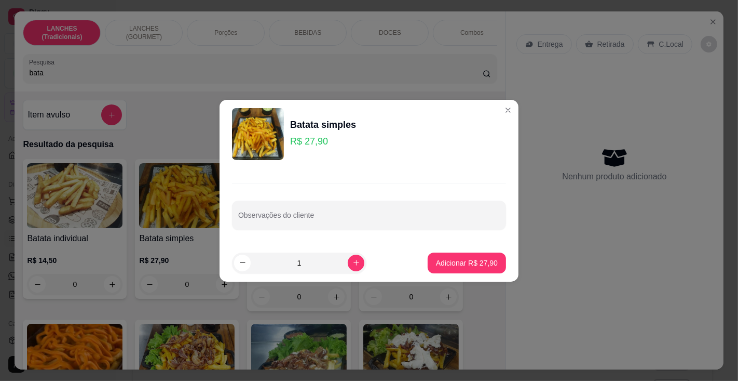
click at [447, 259] on p "Adicionar R$ 27,90" at bounding box center [467, 262] width 62 height 10
type input "1"
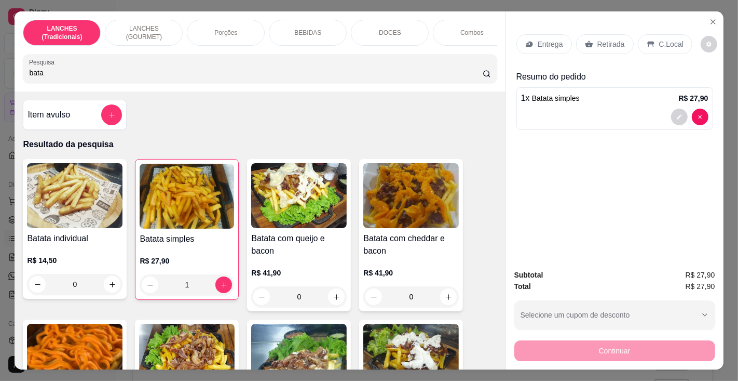
click at [159, 72] on input "bata" at bounding box center [255, 72] width 453 height 10
type input "b"
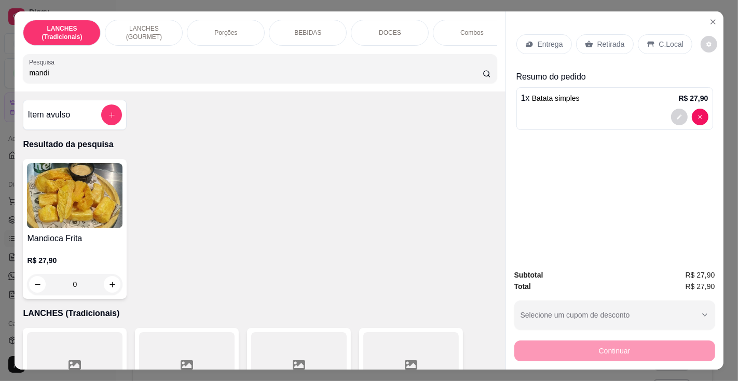
type input "mandi"
click at [65, 218] on img at bounding box center [75, 195] width 96 height 65
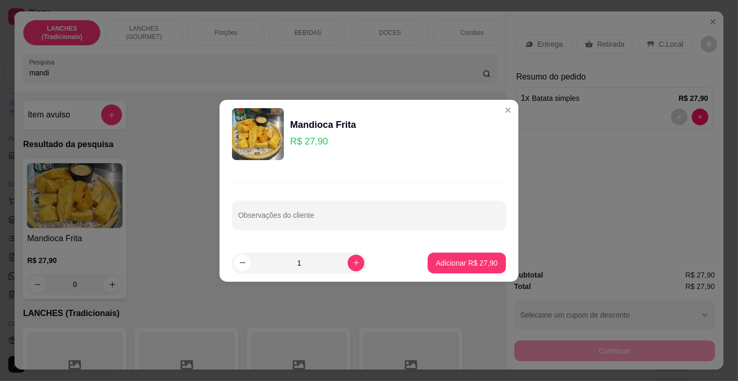
click at [451, 257] on p "Adicionar R$ 27,90" at bounding box center [467, 262] width 62 height 10
type input "1"
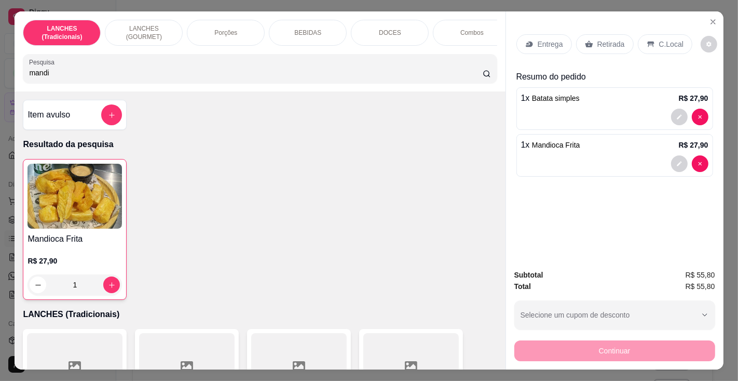
click at [163, 75] on input "mandi" at bounding box center [255, 72] width 453 height 10
type input "m"
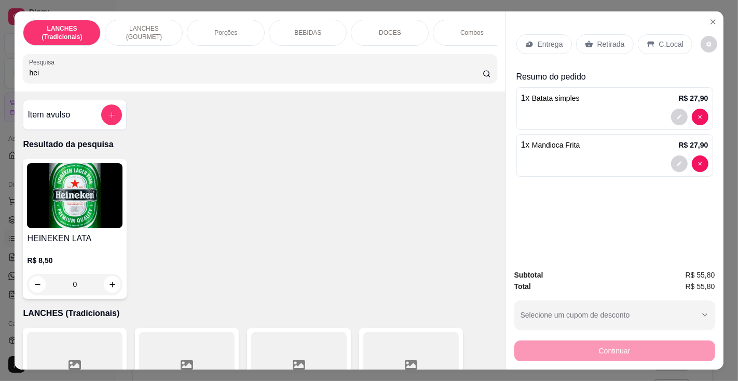
type input "hei"
click at [82, 228] on img at bounding box center [75, 195] width 96 height 65
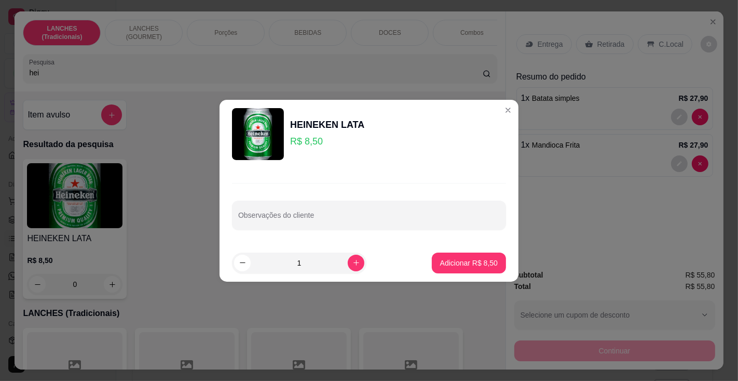
click at [354, 262] on icon "increase-product-quantity" at bounding box center [357, 263] width 6 height 6
click at [354, 262] on icon "increase-product-quantity" at bounding box center [356, 262] width 5 height 5
click at [352, 264] on icon "increase-product-quantity" at bounding box center [356, 263] width 8 height 8
click at [354, 262] on icon "increase-product-quantity" at bounding box center [357, 263] width 6 height 6
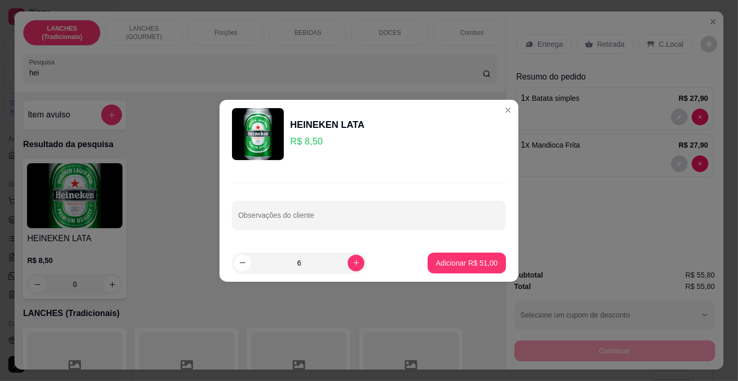
click at [352, 263] on icon "increase-product-quantity" at bounding box center [356, 263] width 8 height 8
type input "7"
click at [455, 264] on p "Adicionar R$ 59,50" at bounding box center [467, 262] width 62 height 10
type input "7"
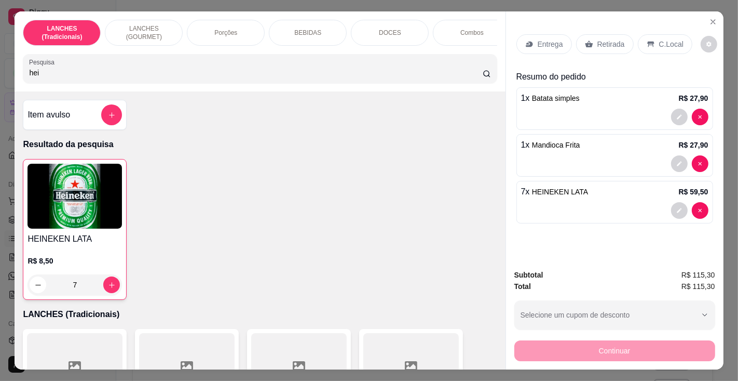
click at [661, 39] on p "C.Local" at bounding box center [671, 44] width 24 height 10
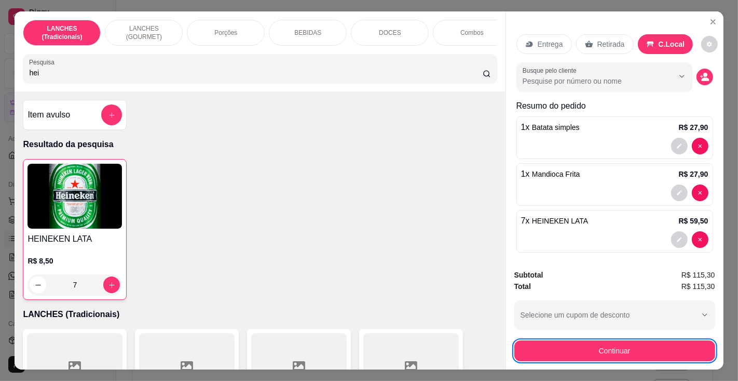
click at [316, 75] on input "hei" at bounding box center [255, 72] width 453 height 10
type input "h"
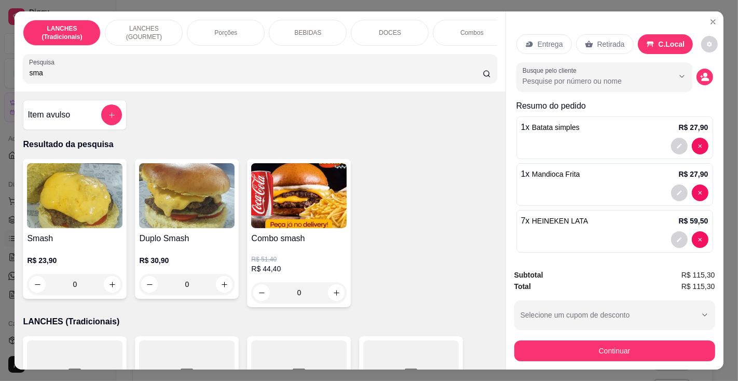
type input "sma"
click at [77, 227] on img at bounding box center [75, 195] width 96 height 65
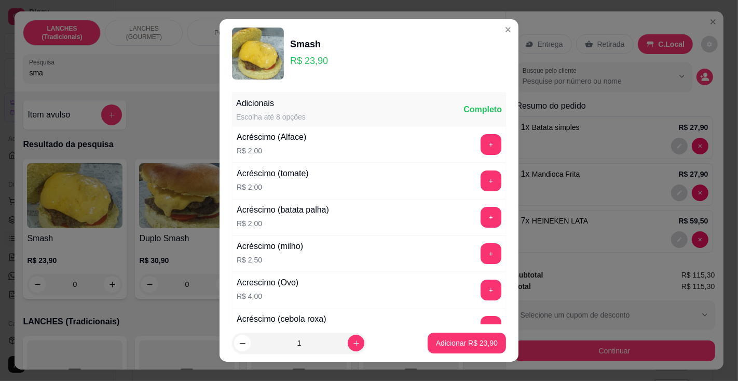
click at [437, 342] on p "Adicionar R$ 23,90" at bounding box center [467, 342] width 62 height 10
type input "1"
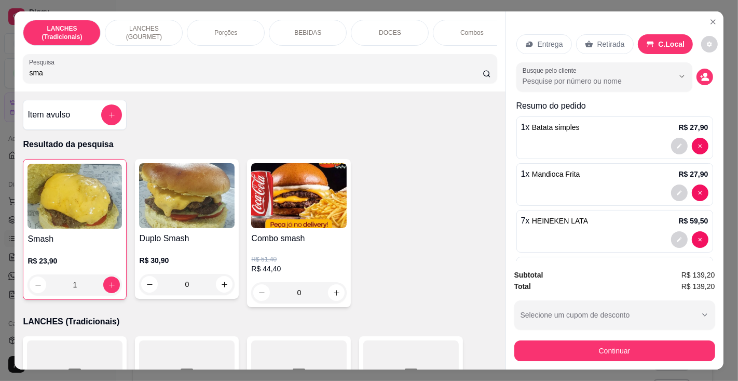
click at [307, 23] on div "BEBIDAS" at bounding box center [308, 33] width 78 height 26
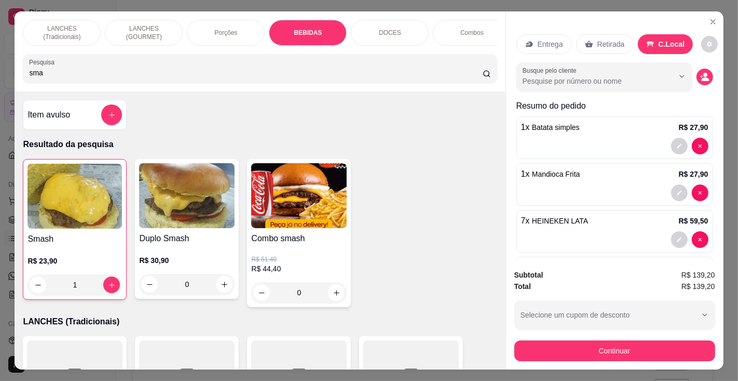
scroll to position [26, 0]
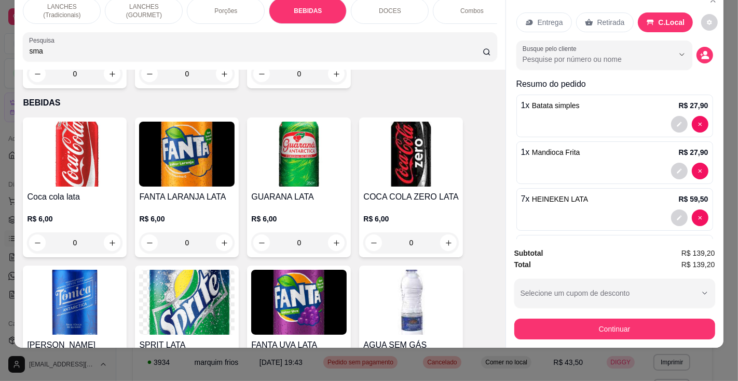
click at [445, 239] on icon "increase-product-quantity" at bounding box center [449, 243] width 8 height 8
type input "1"
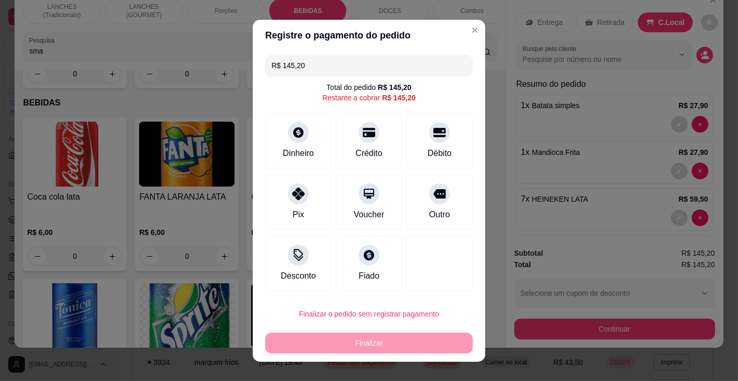
click at [331, 61] on input "R$ 145,20" at bounding box center [368, 65] width 195 height 21
click at [432, 147] on div "Débito" at bounding box center [440, 151] width 26 height 13
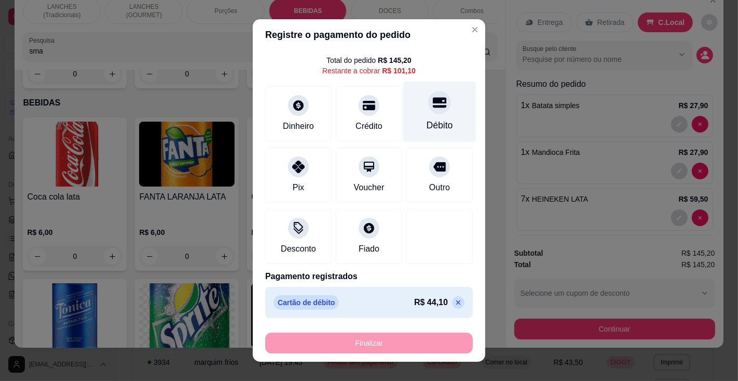
scroll to position [0, 0]
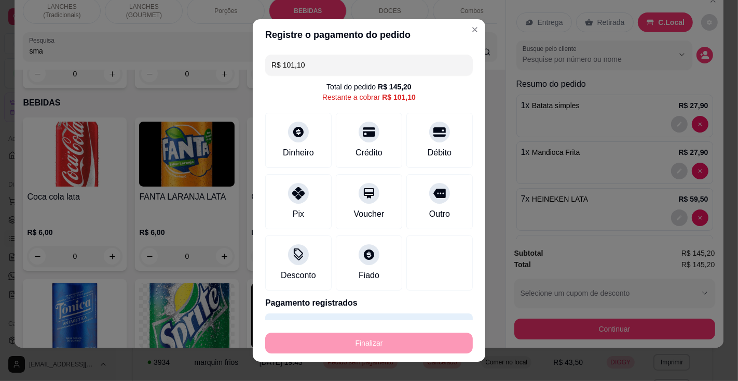
click at [319, 63] on input "R$ 101,10" at bounding box center [368, 65] width 195 height 21
type input "R$ 50,55"
click at [427, 153] on div "Débito" at bounding box center [440, 151] width 26 height 13
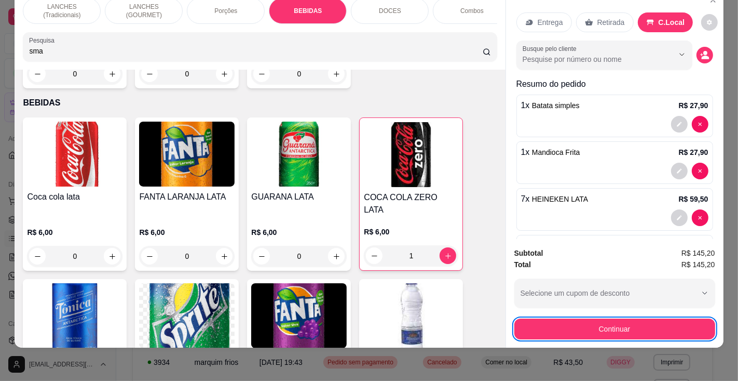
click at [391, 7] on p "DOCES" at bounding box center [390, 11] width 22 height 8
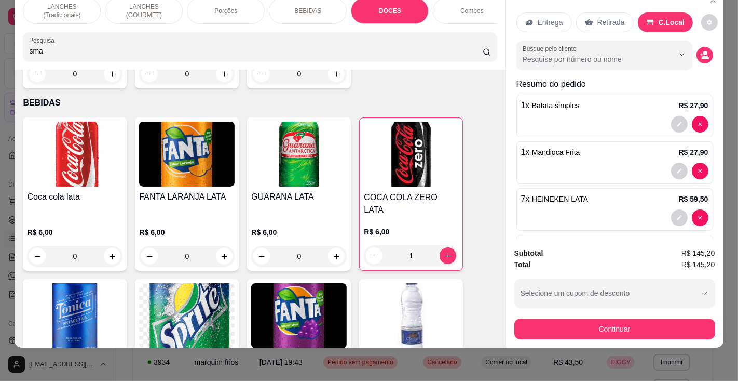
scroll to position [4081, 0]
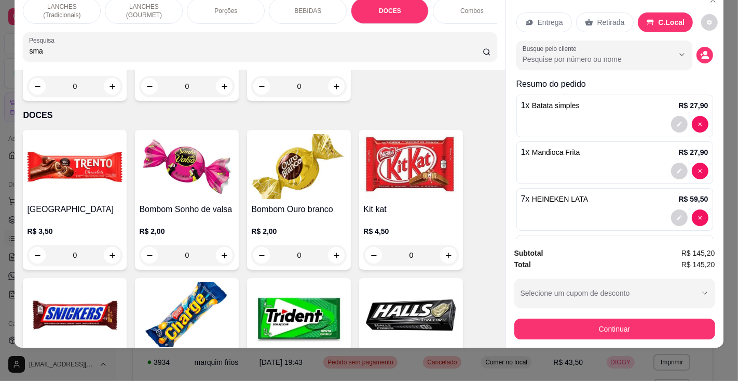
click at [446, 245] on div "0" at bounding box center [411, 255] width 96 height 21
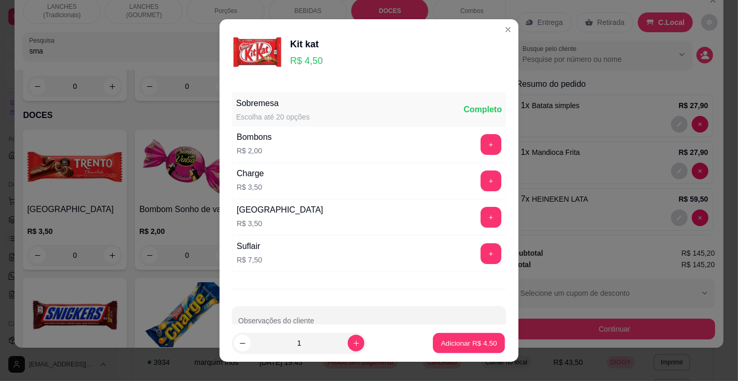
click at [458, 339] on p "Adicionar R$ 4,50" at bounding box center [469, 343] width 56 height 10
type input "1"
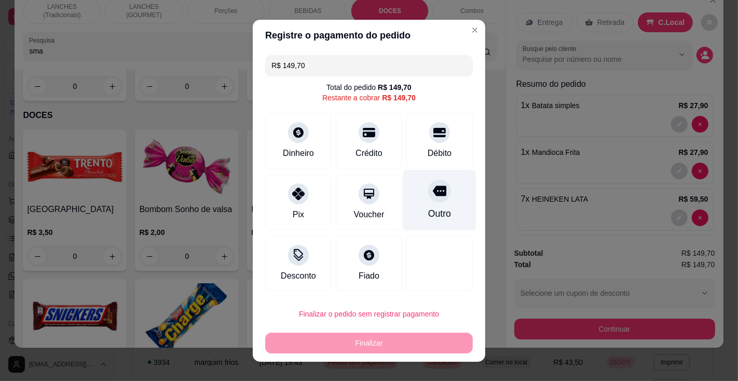
click at [428, 202] on div at bounding box center [439, 190] width 23 height 23
type input "R$ 0,00"
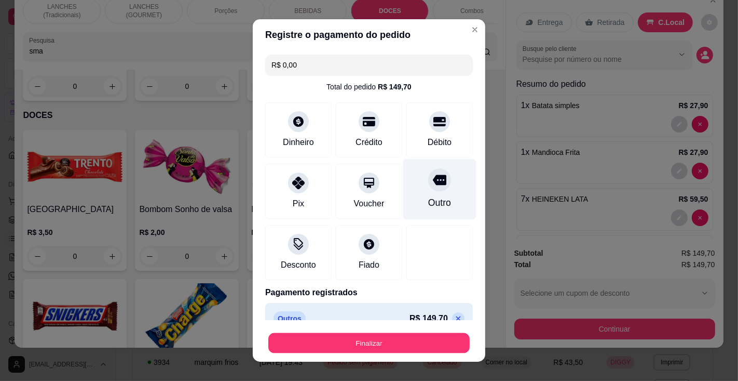
click at [388, 338] on button "Finalizar" at bounding box center [368, 343] width 201 height 20
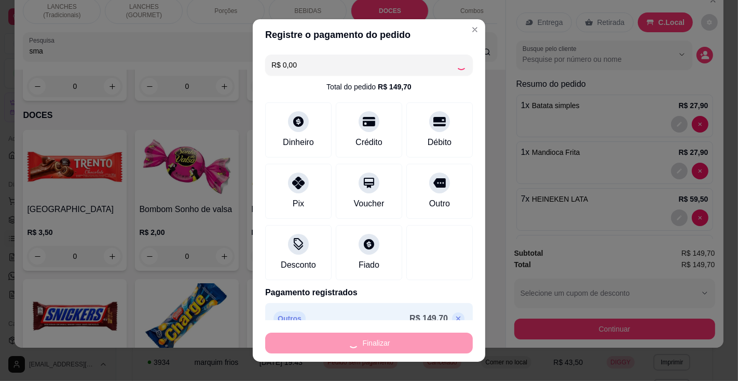
type input "0"
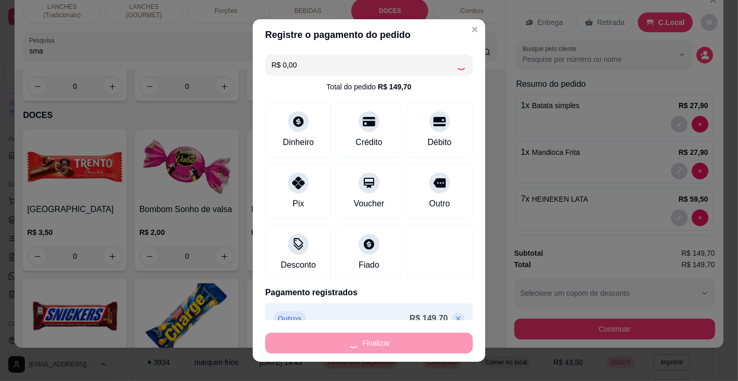
type input "0"
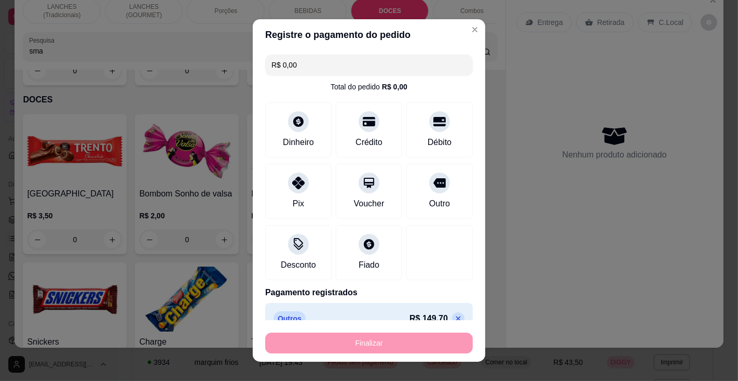
type input "-R$ 149,70"
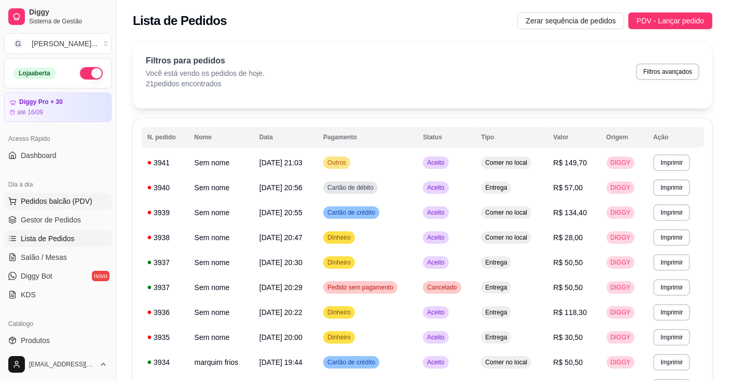
click at [73, 197] on span "Pedidos balcão (PDV)" at bounding box center [57, 201] width 72 height 10
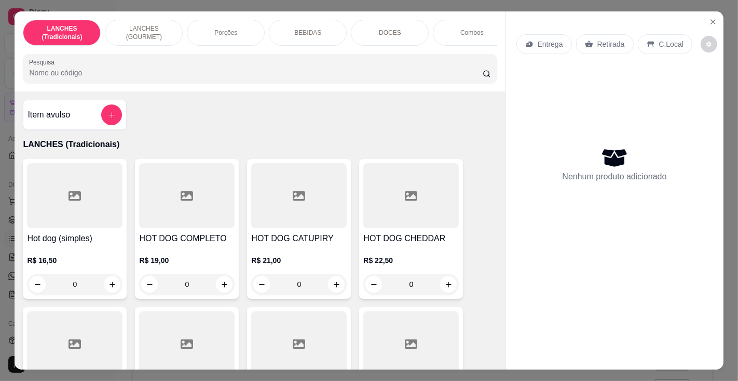
click at [162, 76] on input "Pesquisa" at bounding box center [255, 72] width 453 height 10
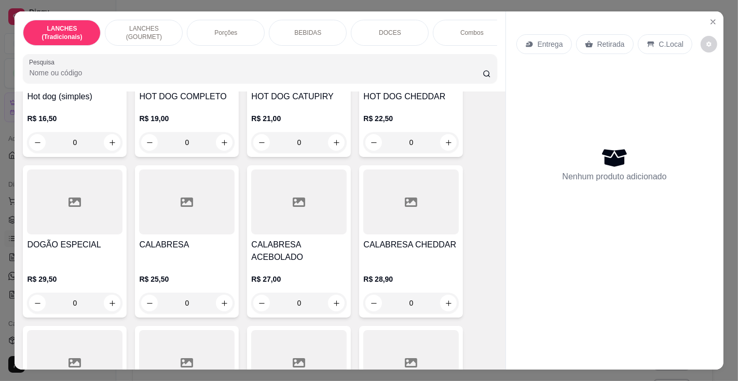
scroll to position [141, 0]
click at [64, 233] on div at bounding box center [75, 202] width 96 height 65
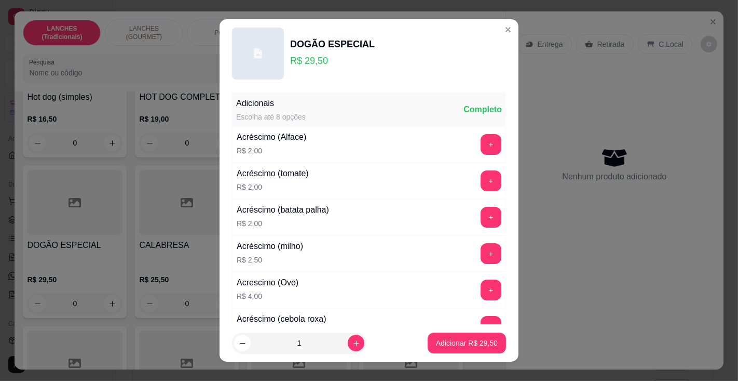
click at [459, 344] on p "Adicionar R$ 29,50" at bounding box center [467, 342] width 62 height 10
type input "1"
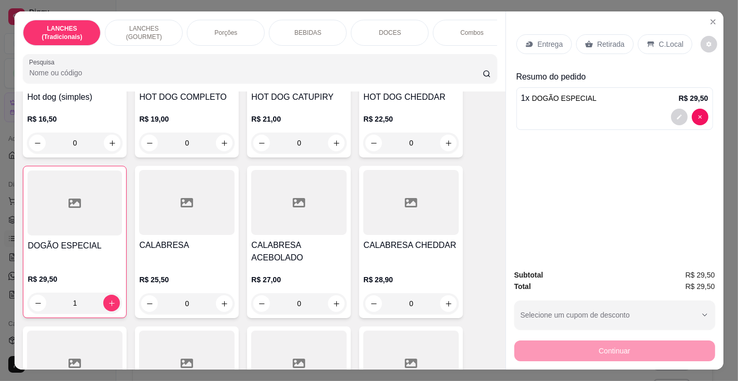
click at [300, 29] on p "BEBIDAS" at bounding box center [307, 33] width 27 height 8
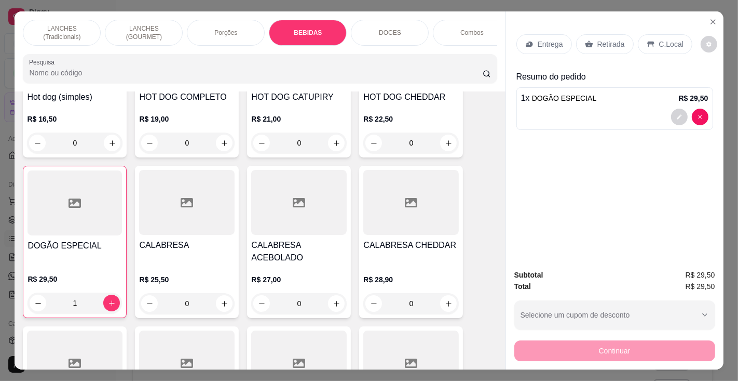
scroll to position [26, 0]
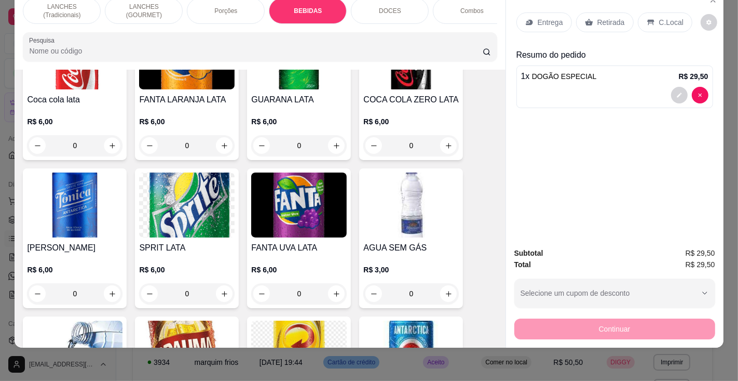
click at [108, 142] on icon "increase-product-quantity" at bounding box center [112, 146] width 8 height 8
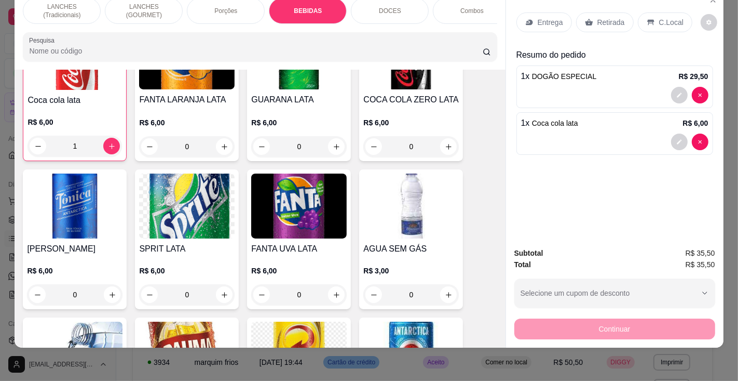
scroll to position [3065, 0]
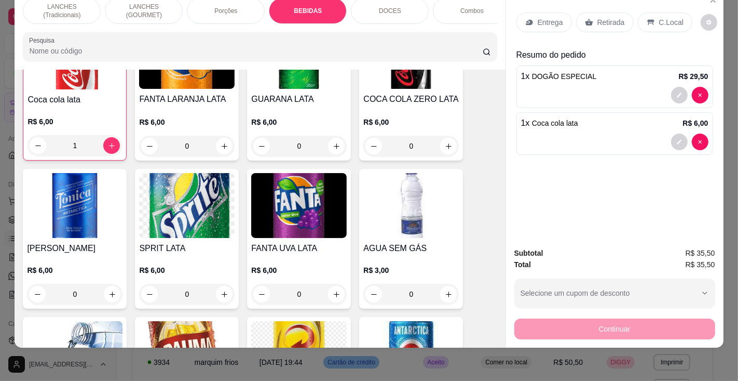
click at [108, 142] on icon "increase-product-quantity" at bounding box center [112, 146] width 8 height 8
type input "2"
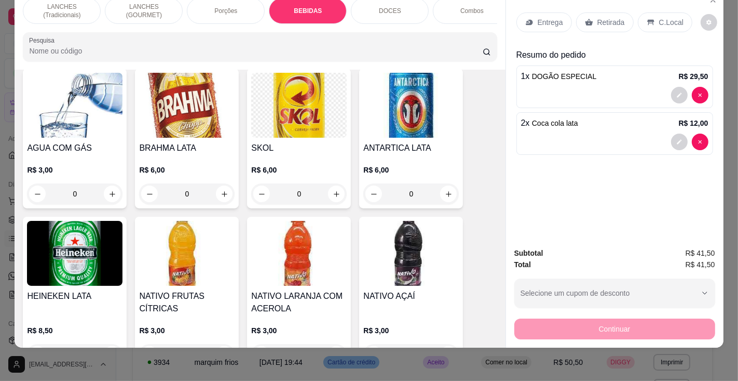
scroll to position [3341, 0]
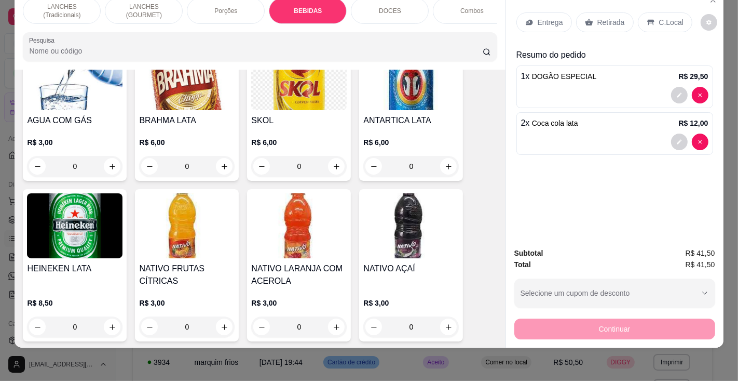
click at [108, 323] on icon "increase-product-quantity" at bounding box center [112, 327] width 8 height 8
type input "1"
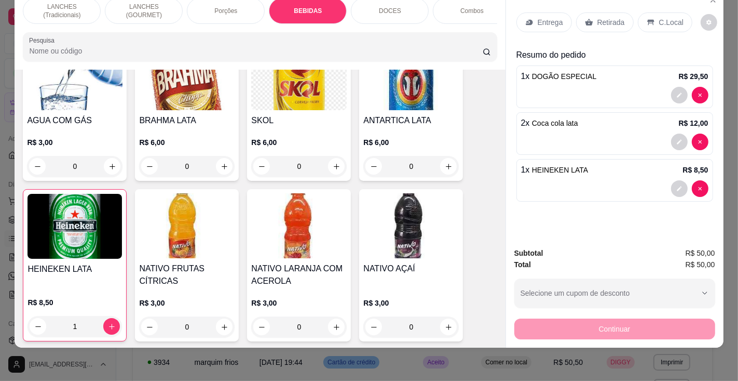
click at [659, 17] on p "C.Local" at bounding box center [671, 22] width 24 height 10
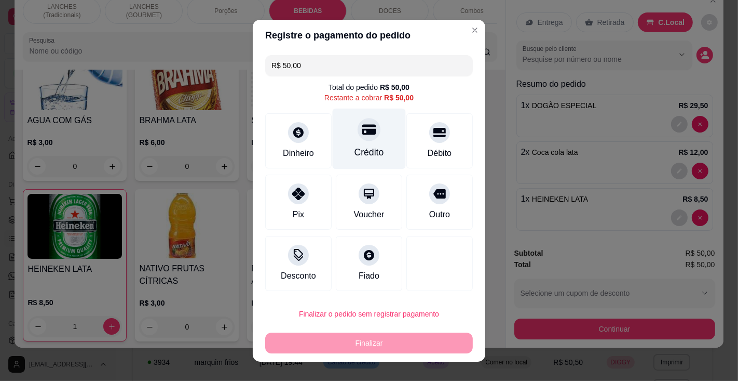
click at [368, 146] on div "Crédito" at bounding box center [369, 138] width 73 height 61
type input "R$ 0,00"
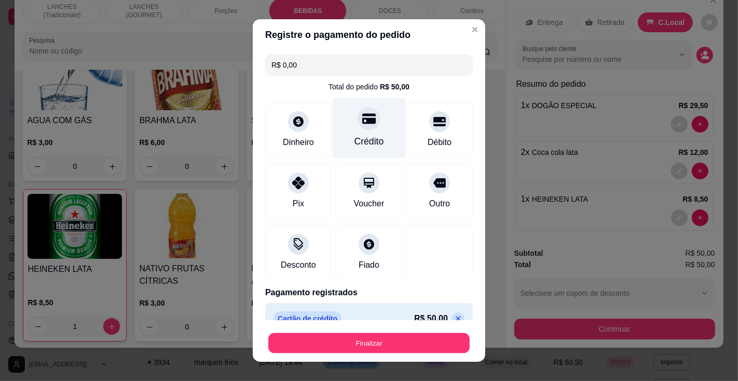
click at [363, 338] on button "Finalizar" at bounding box center [368, 343] width 201 height 20
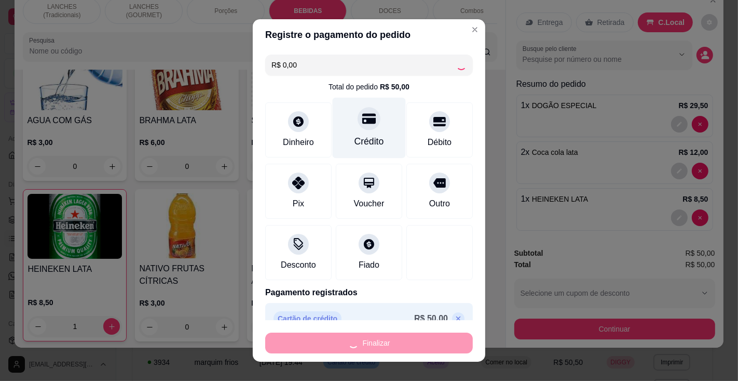
type input "0"
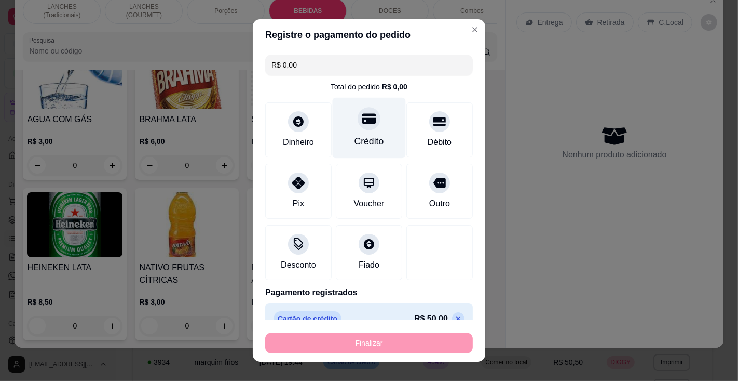
type input "-R$ 50,00"
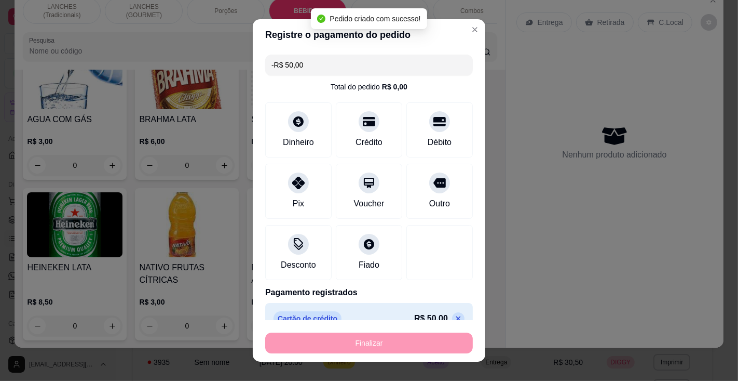
scroll to position [3339, 0]
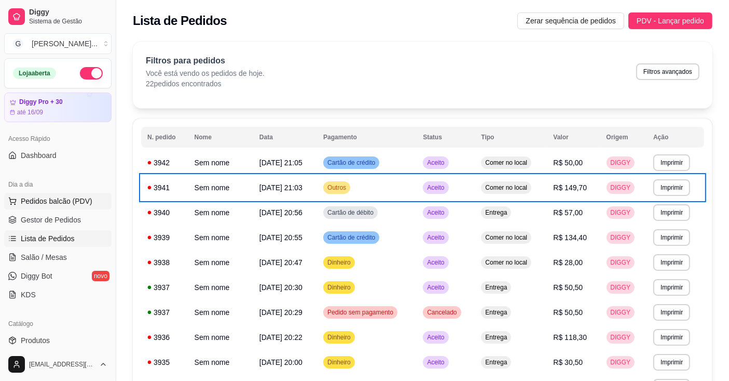
click at [78, 198] on span "Pedidos balcão (PDV)" at bounding box center [57, 201] width 72 height 10
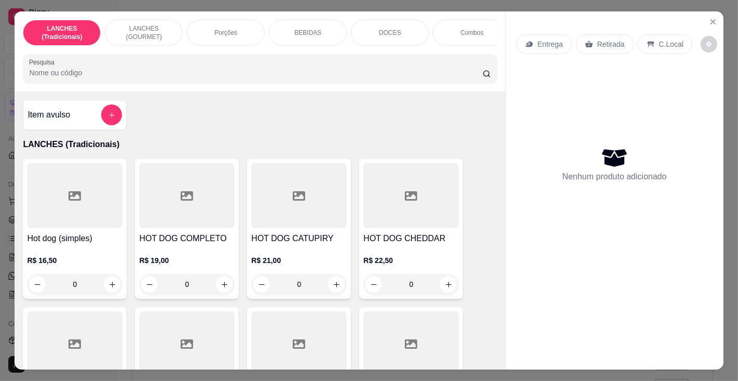
click at [173, 75] on input "Pesquisa" at bounding box center [255, 72] width 453 height 10
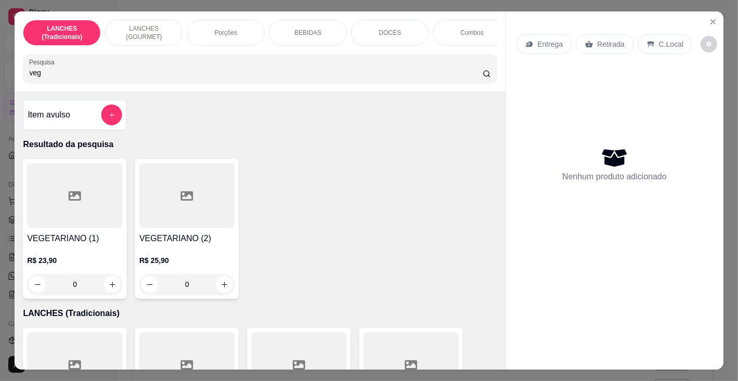
type input "veg"
click at [181, 234] on div "VEGETARIANO (2) R$ 25,90 0" at bounding box center [187, 229] width 104 height 140
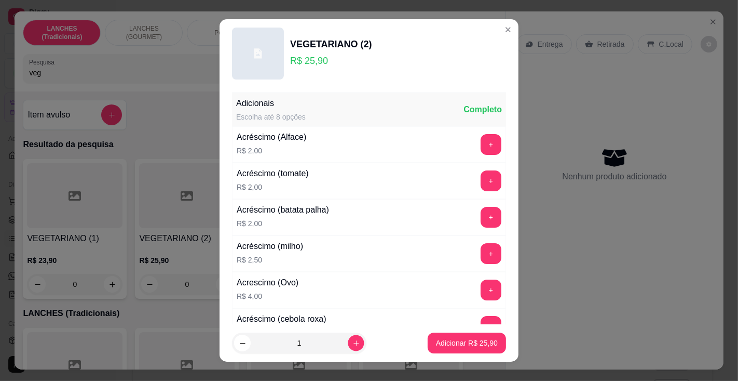
click at [352, 340] on icon "increase-product-quantity" at bounding box center [356, 343] width 8 height 8
type input "2"
click at [456, 343] on p "Adicionar R$ 51,80" at bounding box center [467, 342] width 62 height 10
type input "2"
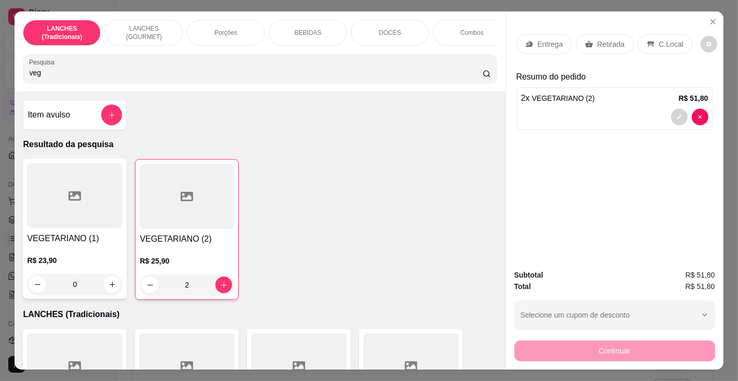
click at [606, 39] on p "Retirada" at bounding box center [612, 44] width 28 height 10
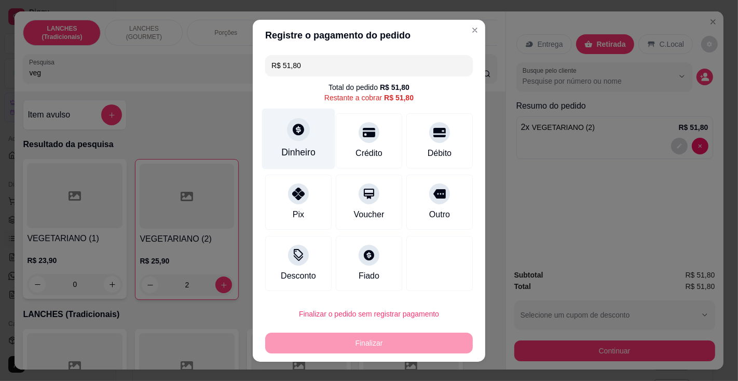
click at [296, 149] on div "Dinheiro" at bounding box center [298, 151] width 34 height 13
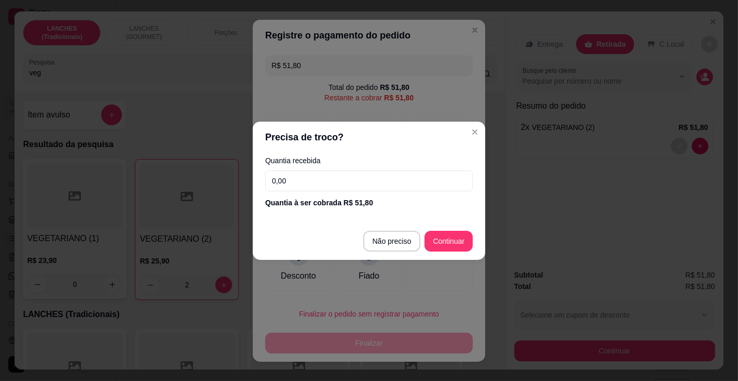
click at [333, 179] on input "0,00" at bounding box center [369, 180] width 208 height 21
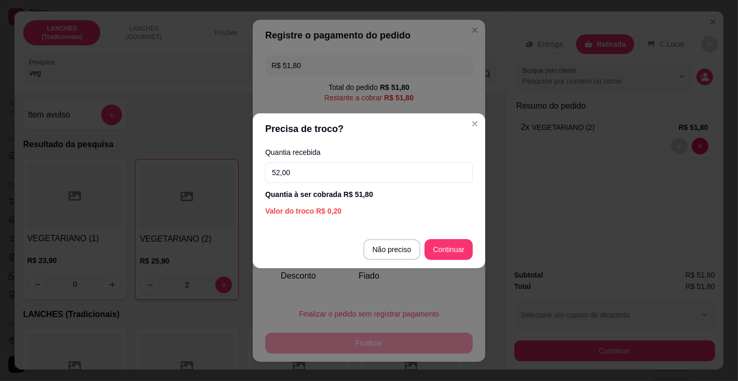
type input "52,00"
click at [455, 245] on div "R$ 51,80 Total do pedido R$ 51,80 Restante a cobrar R$ 51,80 Dinheiro Crédito D…" at bounding box center [369, 173] width 233 height 244
type input "R$ 0,00"
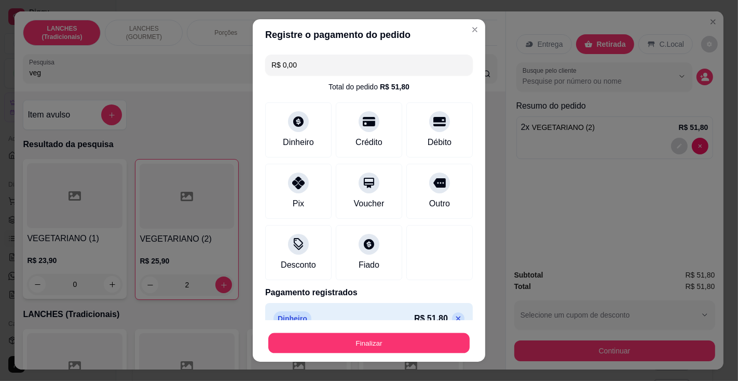
click at [408, 342] on button "Finalizar" at bounding box center [368, 343] width 201 height 20
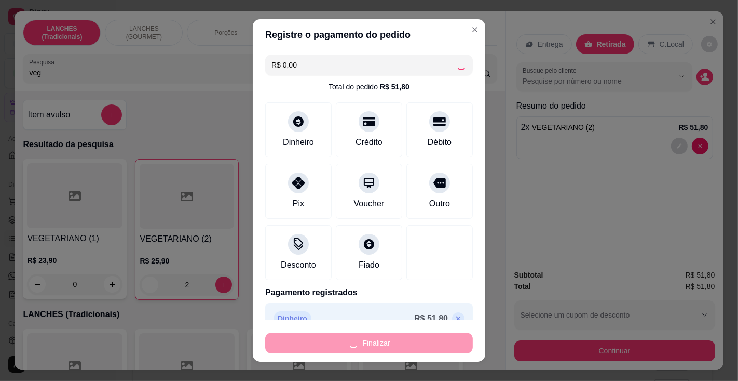
type input "0"
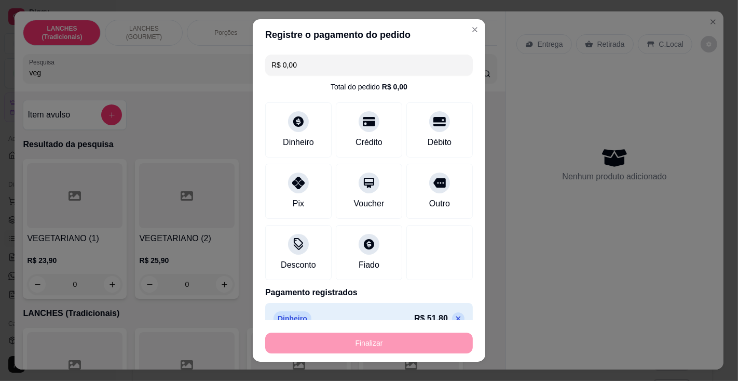
type input "-R$ 51,80"
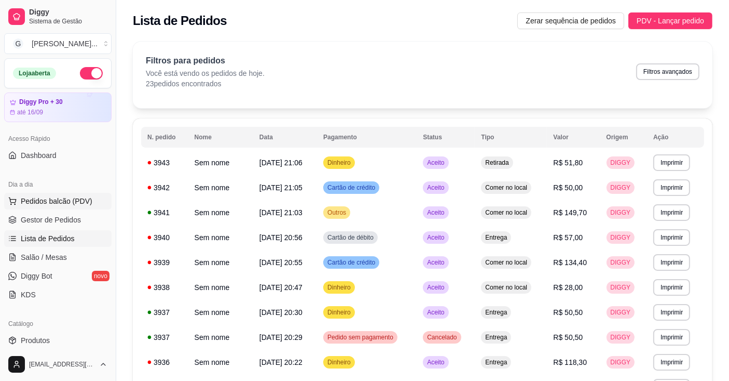
click at [79, 198] on span "Pedidos balcão (PDV)" at bounding box center [57, 201] width 72 height 10
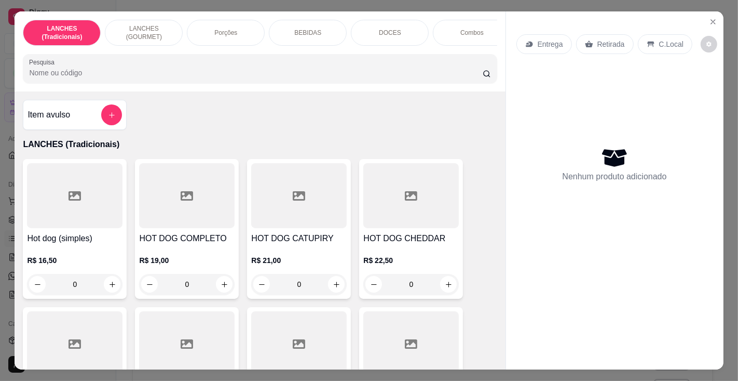
click at [309, 29] on p "BEBIDAS" at bounding box center [307, 33] width 27 height 8
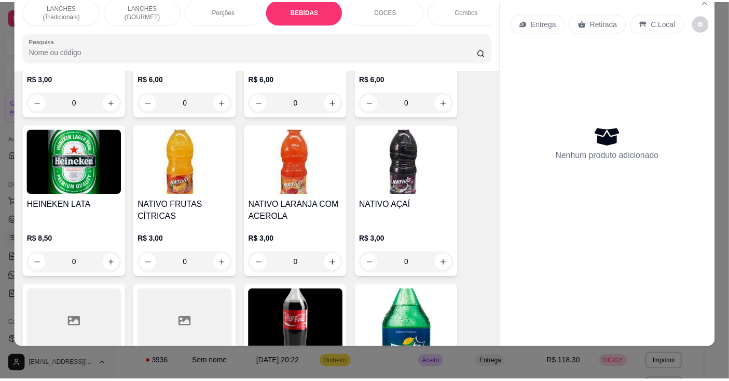
scroll to position [3559, 0]
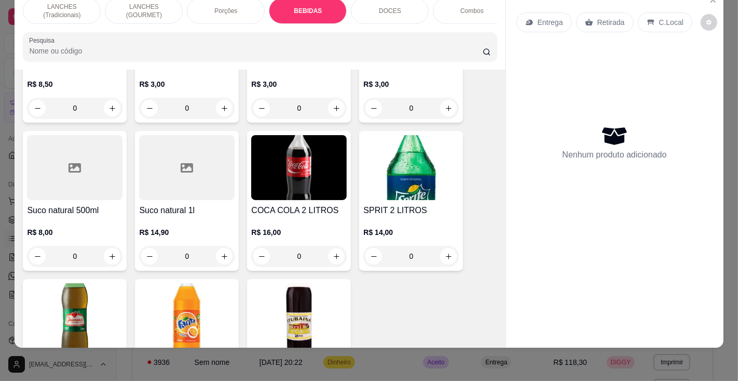
click at [335, 252] on icon "increase-product-quantity" at bounding box center [337, 256] width 8 height 8
type input "1"
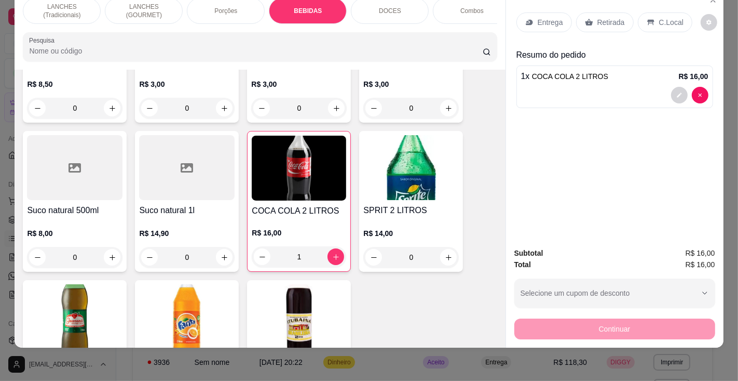
click at [541, 17] on p "Entrega" at bounding box center [550, 22] width 25 height 10
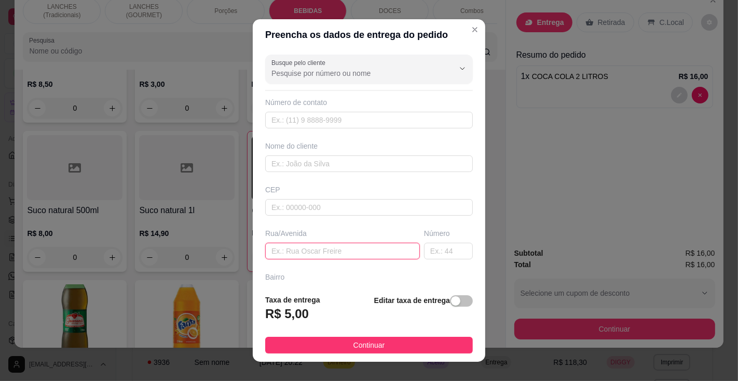
click at [324, 248] on input "text" at bounding box center [342, 250] width 155 height 17
type input "[PERSON_NAME]"
click at [431, 248] on input "text" at bounding box center [448, 250] width 49 height 17
type input "50"
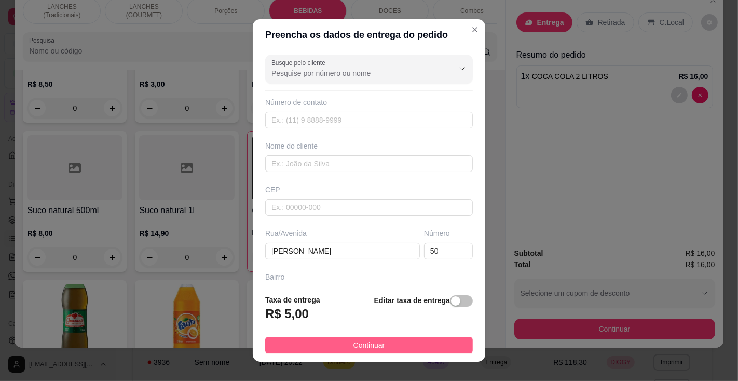
click at [399, 341] on button "Continuar" at bounding box center [369, 344] width 208 height 17
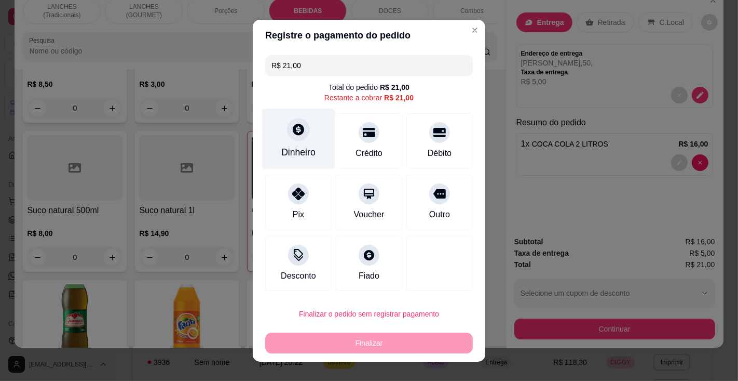
click at [294, 153] on div "Dinheiro" at bounding box center [298, 151] width 34 height 13
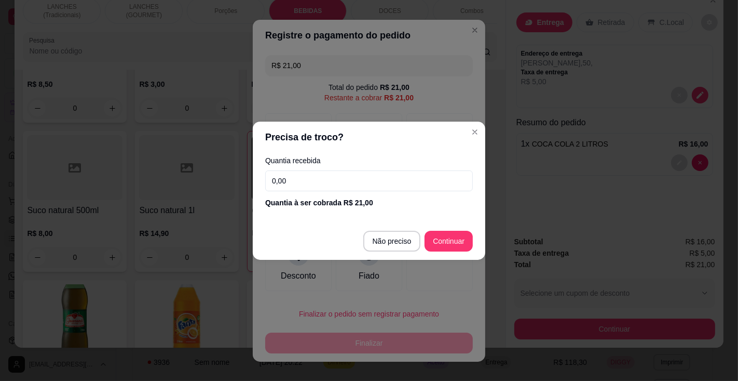
click at [317, 184] on input "0,00" at bounding box center [369, 180] width 208 height 21
type input "100,00"
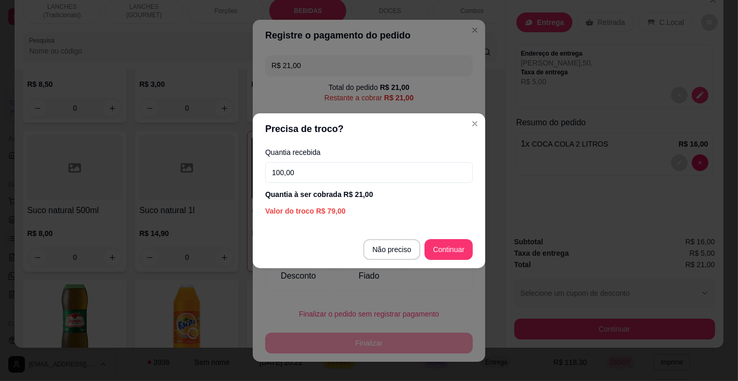
click at [439, 248] on div at bounding box center [439, 263] width 66 height 55
type input "R$ 0,00"
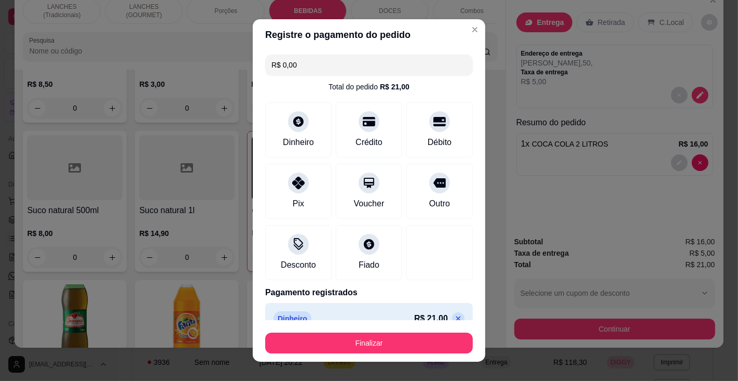
click at [368, 341] on button "Finalizar" at bounding box center [369, 342] width 208 height 21
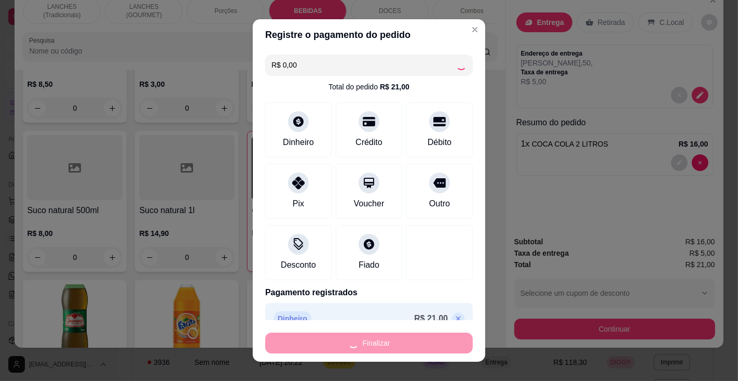
type input "0"
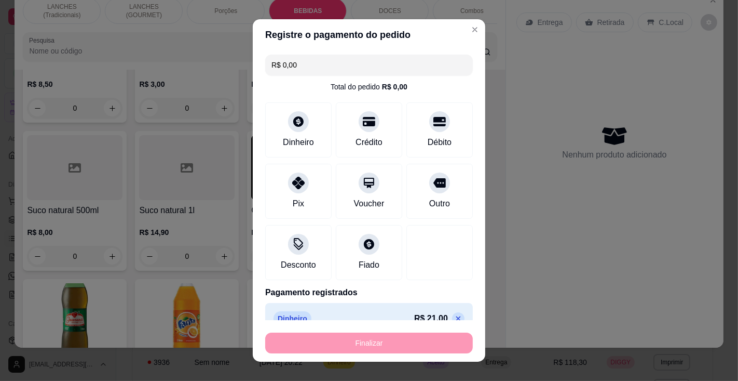
type input "-R$ 21,00"
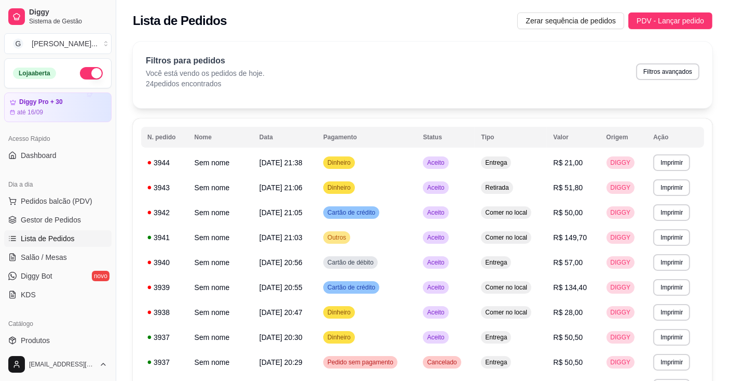
click at [676, 159] on button "Imprimir" at bounding box center [672, 162] width 37 height 17
click at [673, 191] on button "Impressora" at bounding box center [655, 199] width 75 height 17
click at [677, 162] on button "Imprimir" at bounding box center [672, 162] width 37 height 17
click at [660, 195] on button "Impressora" at bounding box center [655, 199] width 73 height 16
click at [78, 205] on span "Pedidos balcão (PDV)" at bounding box center [57, 201] width 72 height 10
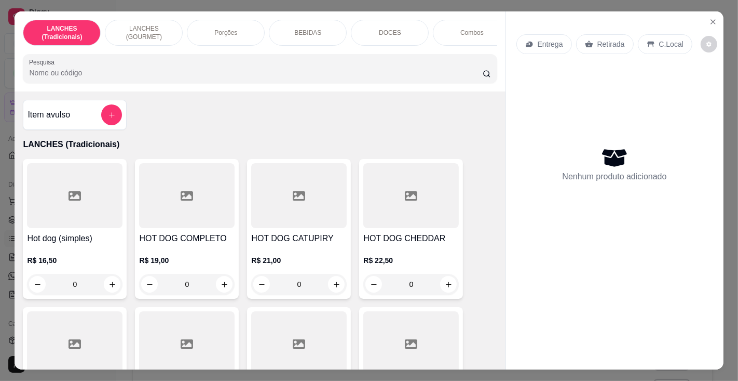
click at [241, 73] on input "Pesquisa" at bounding box center [255, 72] width 453 height 10
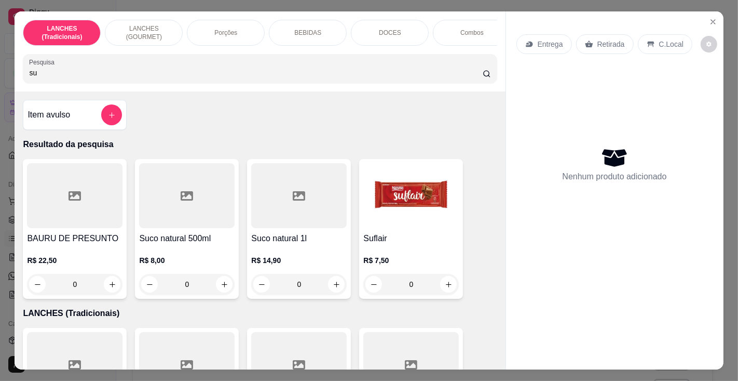
type input "su"
click at [399, 226] on img at bounding box center [411, 195] width 96 height 65
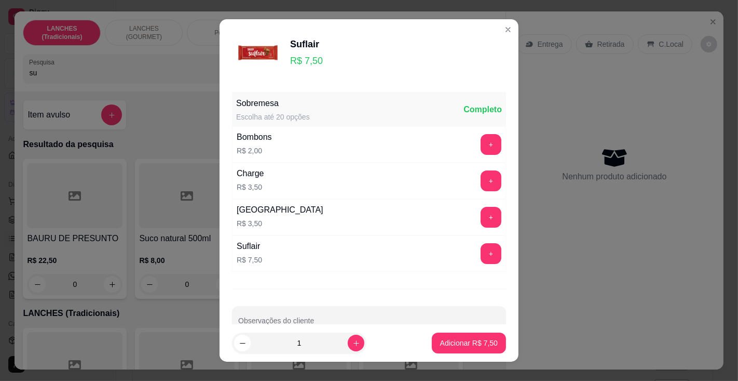
click at [352, 345] on icon "increase-product-quantity" at bounding box center [356, 343] width 8 height 8
type input "2"
click at [449, 346] on p "Adicionar R$ 15,00" at bounding box center [467, 342] width 62 height 10
type input "2"
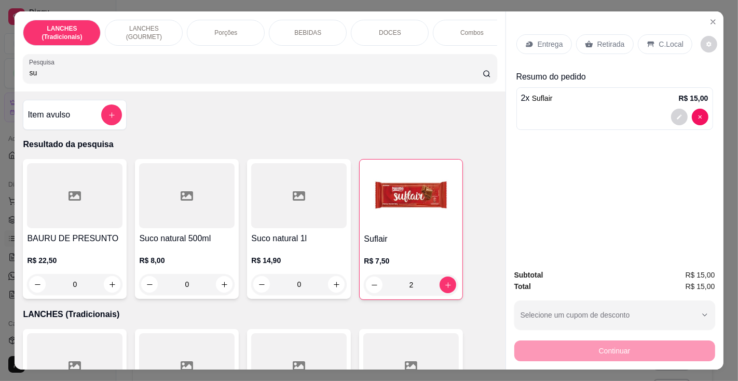
click at [659, 43] on p "C.Local" at bounding box center [671, 44] width 24 height 10
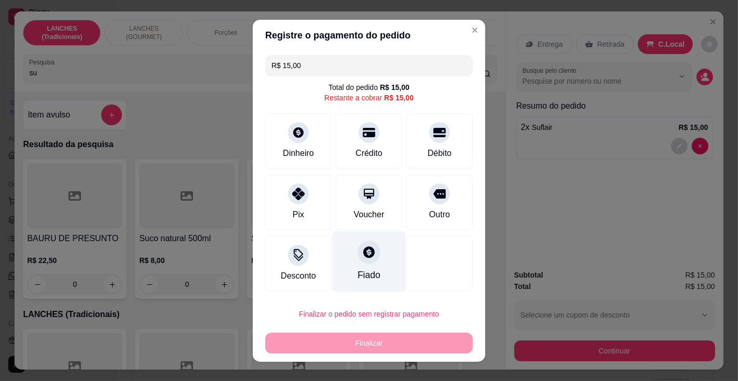
click at [362, 262] on div at bounding box center [369, 251] width 23 height 23
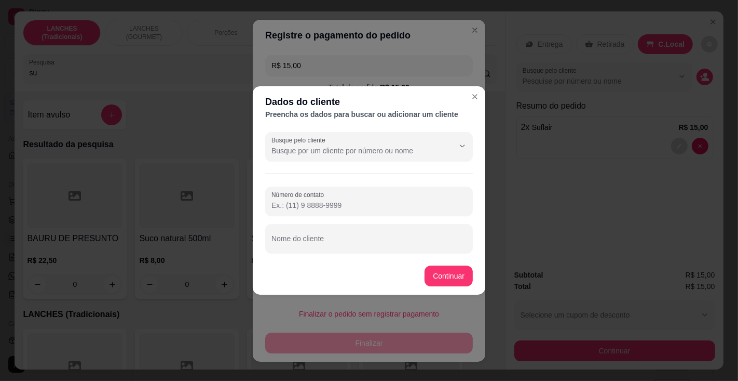
click at [331, 152] on input "Busque pelo cliente" at bounding box center [354, 150] width 166 height 10
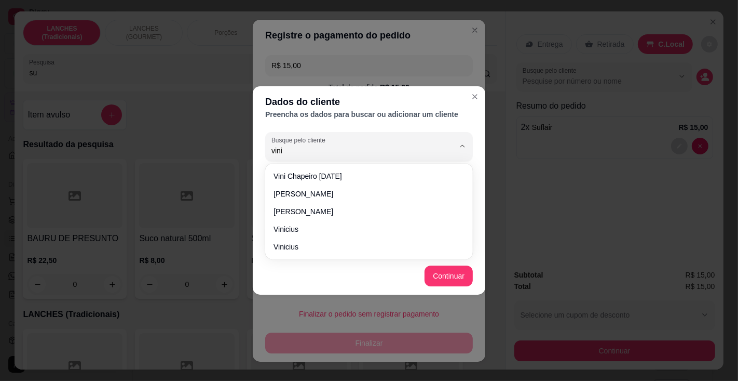
click at [329, 171] on span "Vini chapeiro [DATE]" at bounding box center [364, 176] width 181 height 10
type input "Vini chapeiro [DATE]"
type input "[PHONE_NUMBER]"
type input "Vini chapeiro [DATE]"
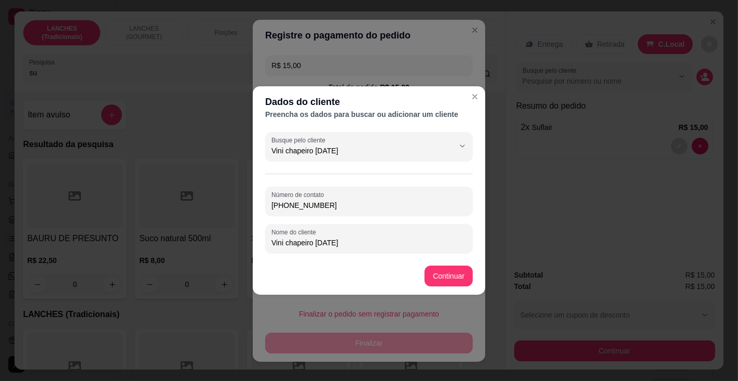
type input "Vini chapeiro [DATE]"
click at [444, 276] on div at bounding box center [439, 263] width 66 height 55
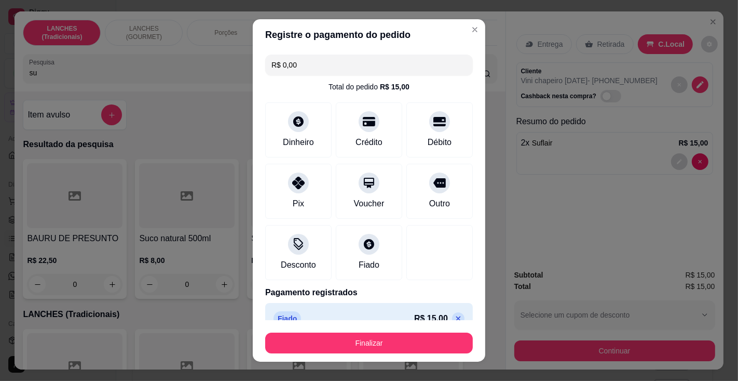
type input "R$ 0,00"
click at [395, 343] on button "Finalizar" at bounding box center [369, 342] width 208 height 21
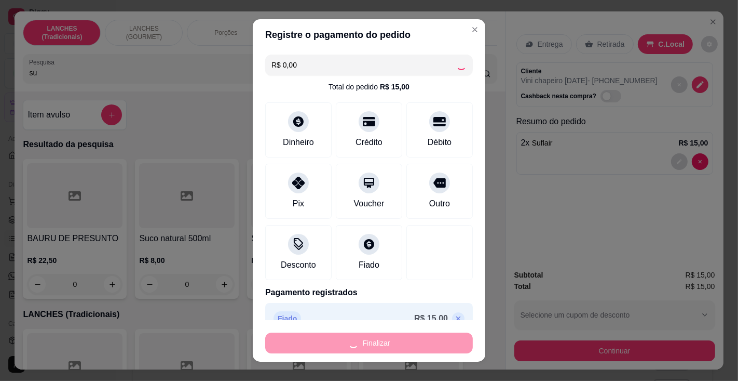
type input "0"
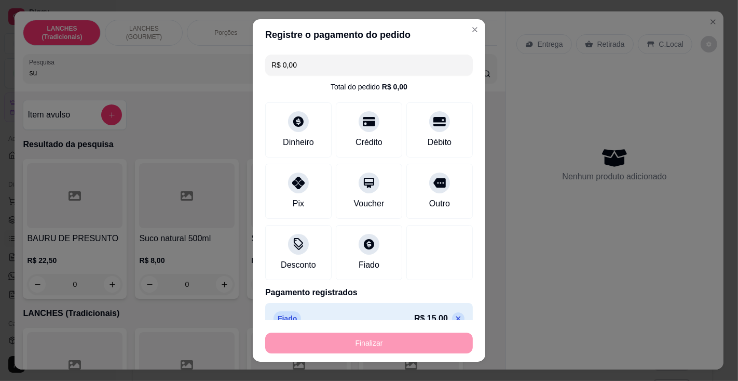
type input "-R$ 15,00"
